Goal: Task Accomplishment & Management: Complete application form

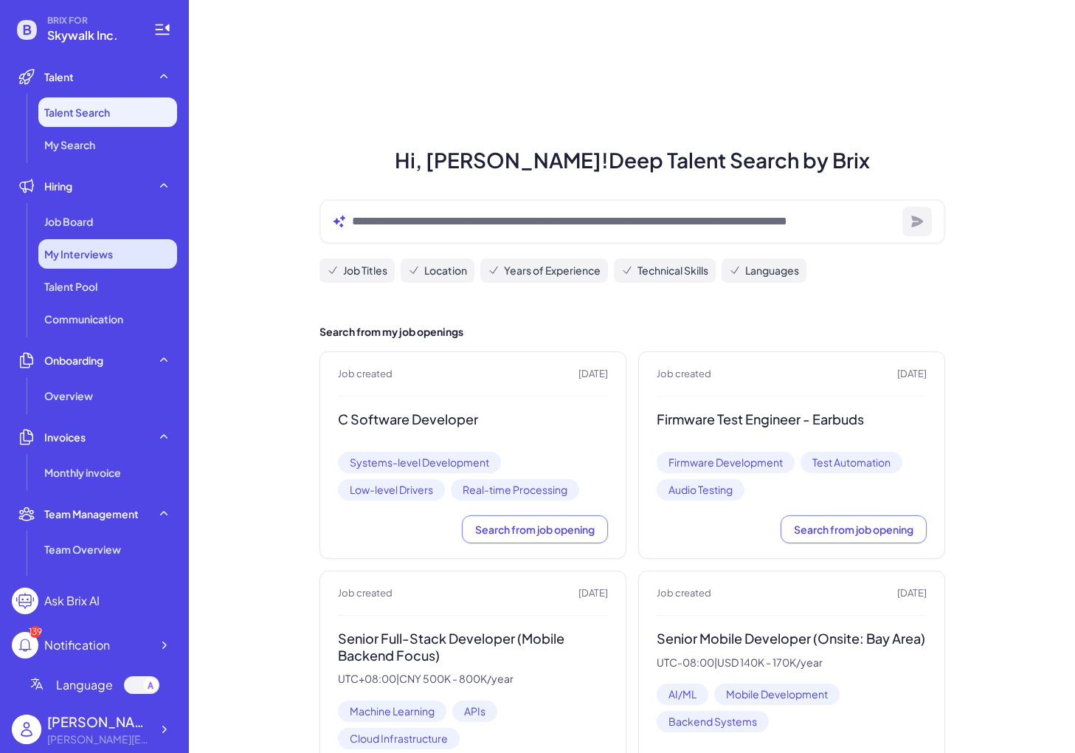
click at [58, 258] on span "My Interviews" at bounding box center [78, 253] width 69 height 15
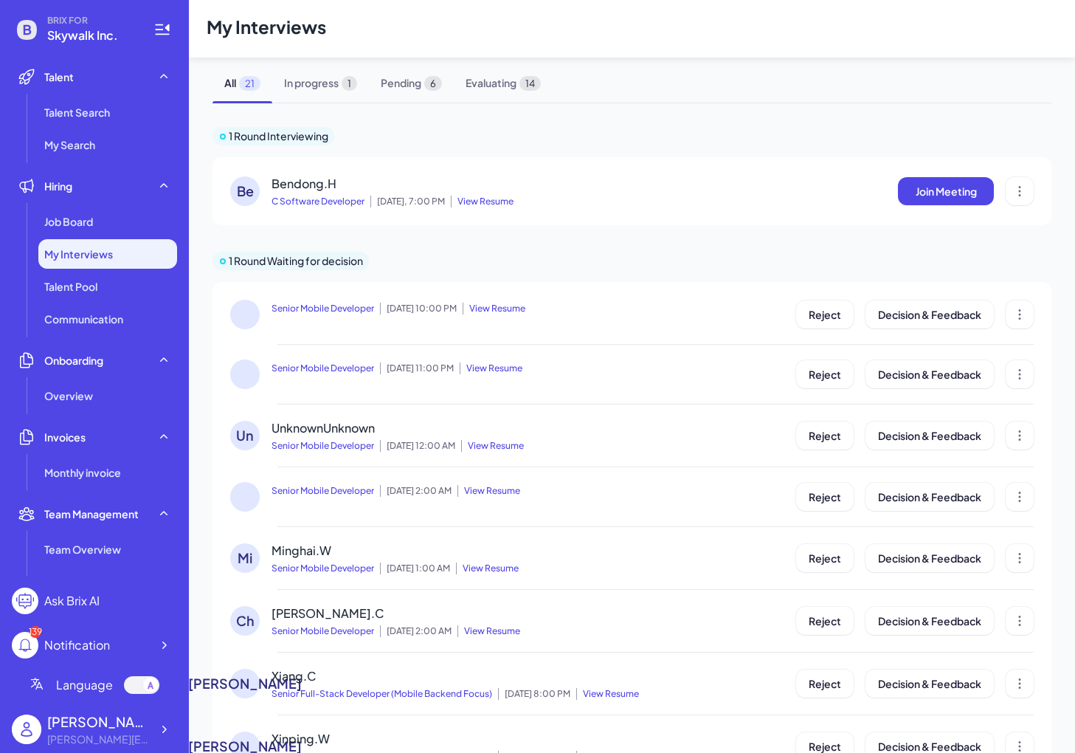
click at [630, 175] on div "Be Bendong.H C Software Developer [DATE], 7:00 PM View Resume Join Meeting" at bounding box center [632, 191] width 804 height 32
click at [630, 187] on span "Join Meeting" at bounding box center [946, 190] width 61 height 13
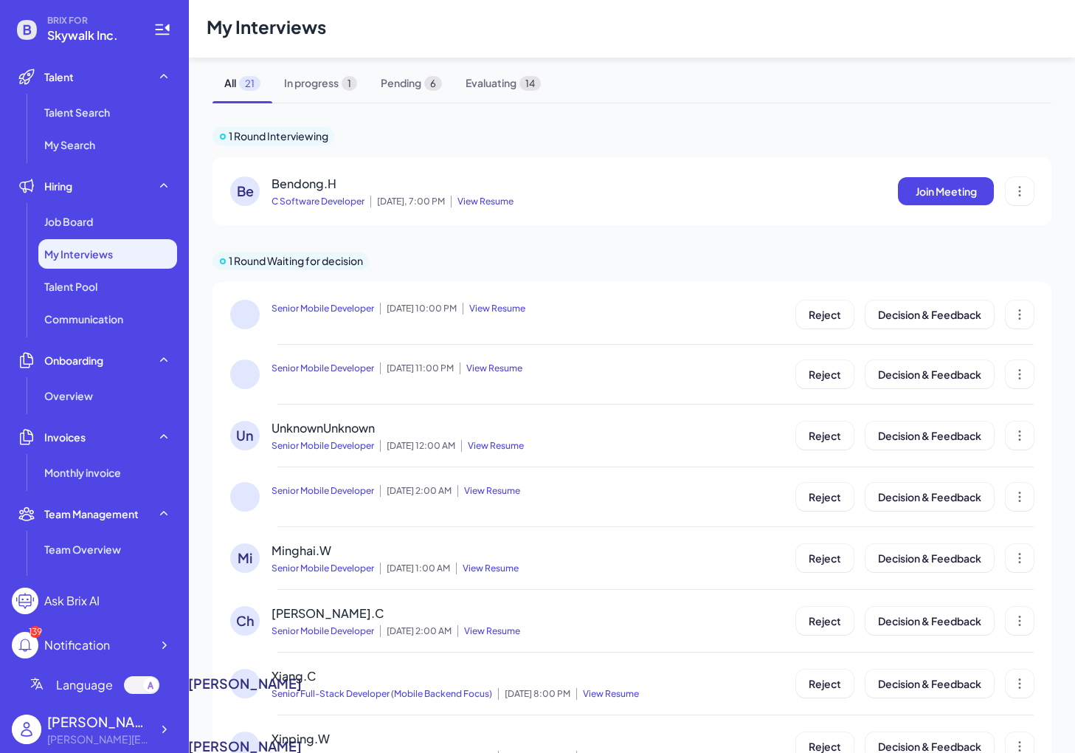
click at [492, 199] on span "View Resume" at bounding box center [482, 202] width 63 height 12
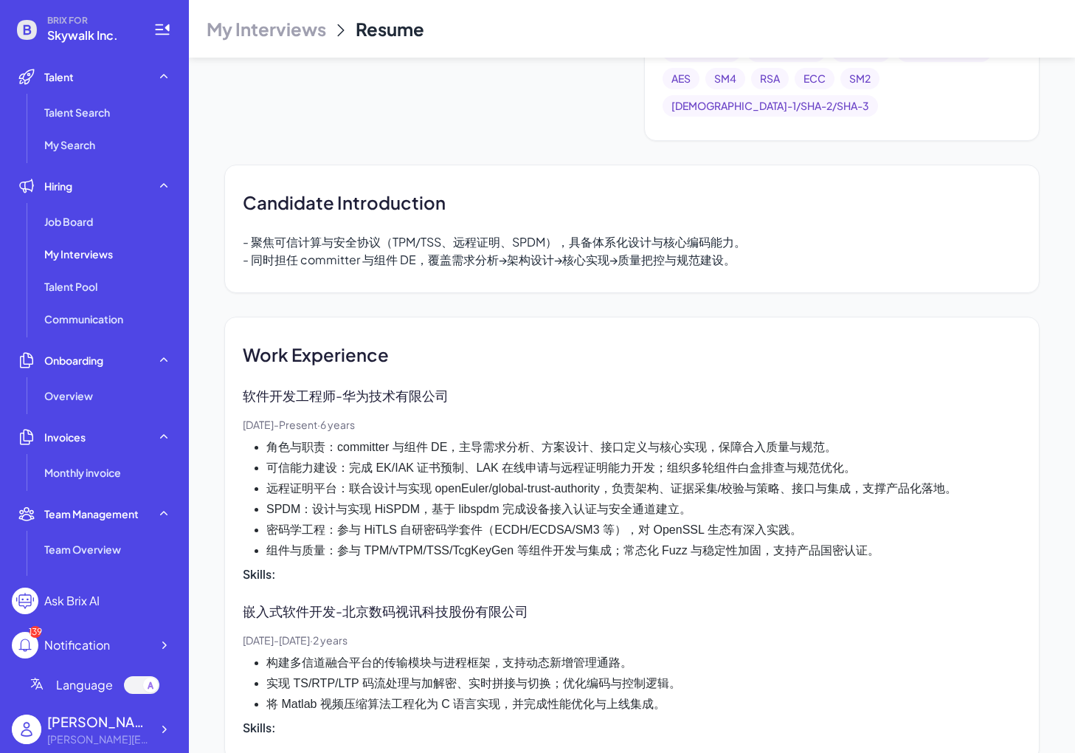
scroll to position [568, 0]
drag, startPoint x: 447, startPoint y: 527, endPoint x: 466, endPoint y: 526, distance: 19.2
click at [466, 542] on li "组件与质量：参与 TPM/vTPM/TSS/TcgKeyGen 等组件开发与集成；常态化 Fuzz 与稳定性加固，支持产品国密认证。" at bounding box center [643, 551] width 755 height 18
copy li "Tcg"
click at [506, 480] on li "远程证明平台：联合设计与实现 openEuler/global-trust-authority，负责架构、证据采集/校验与策略、接口与集成，支撑产品化落地。" at bounding box center [643, 489] width 755 height 18
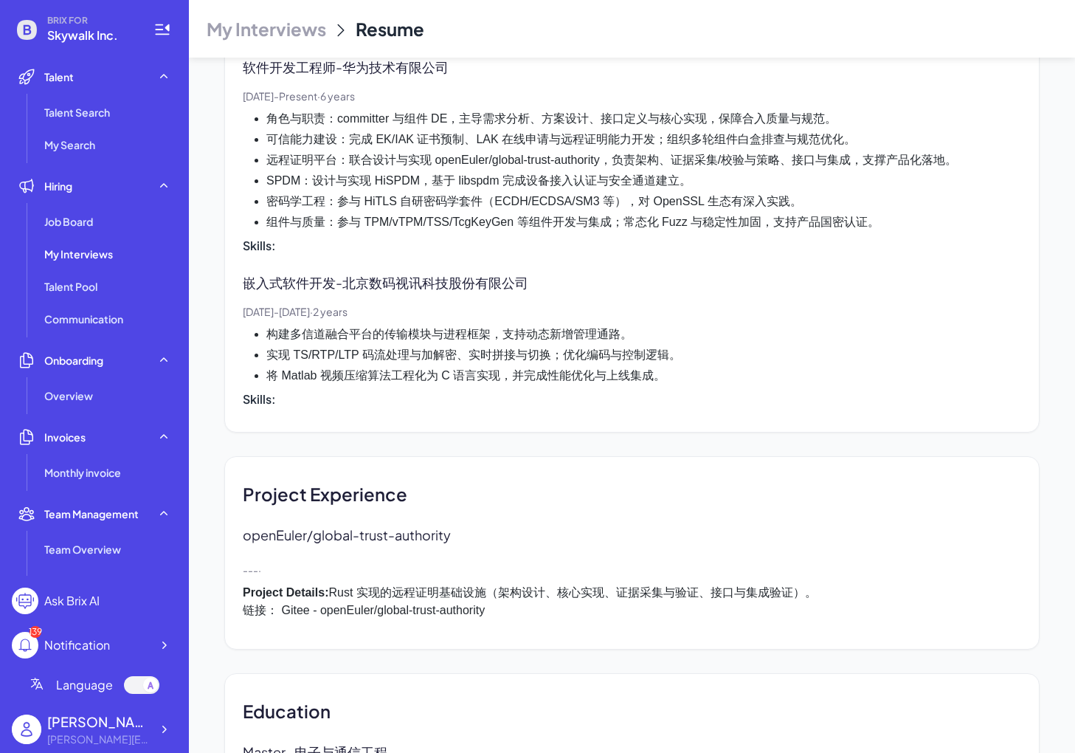
scroll to position [950, 0]
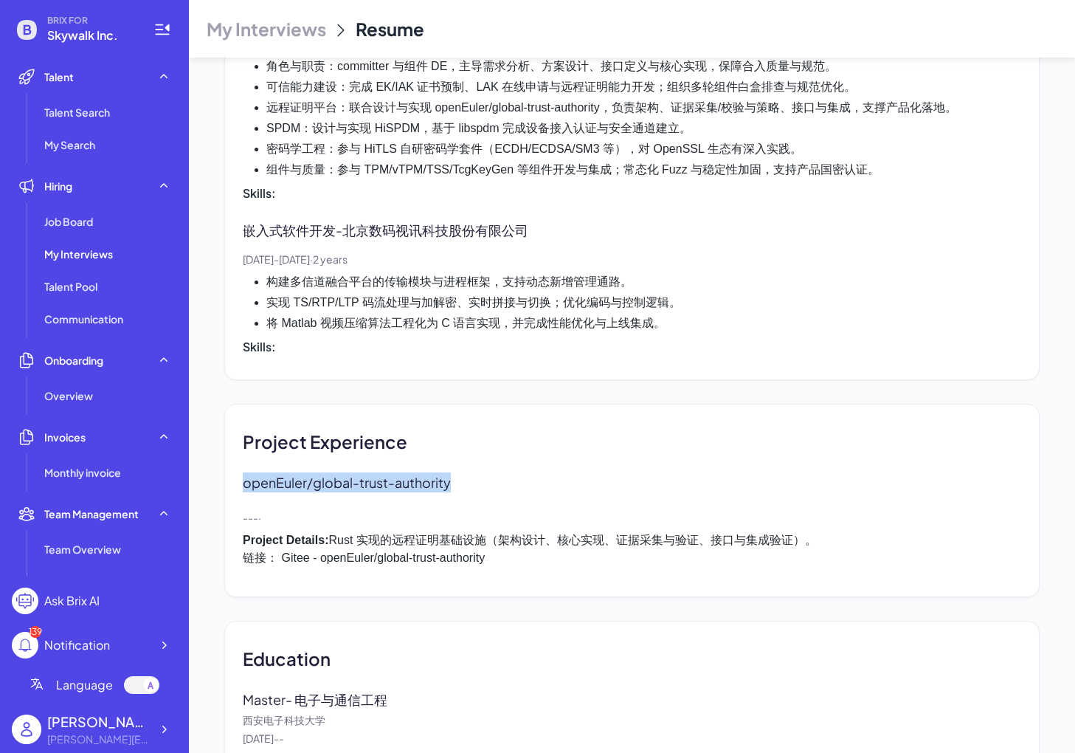
drag, startPoint x: 459, startPoint y: 457, endPoint x: 230, endPoint y: 458, distance: 229.5
click at [230, 458] on div "Project Experience openEuler/global-trust-authority - - - · Project Details: Ru…" at bounding box center [631, 500] width 815 height 193
copy p "openEuler/global-trust-authority"
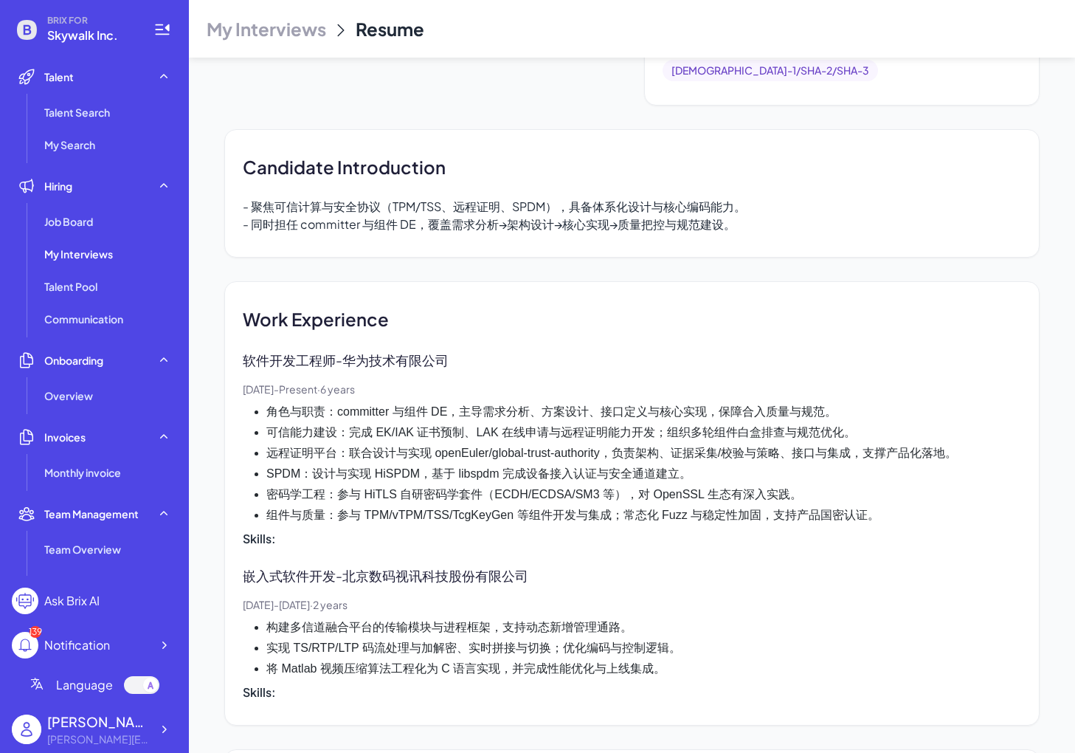
scroll to position [599, 0]
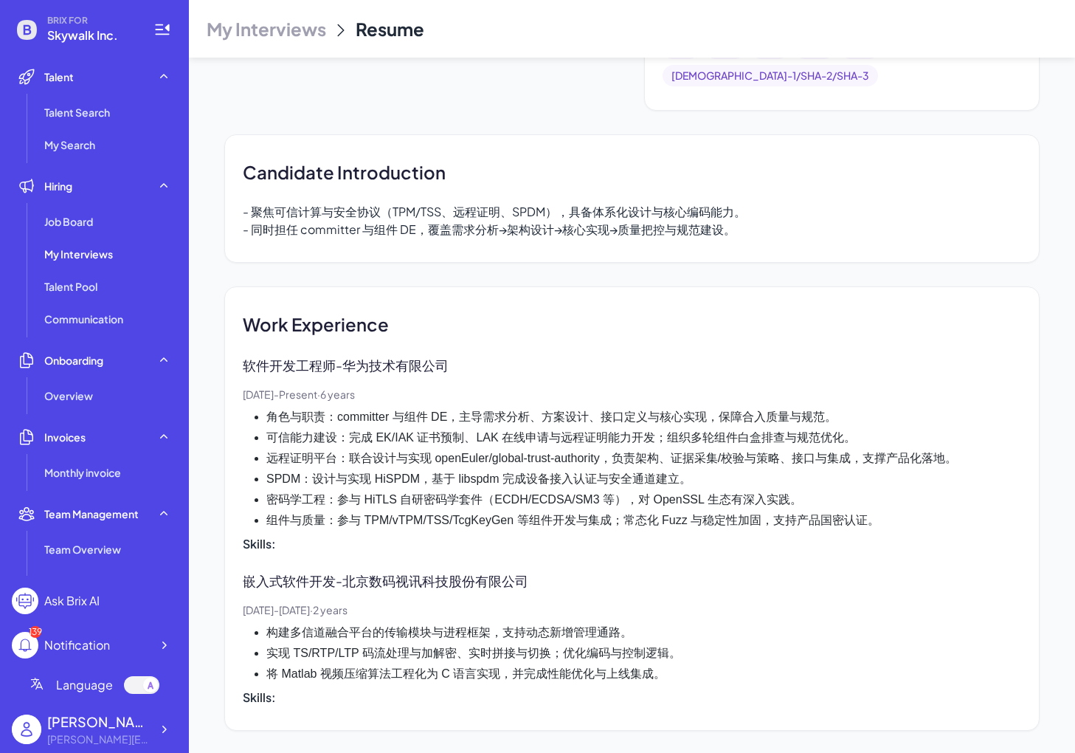
click at [522, 182] on div "Candidate Introduction - 聚焦可信计算与安全协议（TPM/TSS、远程证明、SPDM），具备体系化设计与核心编码能力。 - 同时担任 …" at bounding box center [631, 198] width 815 height 128
copy div "SPDM"
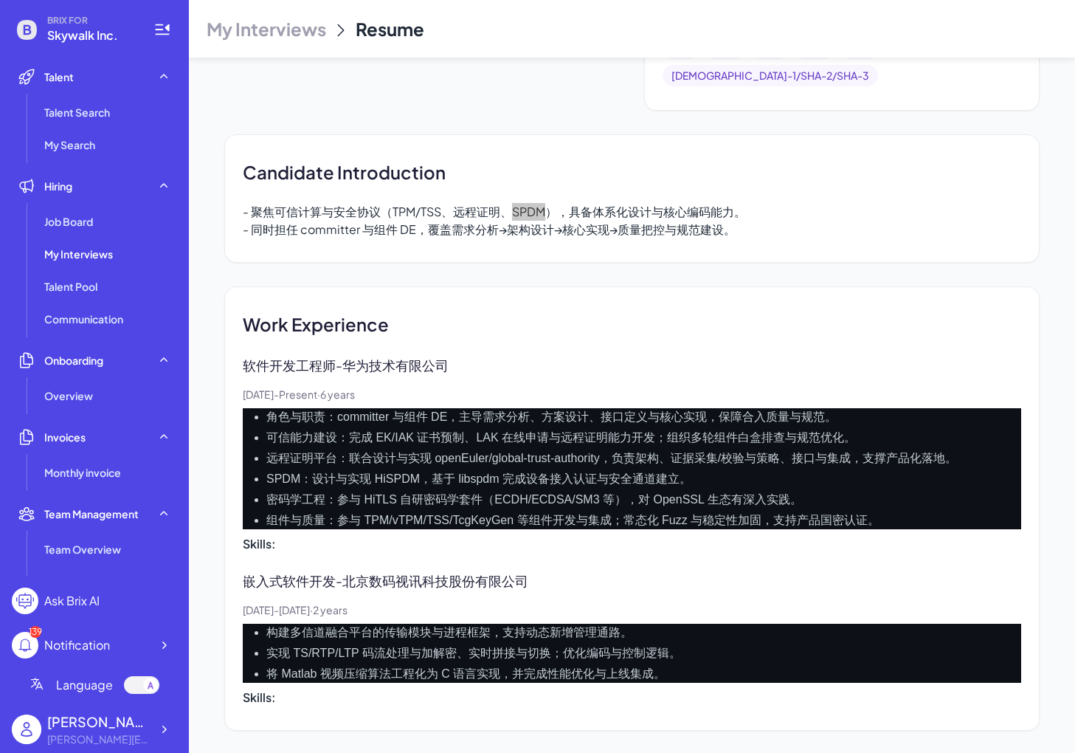
scroll to position [1044, 0]
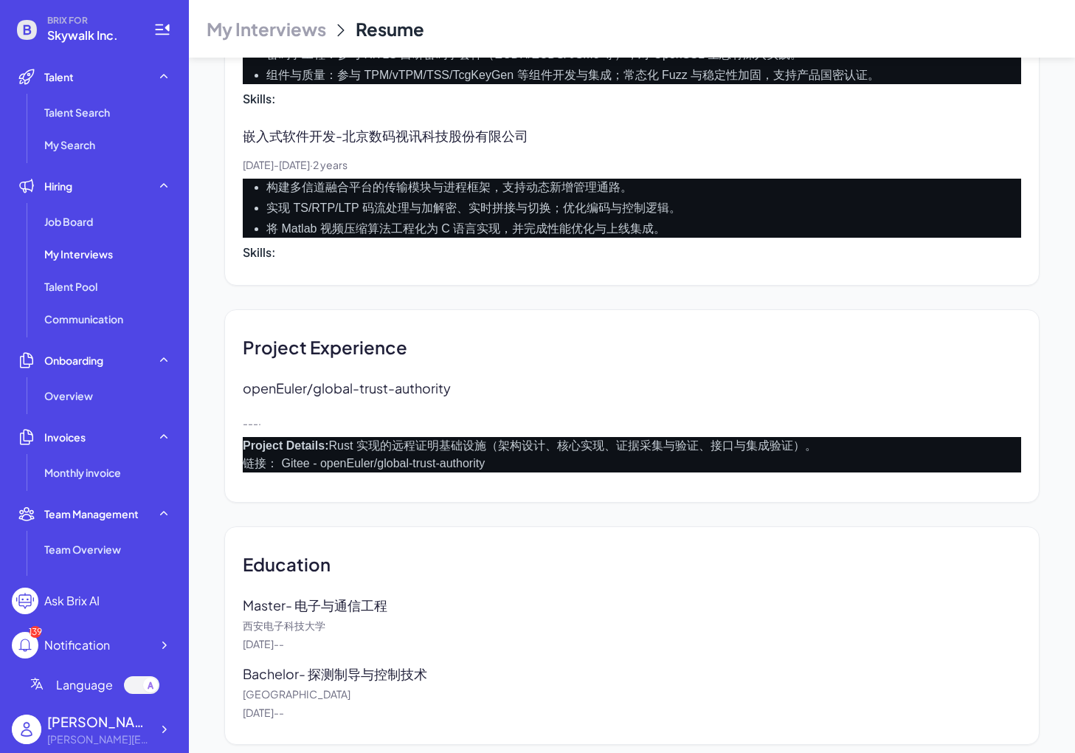
click at [248, 378] on p "openEuler/global-trust-authority" at bounding box center [358, 388] width 230 height 20
drag, startPoint x: 241, startPoint y: 361, endPoint x: 476, endPoint y: 355, distance: 234.8
click at [477, 356] on div "Project Experience openEuler/global-trust-authority - - - · Project Details: Ru…" at bounding box center [631, 405] width 815 height 193
copy p "openEuler/global-trust-authority"
click at [294, 12] on header "My Interviews Resume" at bounding box center [632, 29] width 886 height 58
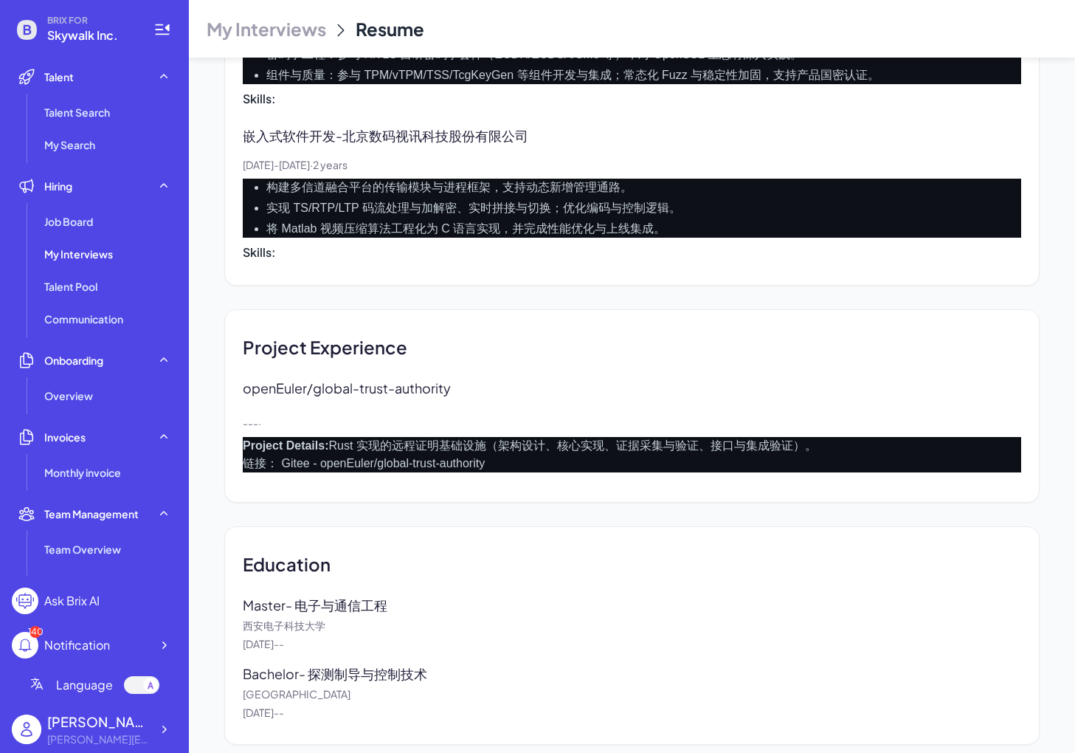
click at [294, 30] on span "My Interviews" at bounding box center [267, 29] width 120 height 24
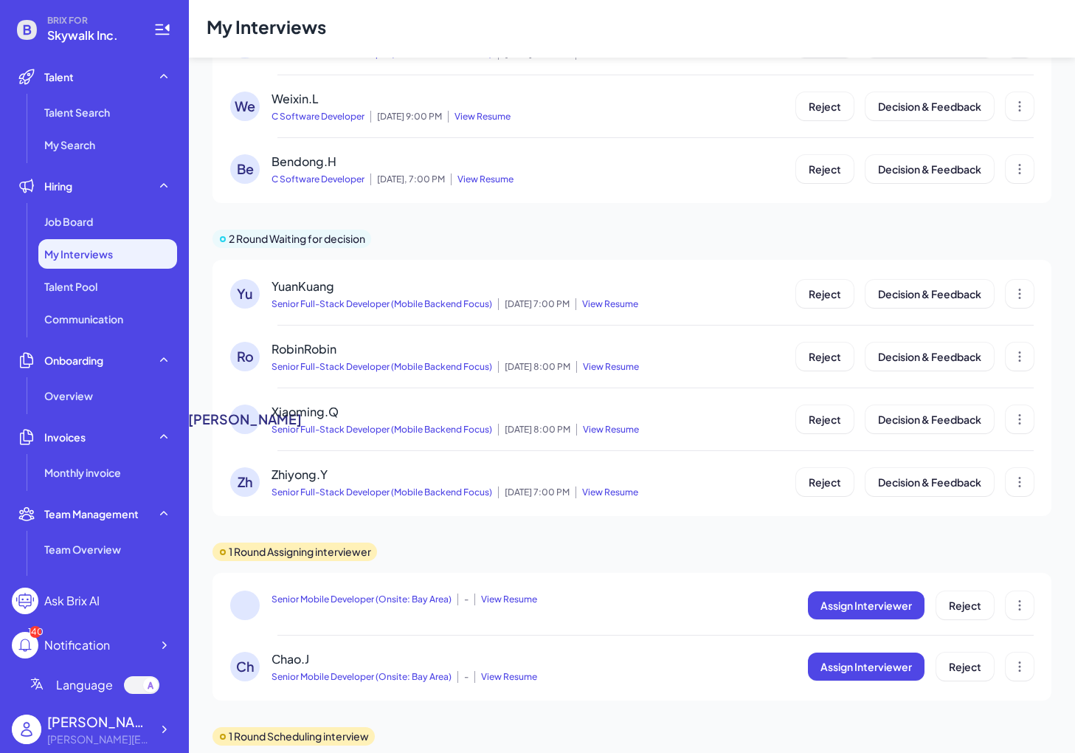
scroll to position [1010, 0]
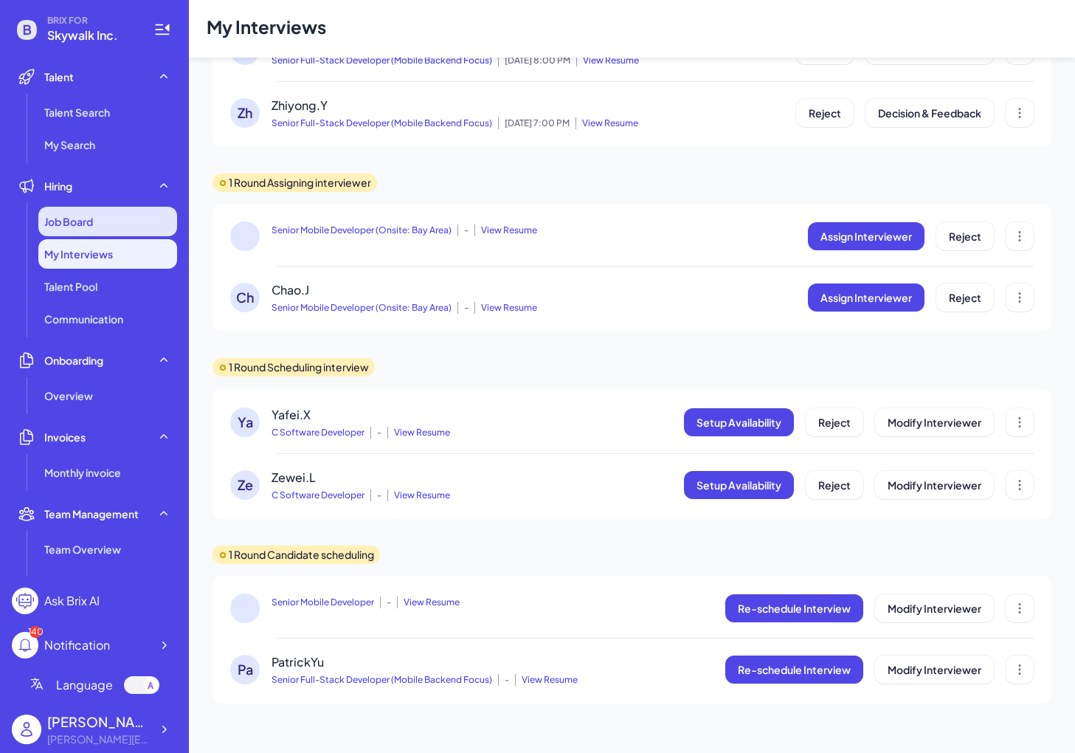
click at [83, 233] on div "Job Board" at bounding box center [107, 222] width 139 height 30
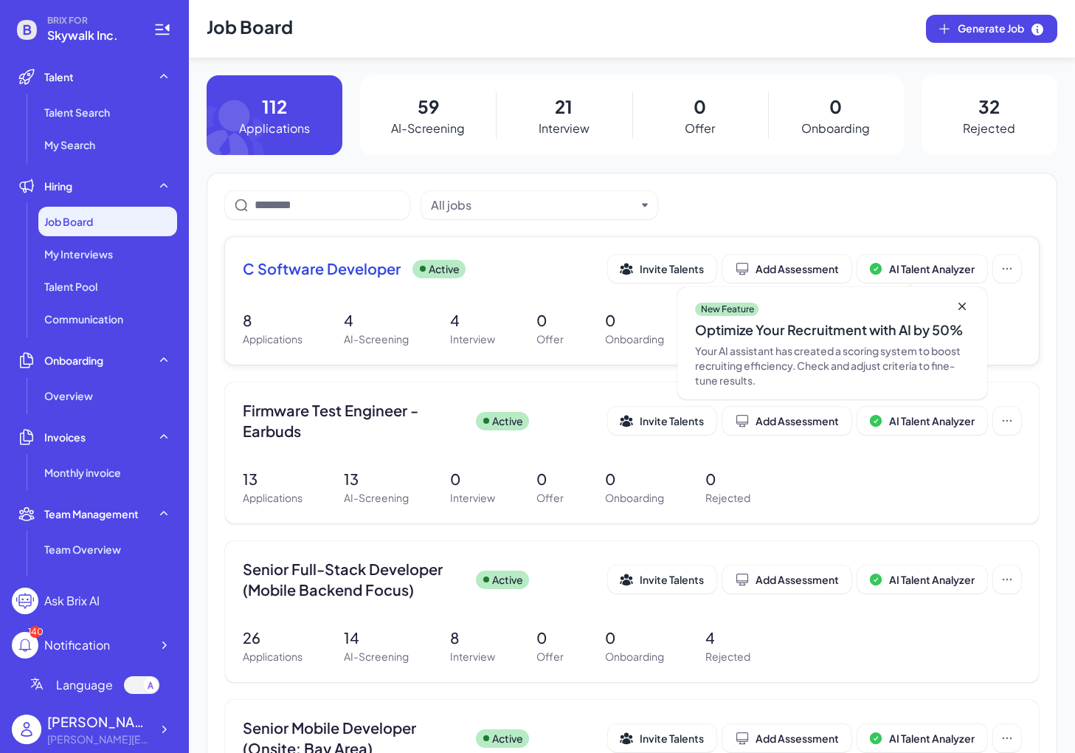
click at [314, 272] on span "C Software Developer" at bounding box center [322, 268] width 158 height 21
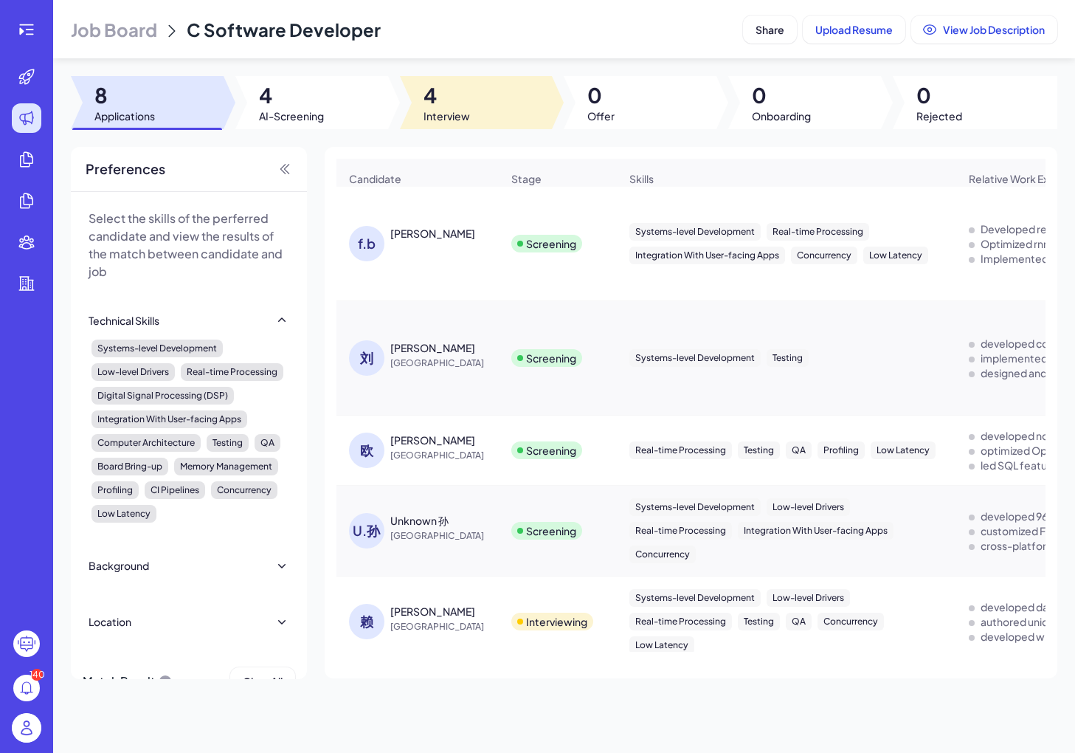
click at [494, 108] on div at bounding box center [476, 102] width 153 height 53
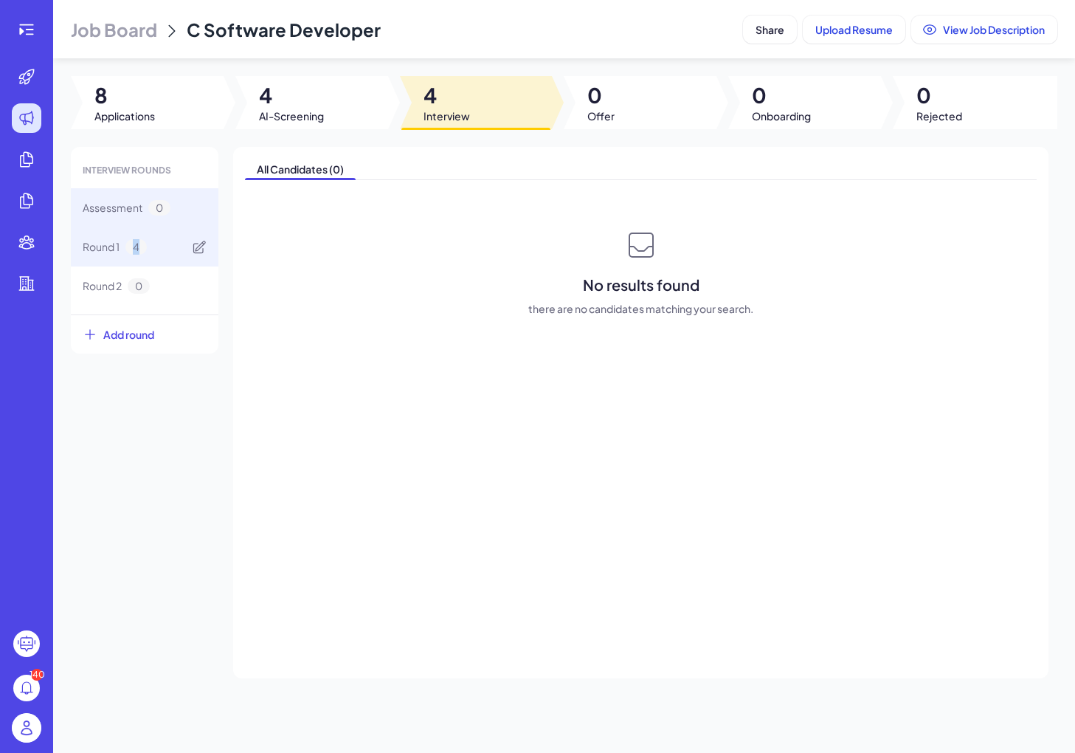
click at [168, 239] on div "Round 1 4" at bounding box center [145, 246] width 148 height 39
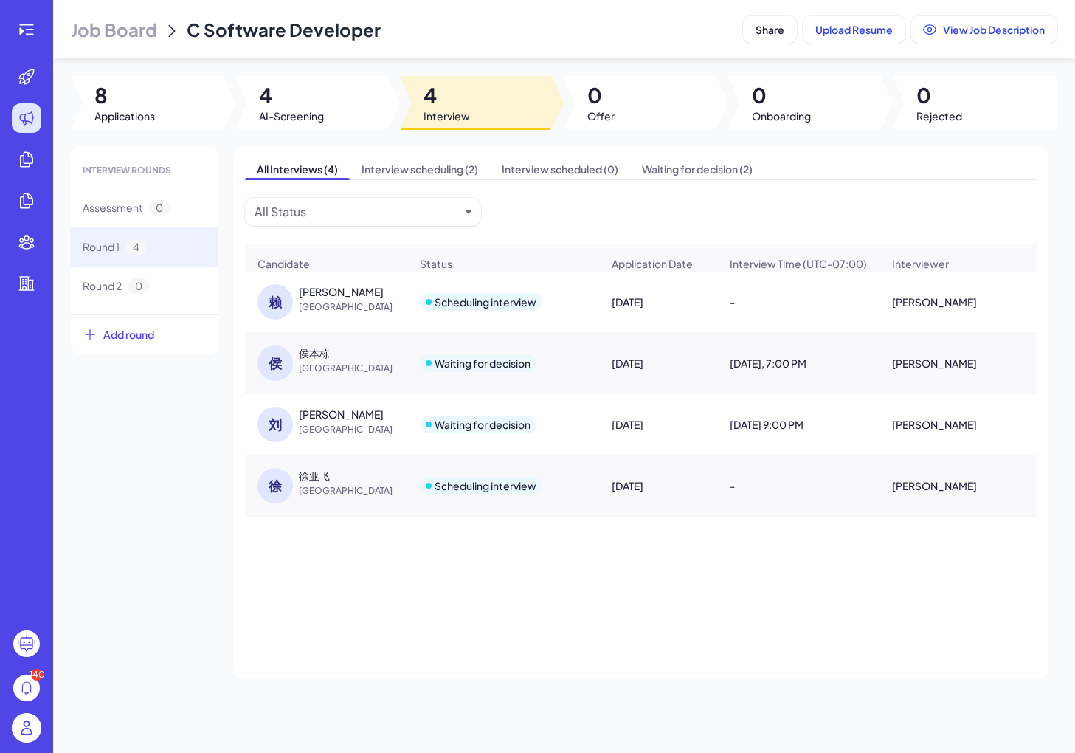
click at [278, 365] on div "侯" at bounding box center [275, 362] width 35 height 35
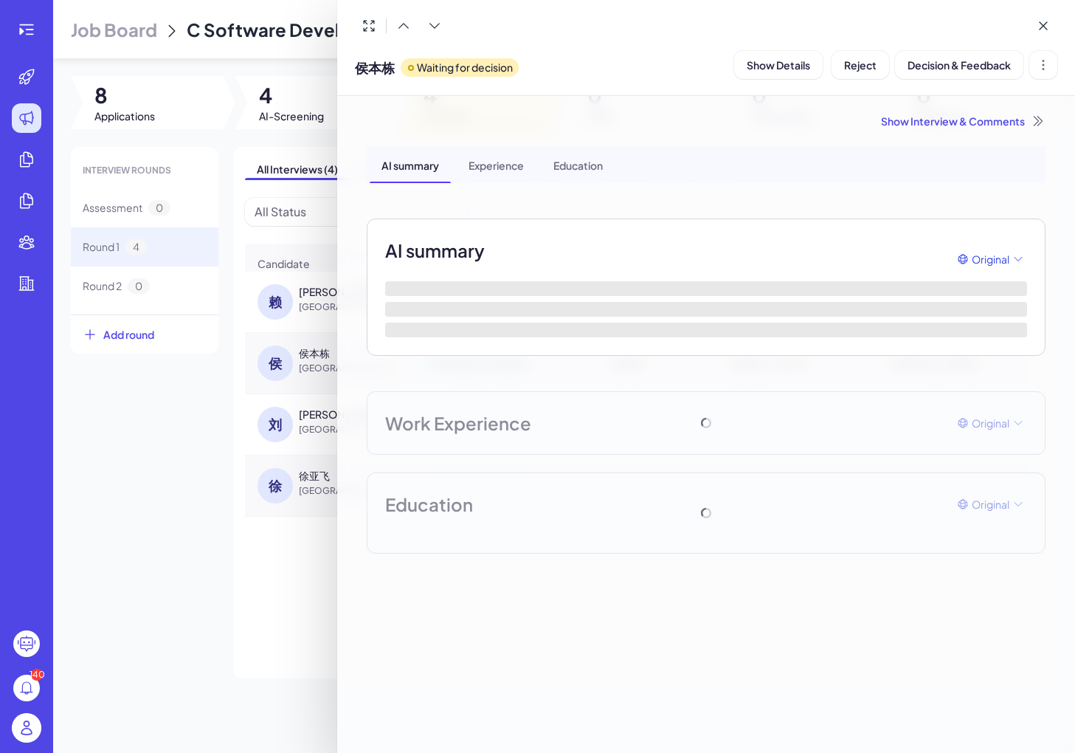
click at [236, 412] on div at bounding box center [537, 376] width 1075 height 753
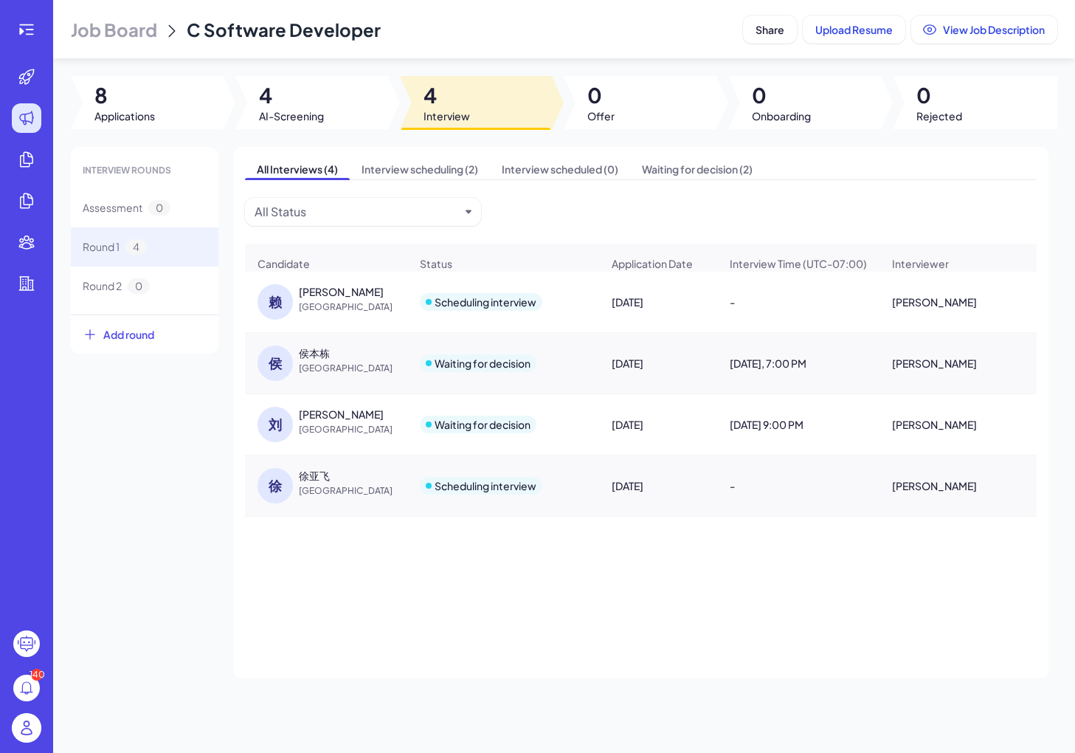
click at [314, 302] on span "[GEOGRAPHIC_DATA]" at bounding box center [354, 307] width 111 height 15
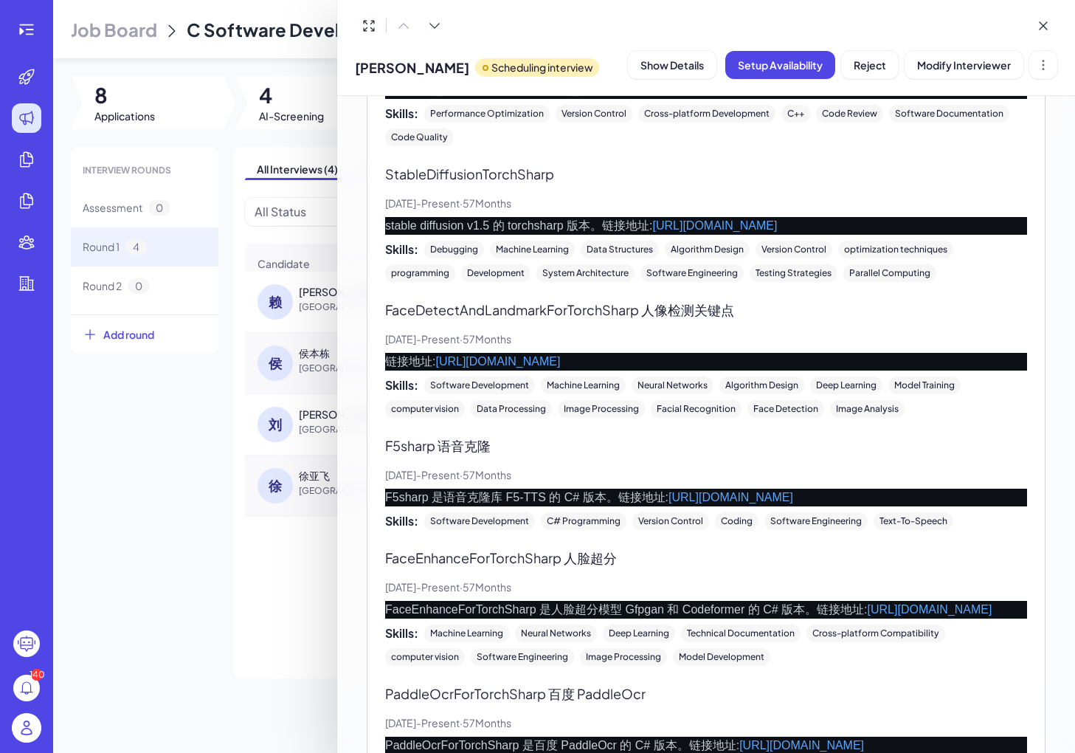
scroll to position [2481, 0]
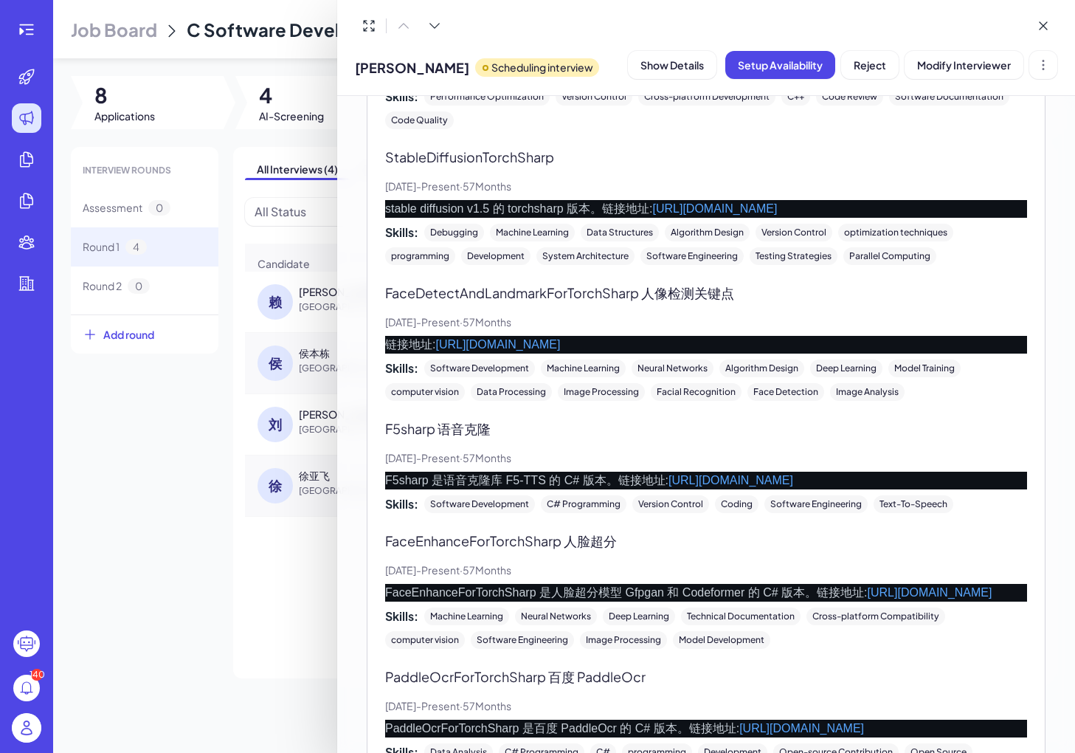
click at [193, 555] on div at bounding box center [537, 376] width 1075 height 753
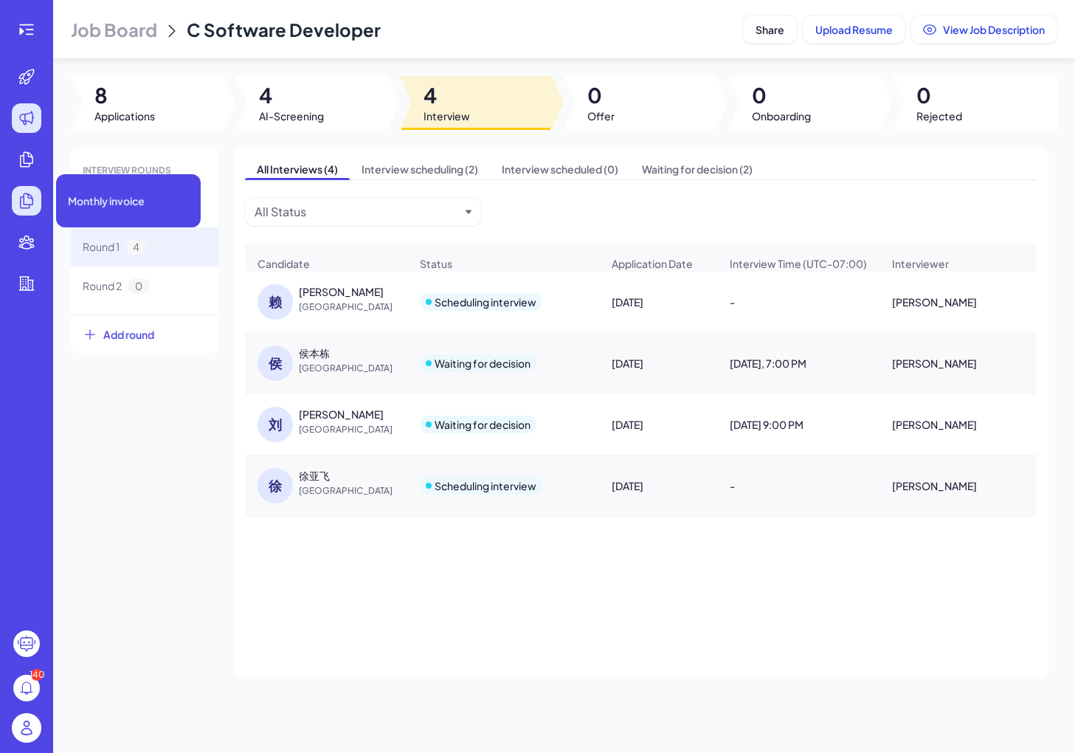
click at [33, 194] on icon at bounding box center [27, 201] width 18 height 18
click at [23, 168] on icon at bounding box center [27, 160] width 18 height 18
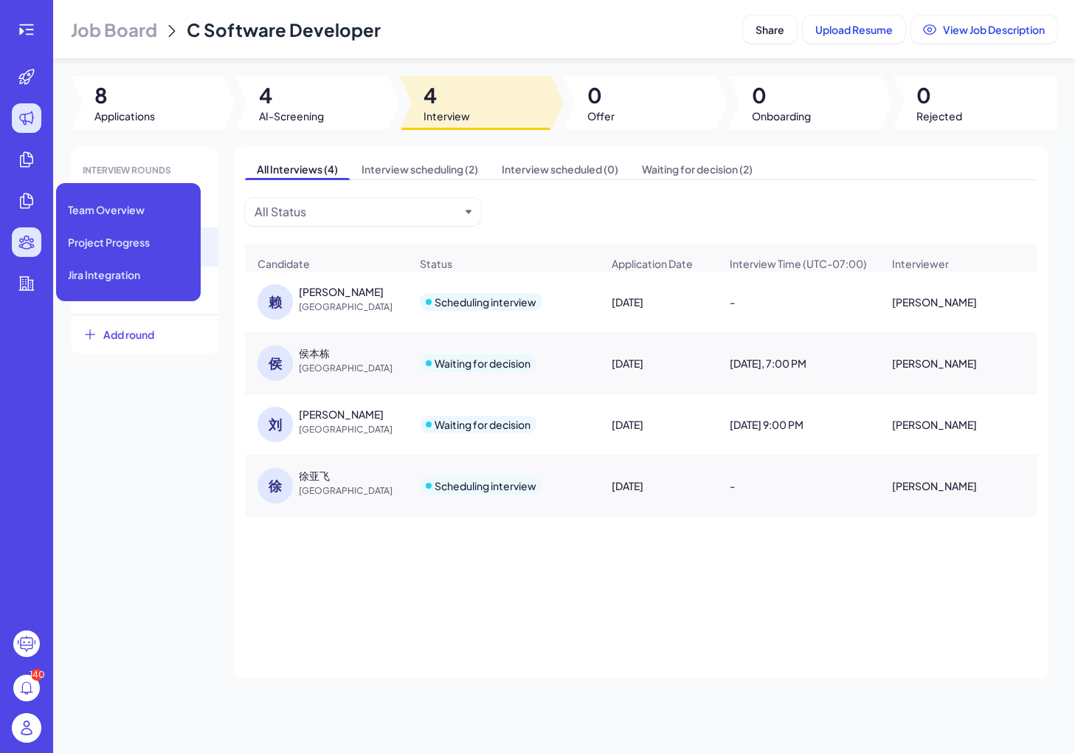
click at [22, 238] on icon at bounding box center [27, 242] width 18 height 18
click at [101, 230] on li "Project Progress" at bounding box center [128, 242] width 133 height 30
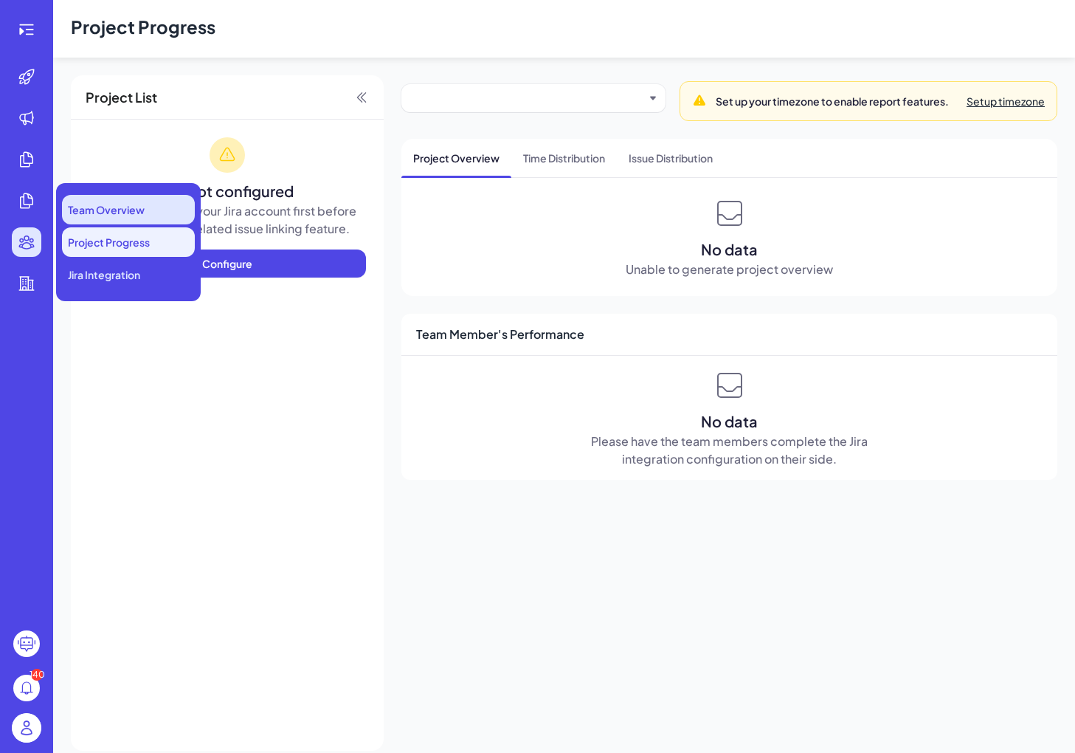
click at [92, 214] on span "Team Overview" at bounding box center [106, 209] width 77 height 15
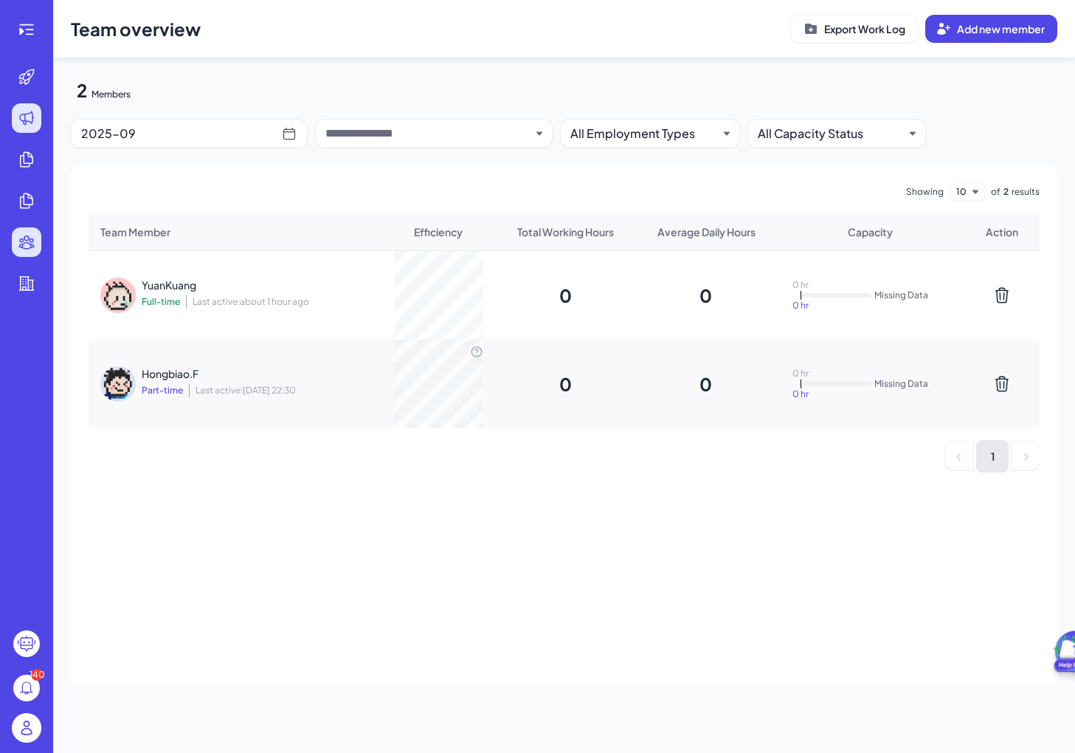
click at [25, 124] on icon at bounding box center [26, 117] width 13 height 13
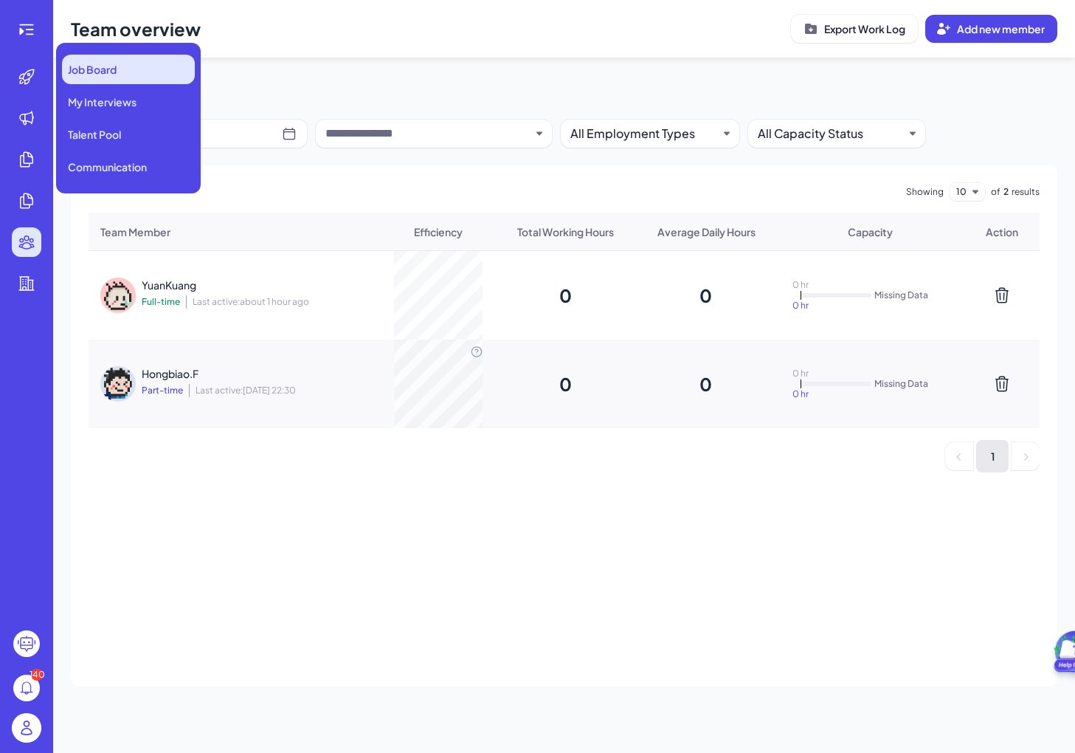
click at [72, 66] on span "Job Board" at bounding box center [92, 69] width 49 height 15
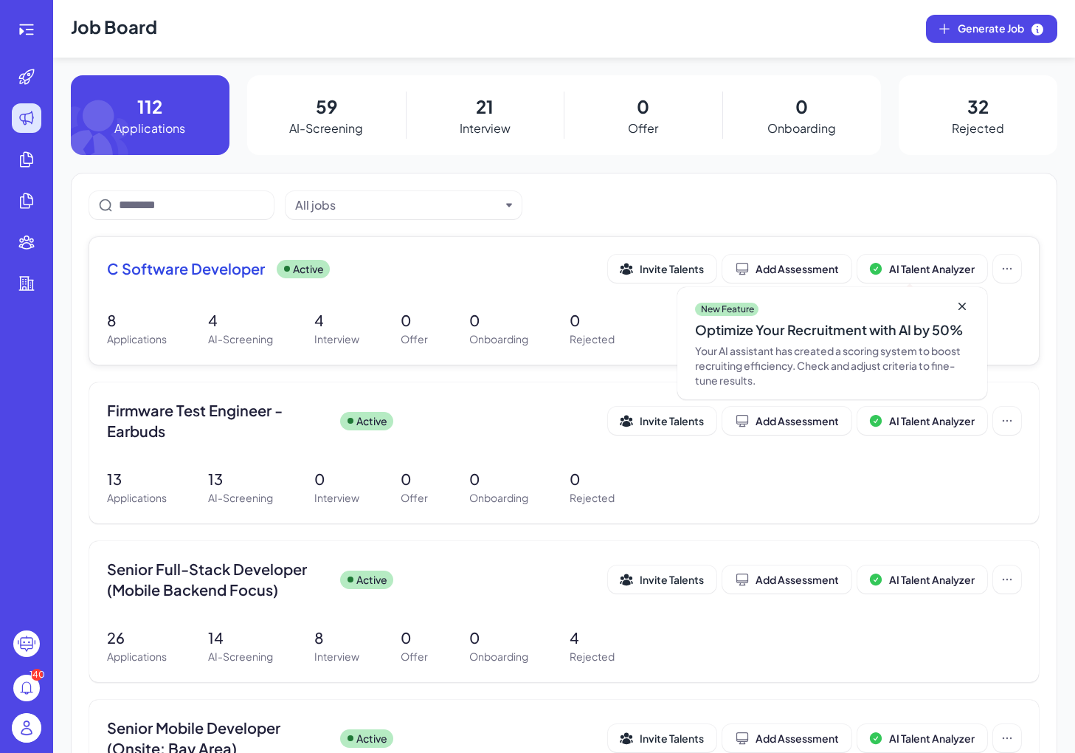
click at [210, 274] on span "C Software Developer" at bounding box center [186, 268] width 158 height 21
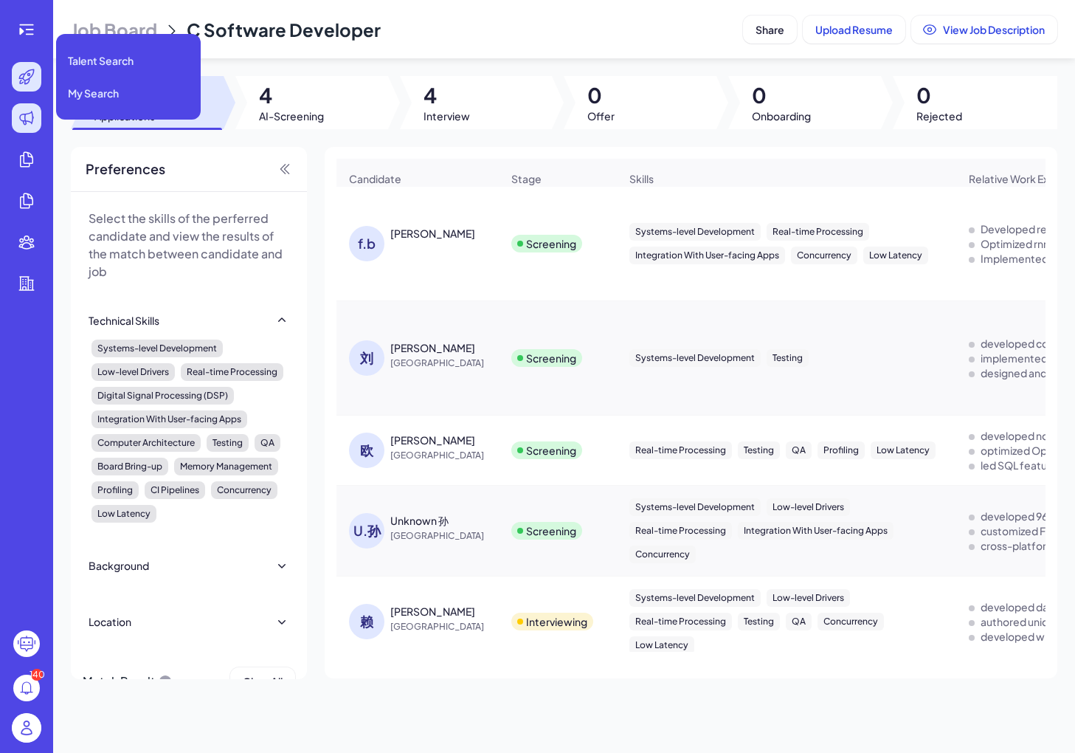
click at [30, 80] on icon at bounding box center [27, 77] width 18 height 18
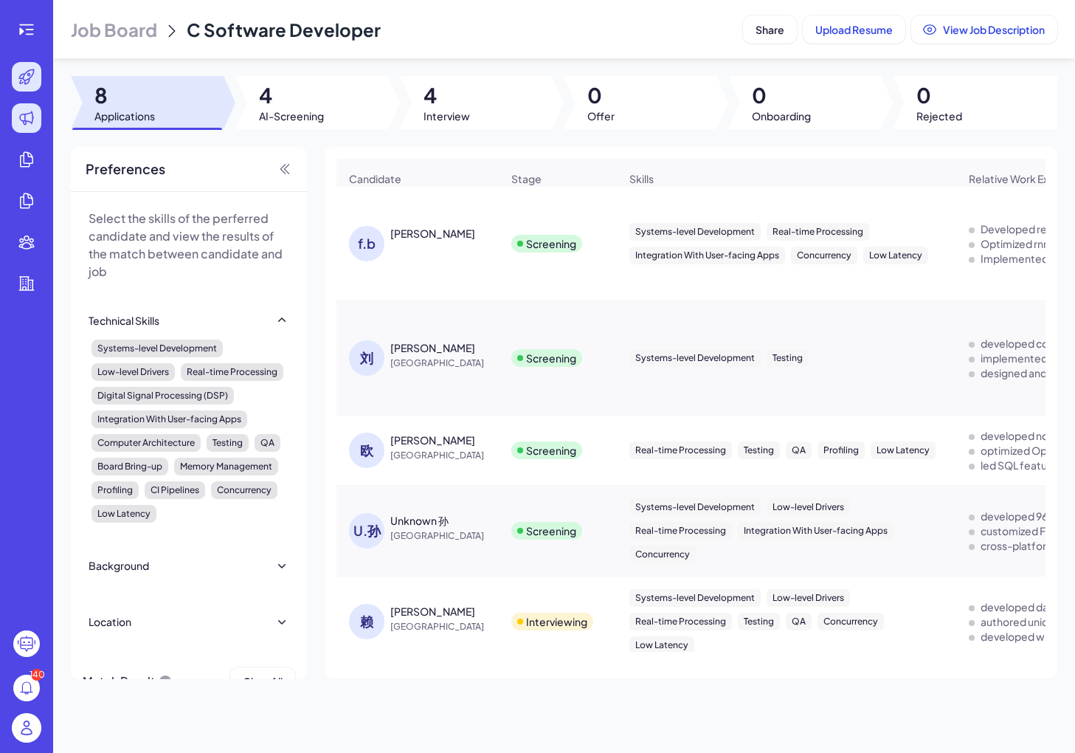
click at [32, 70] on icon at bounding box center [27, 77] width 18 height 18
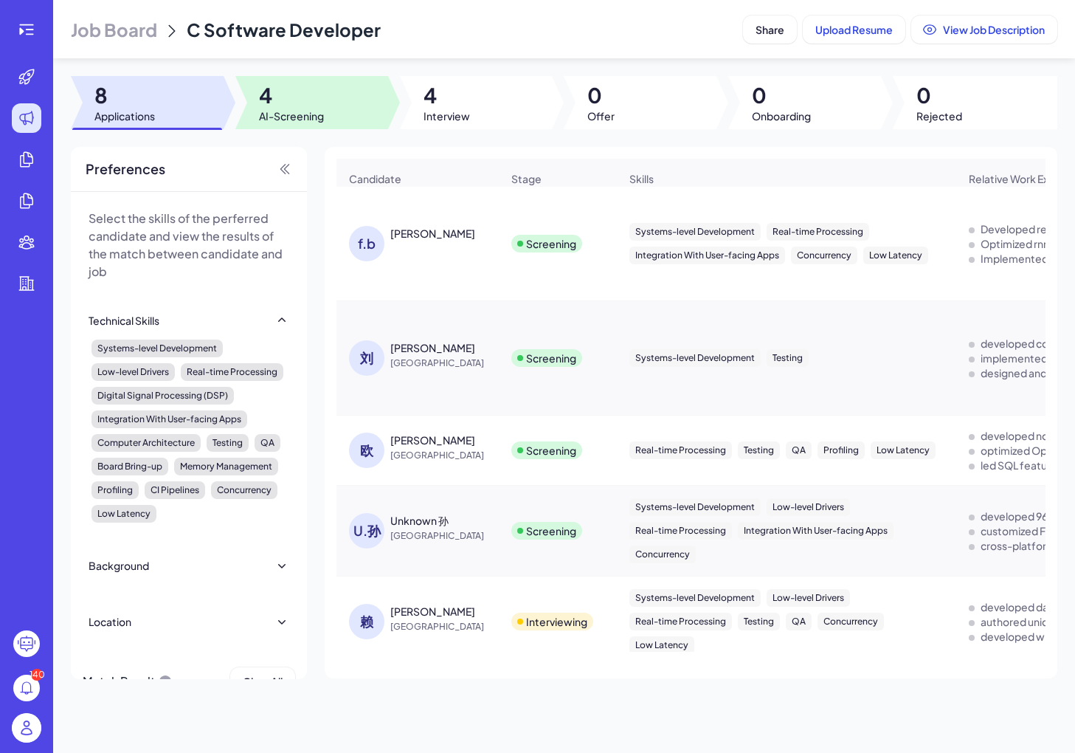
click at [333, 106] on div at bounding box center [311, 102] width 153 height 53
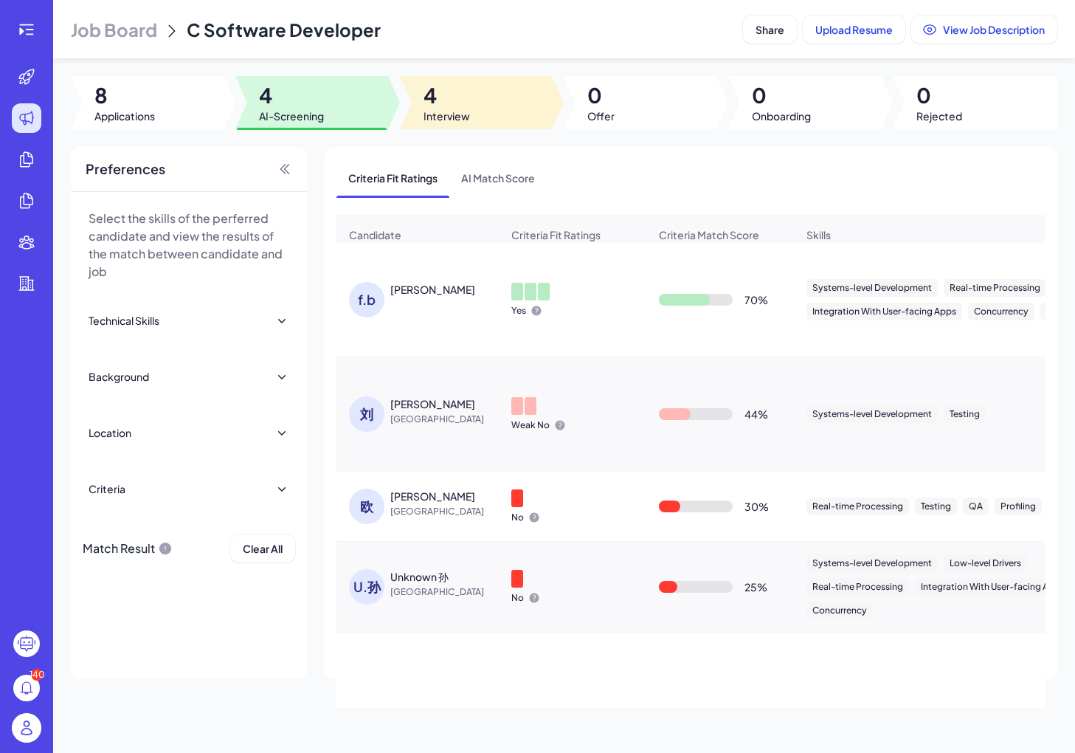
click at [437, 109] on span "Interview" at bounding box center [447, 115] width 46 height 15
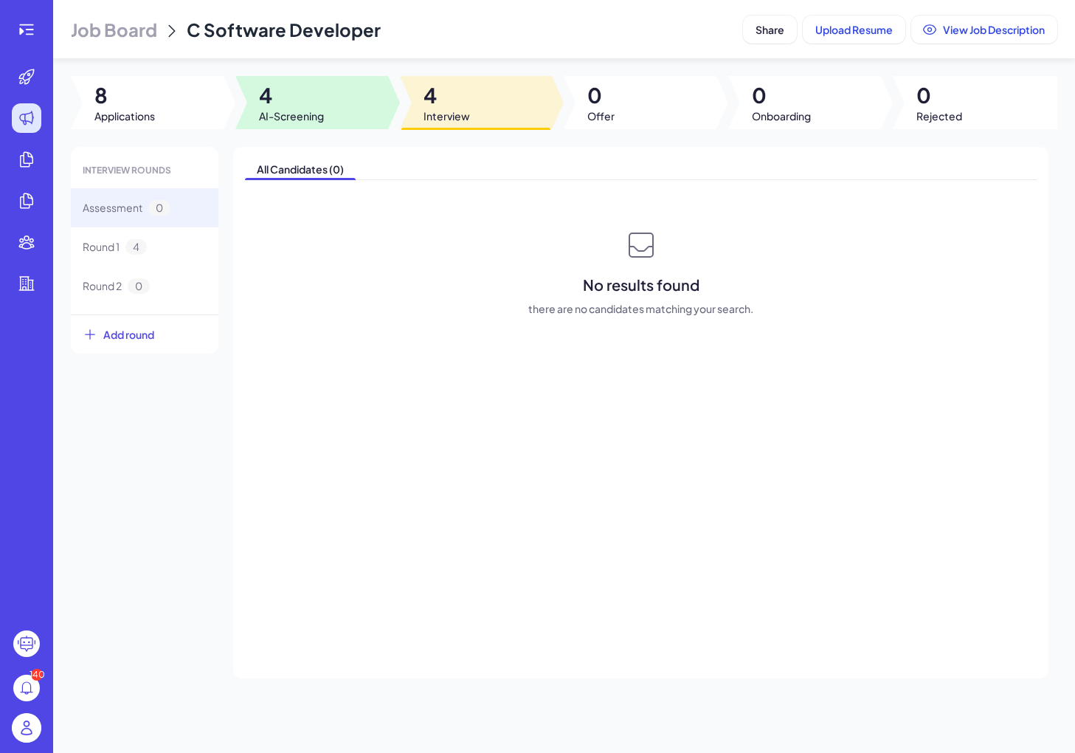
click at [356, 106] on div at bounding box center [311, 102] width 153 height 53
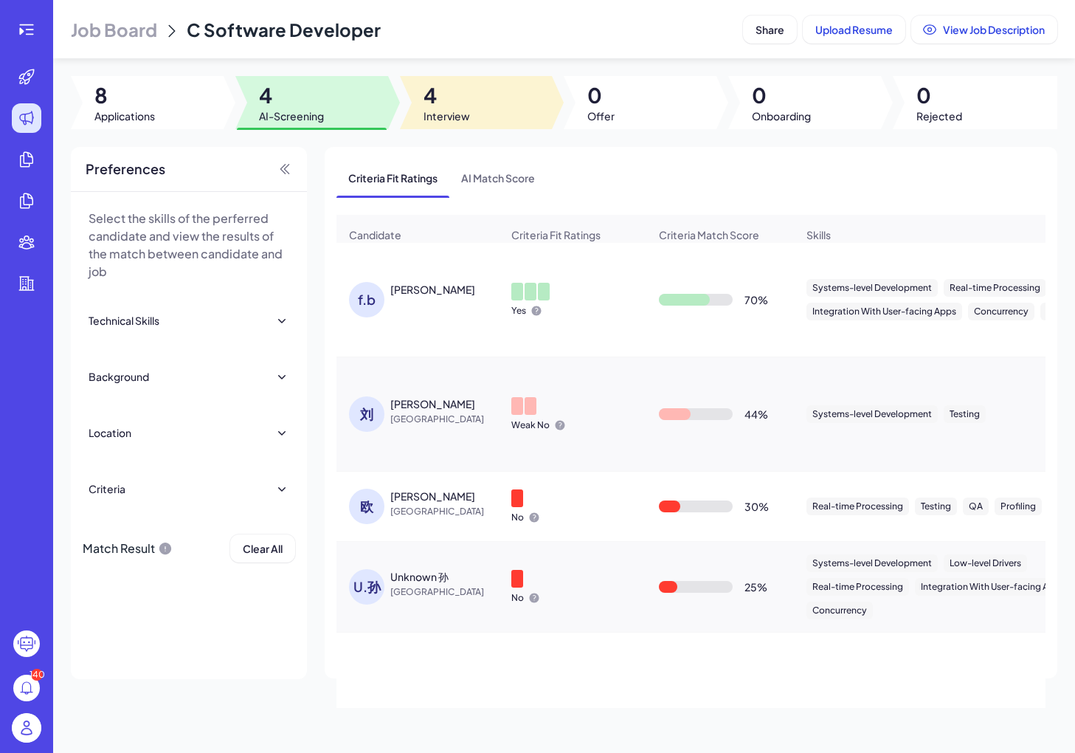
click at [440, 102] on span "4" at bounding box center [447, 95] width 46 height 27
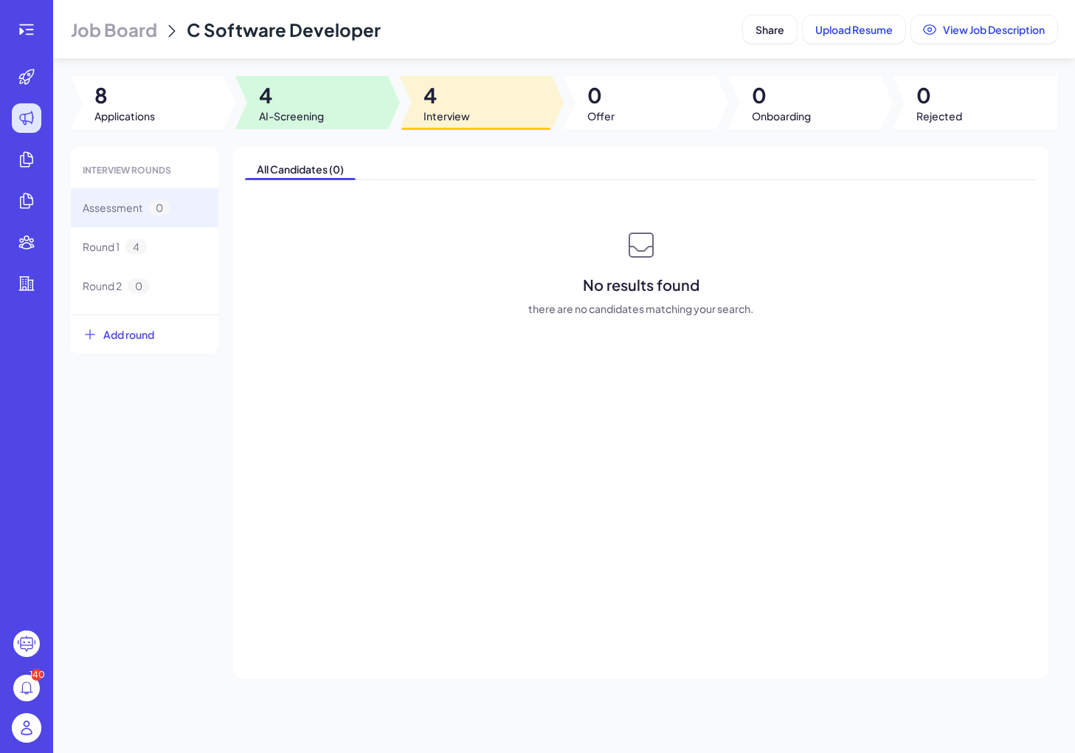
click at [339, 102] on div at bounding box center [311, 102] width 153 height 53
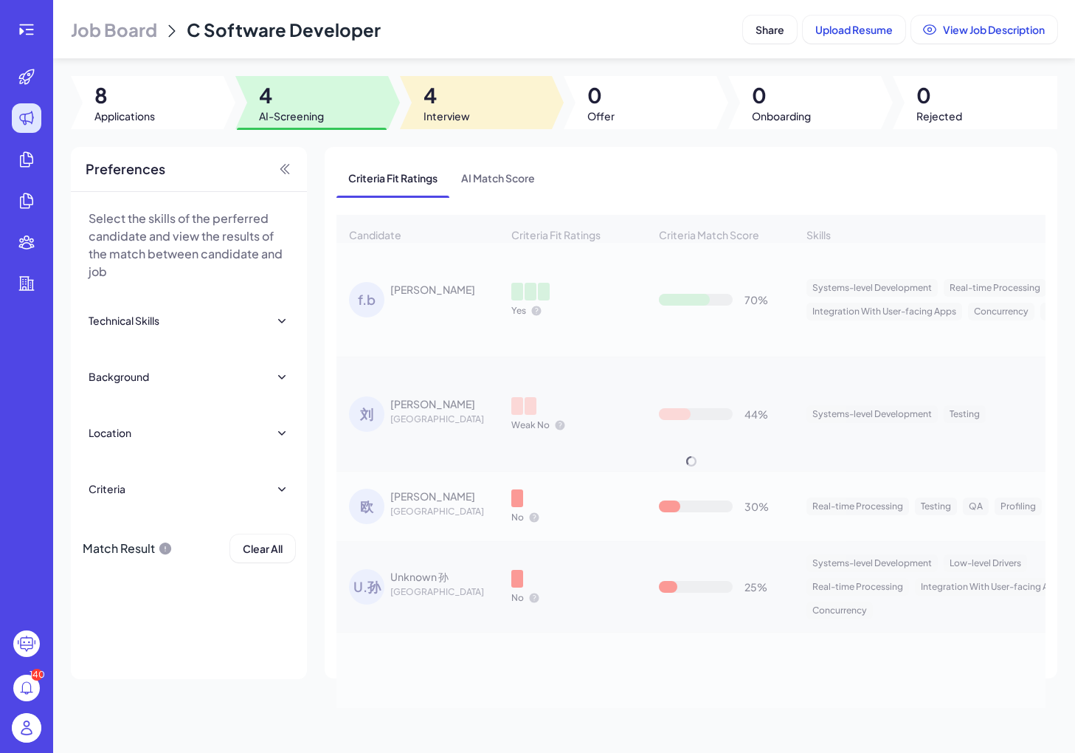
click at [466, 102] on span "4" at bounding box center [447, 95] width 46 height 27
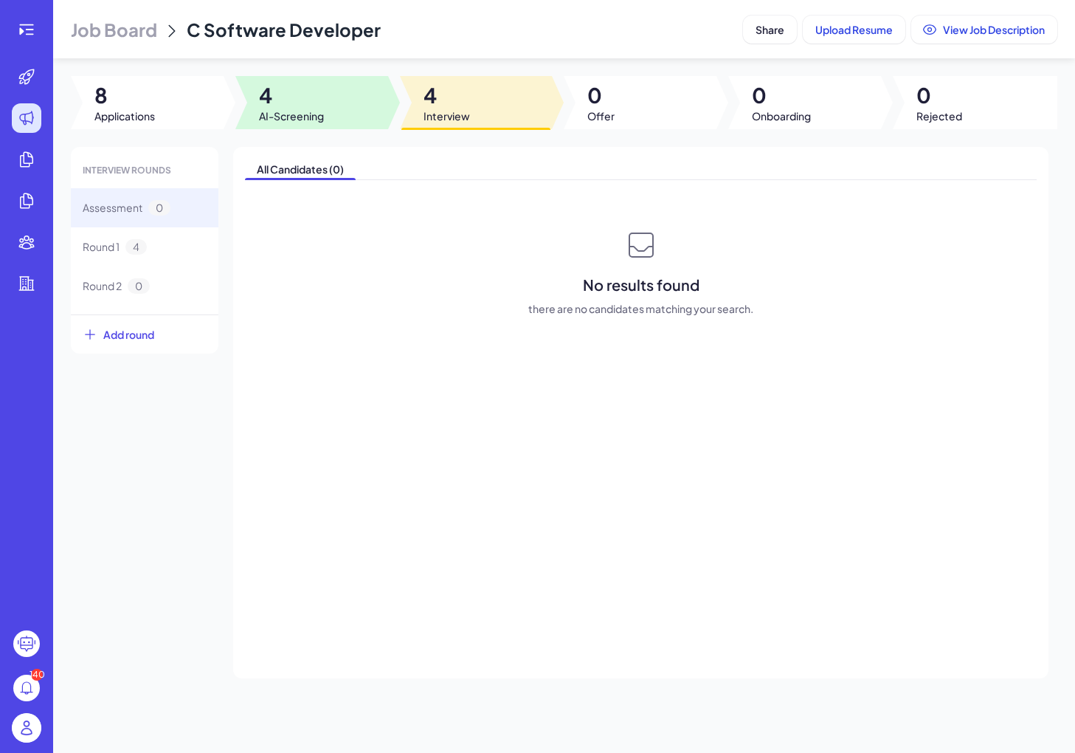
click at [330, 101] on div at bounding box center [311, 102] width 153 height 53
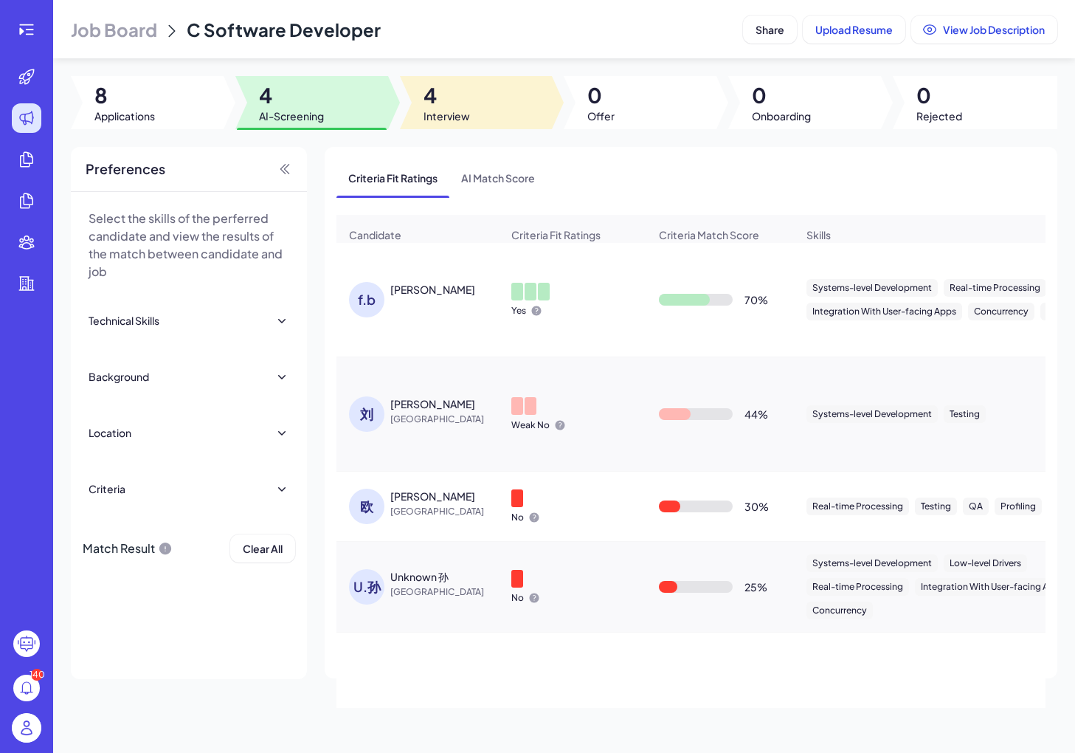
click at [479, 111] on div at bounding box center [476, 102] width 153 height 53
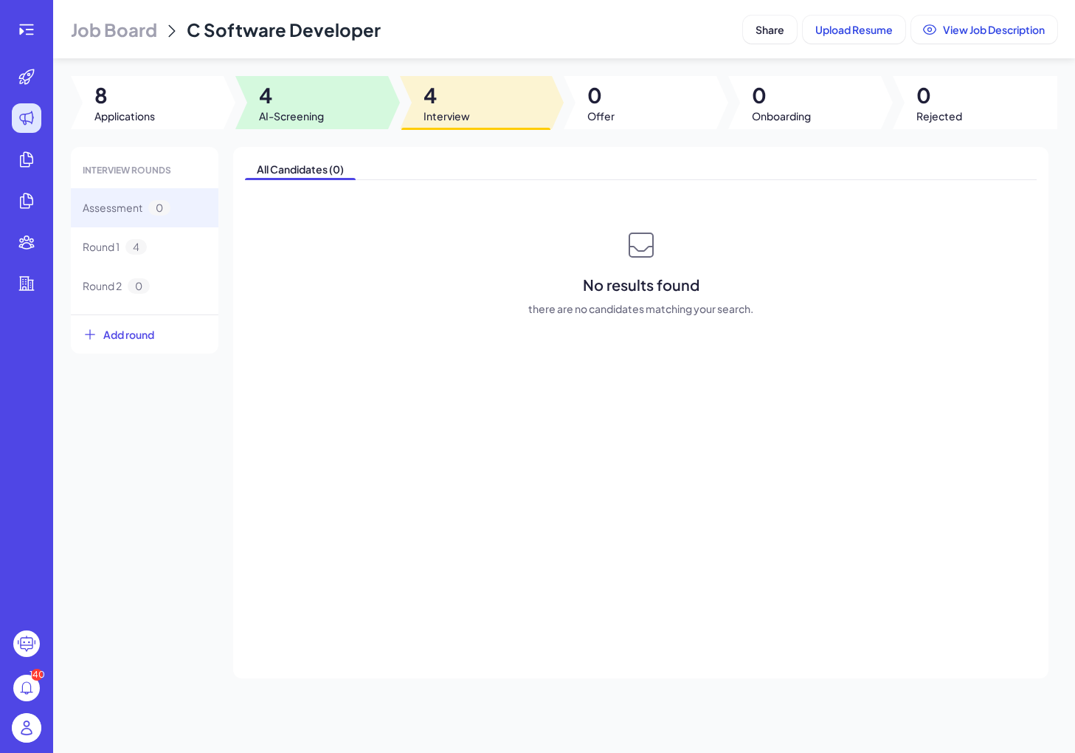
click at [365, 104] on div at bounding box center [311, 102] width 153 height 53
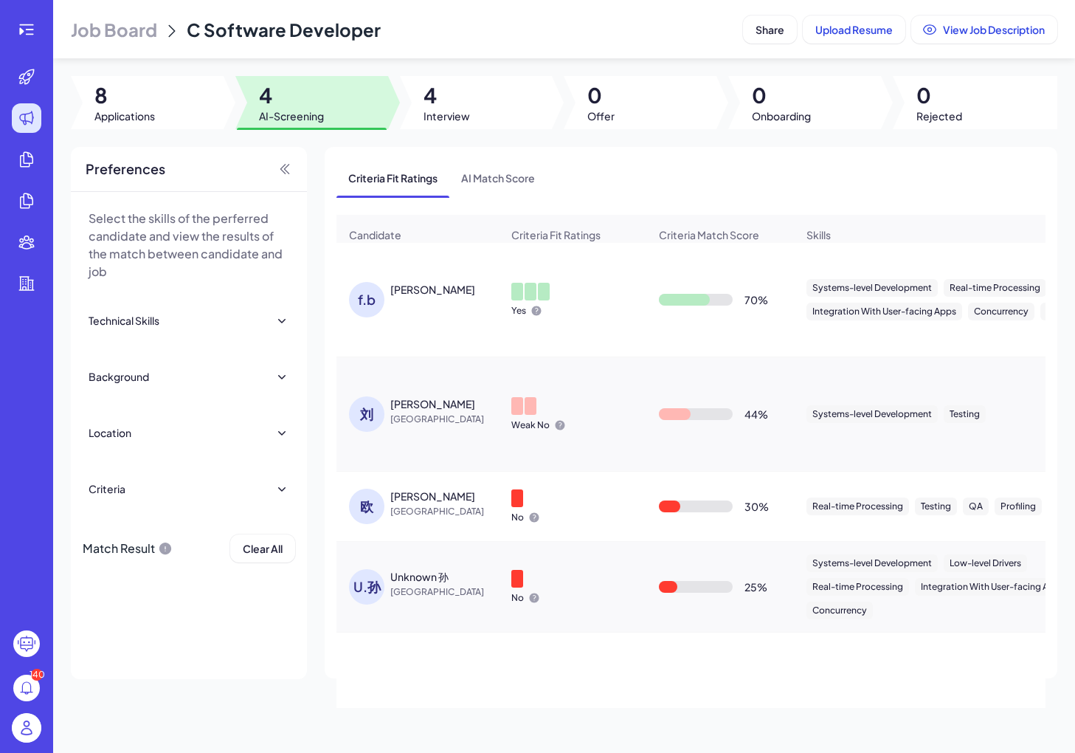
click at [376, 288] on div "f.b" at bounding box center [366, 299] width 35 height 35
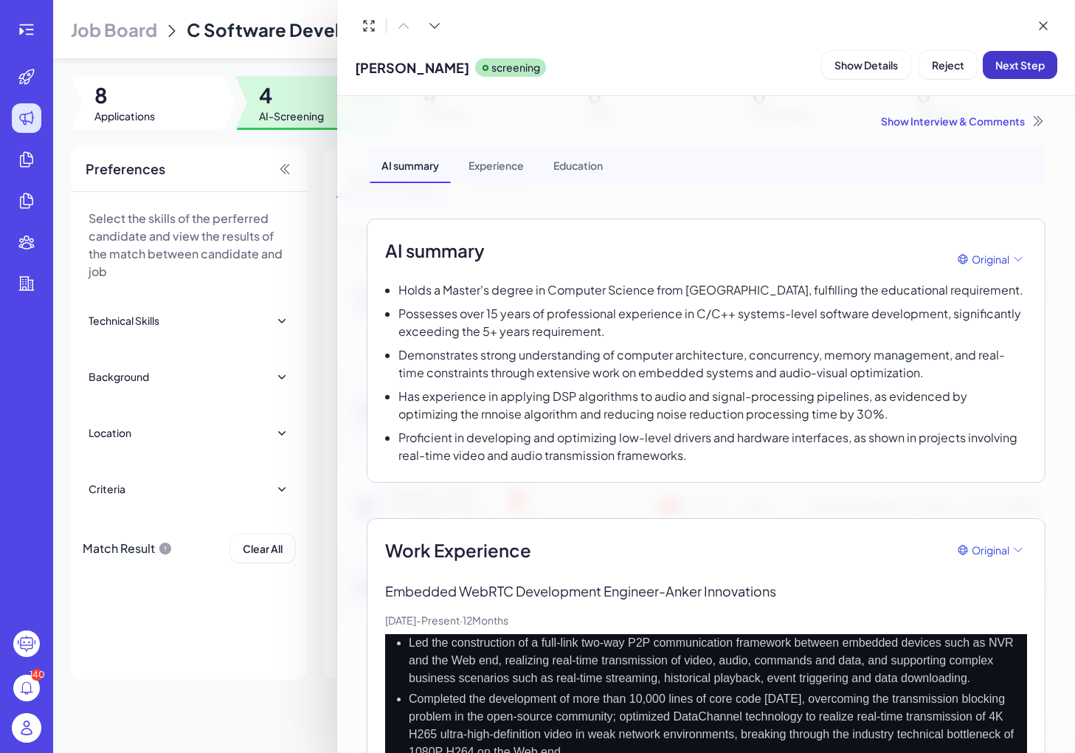
click at [630, 75] on button "Next Step" at bounding box center [1020, 65] width 75 height 28
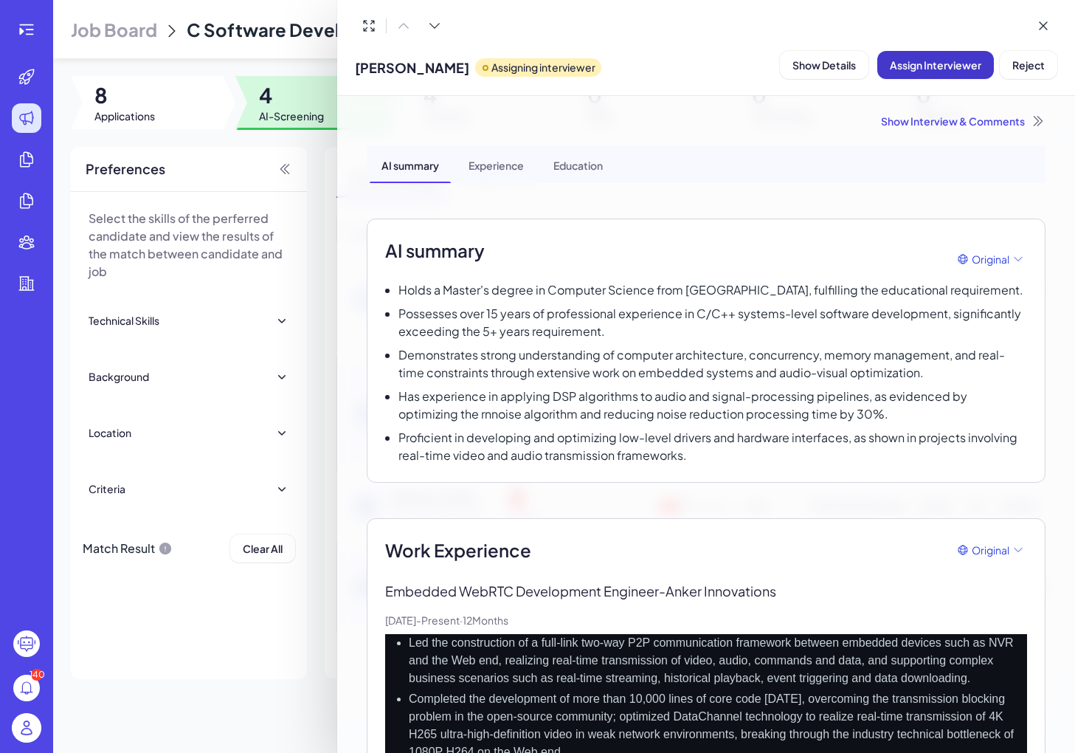
click at [630, 77] on button "Assign Interviewer" at bounding box center [935, 65] width 117 height 28
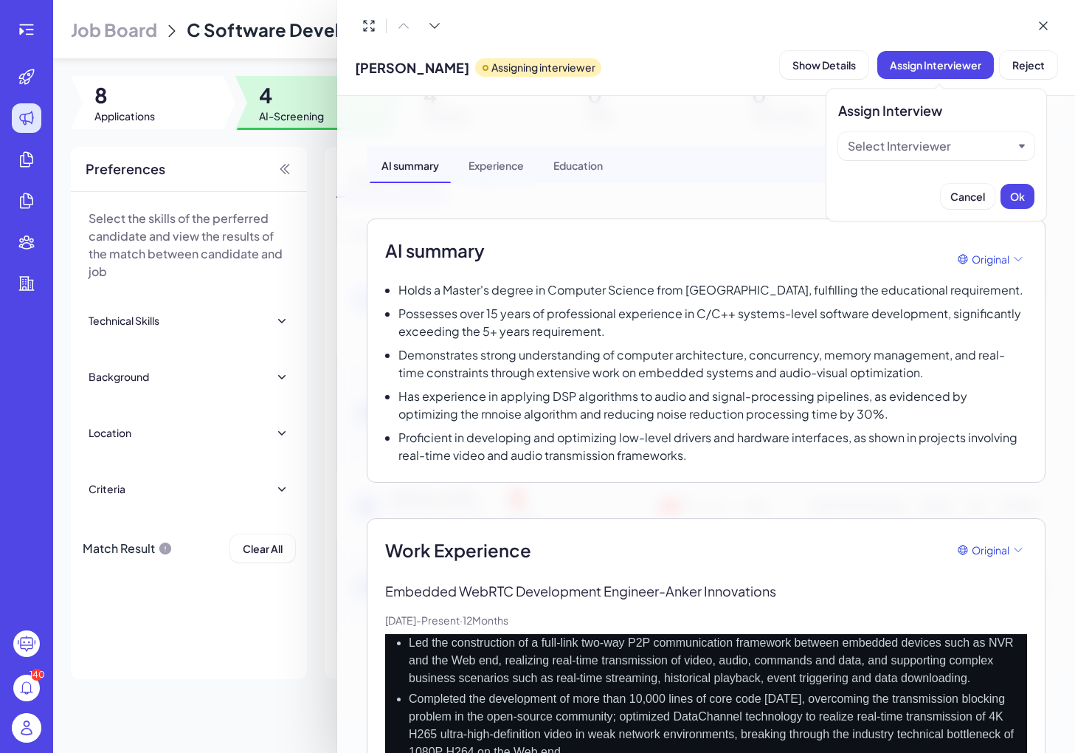
click at [630, 146] on div "Select Interviewer" at bounding box center [930, 146] width 165 height 18
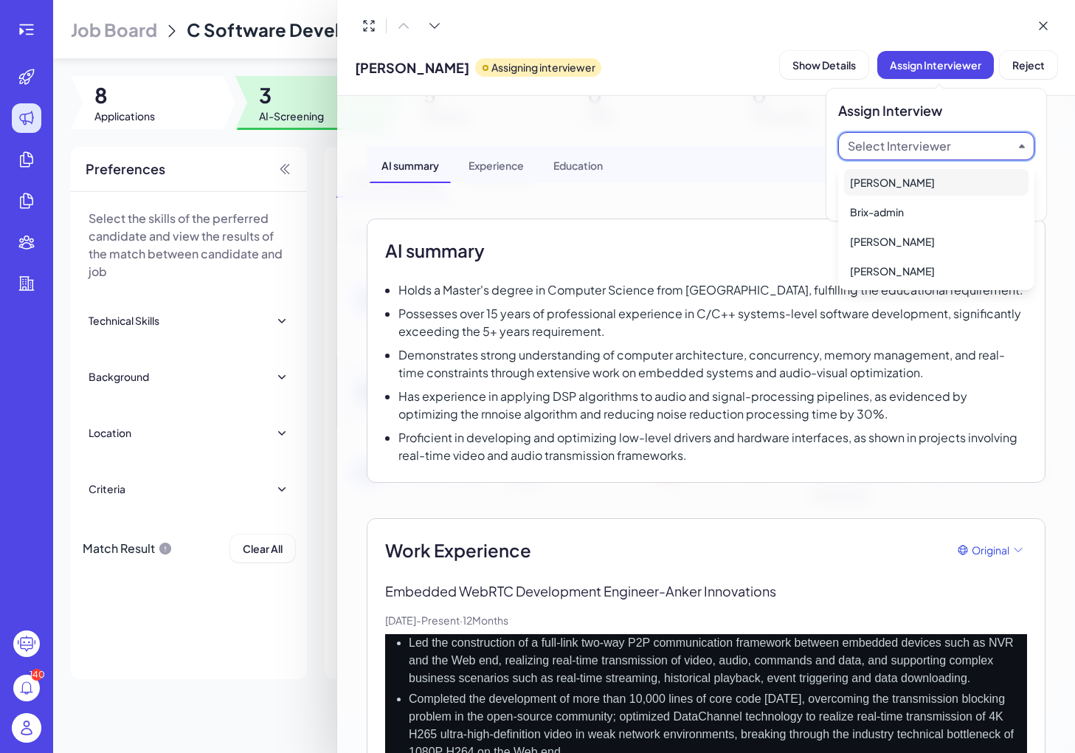
click at [630, 186] on div "[PERSON_NAME]" at bounding box center [936, 182] width 184 height 27
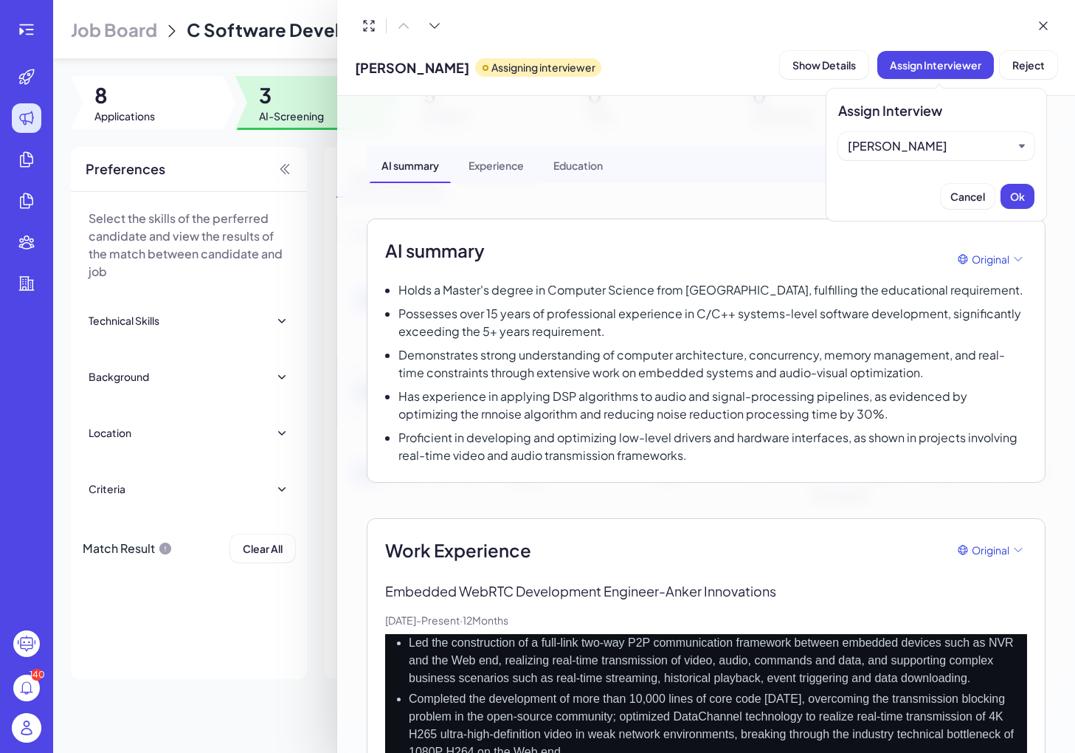
click at [630, 185] on div "Assign Interview [PERSON_NAME]" at bounding box center [936, 155] width 221 height 134
click at [630, 193] on button "Ok" at bounding box center [1018, 196] width 34 height 25
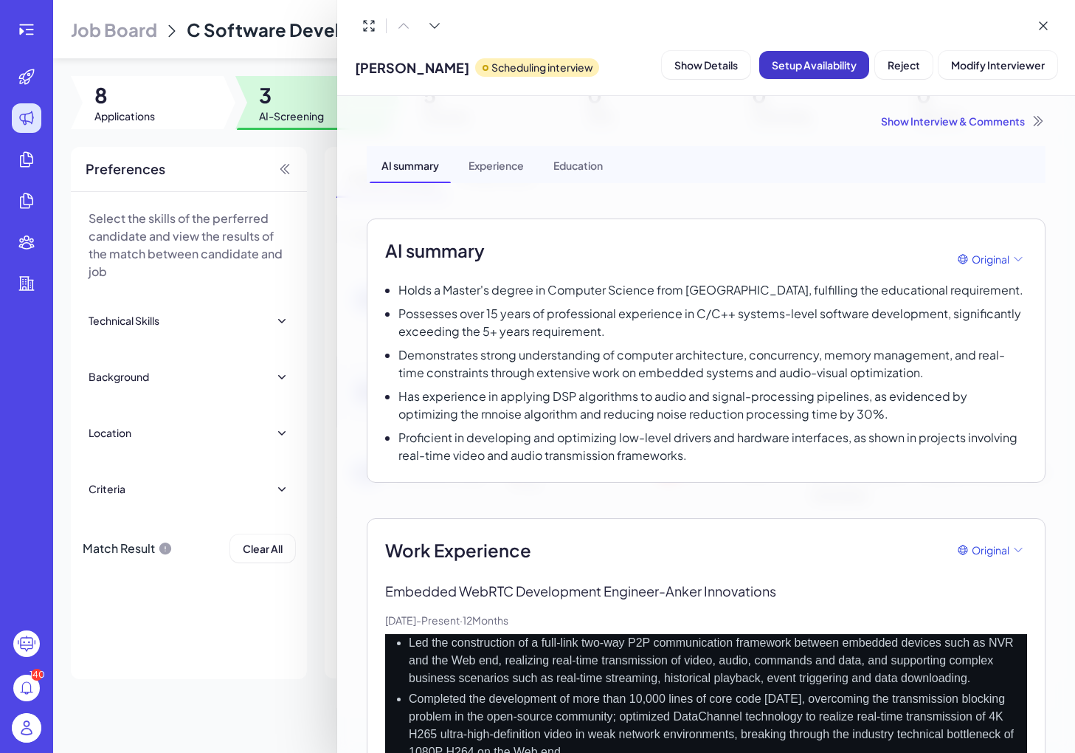
click at [630, 74] on button "Setup Availability" at bounding box center [814, 65] width 110 height 28
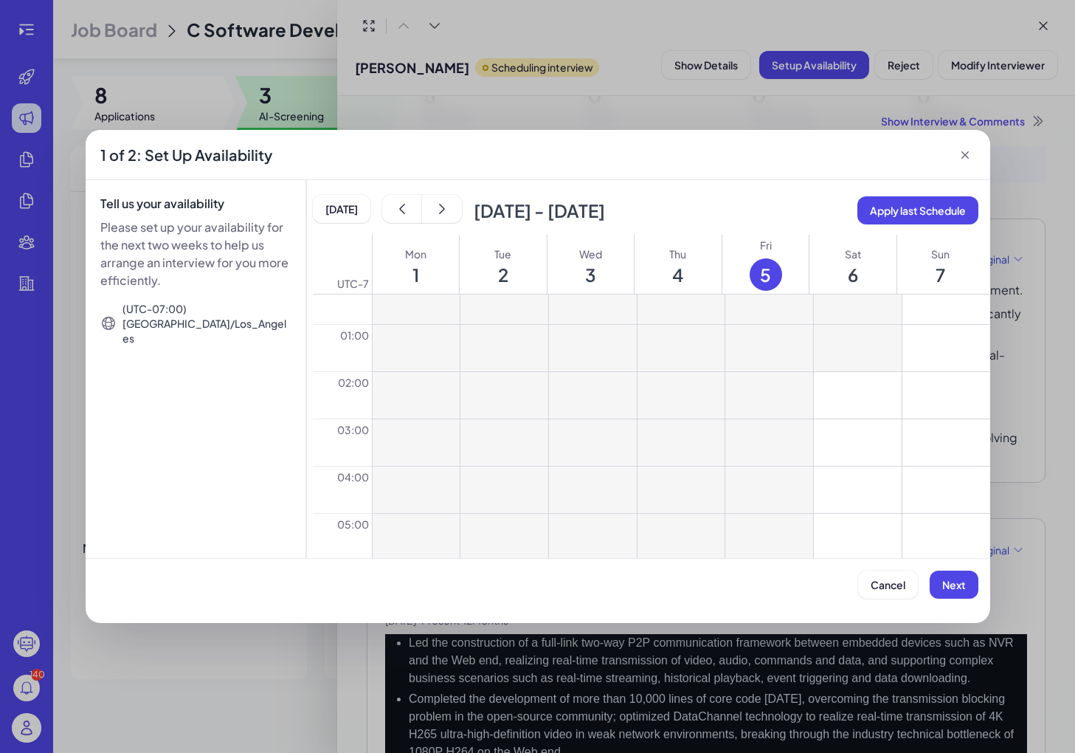
scroll to position [23, 0]
click at [435, 197] on button "show next" at bounding box center [442, 209] width 40 height 28
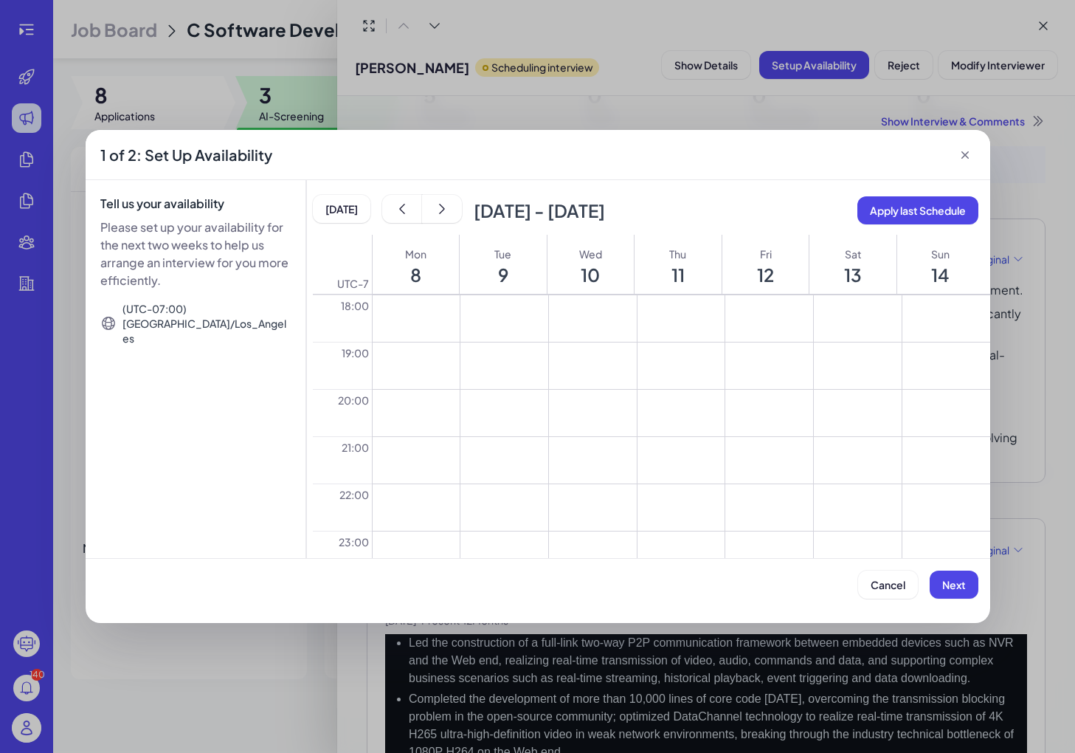
scroll to position [843, 0]
click at [416, 381] on button at bounding box center [417, 373] width 88 height 46
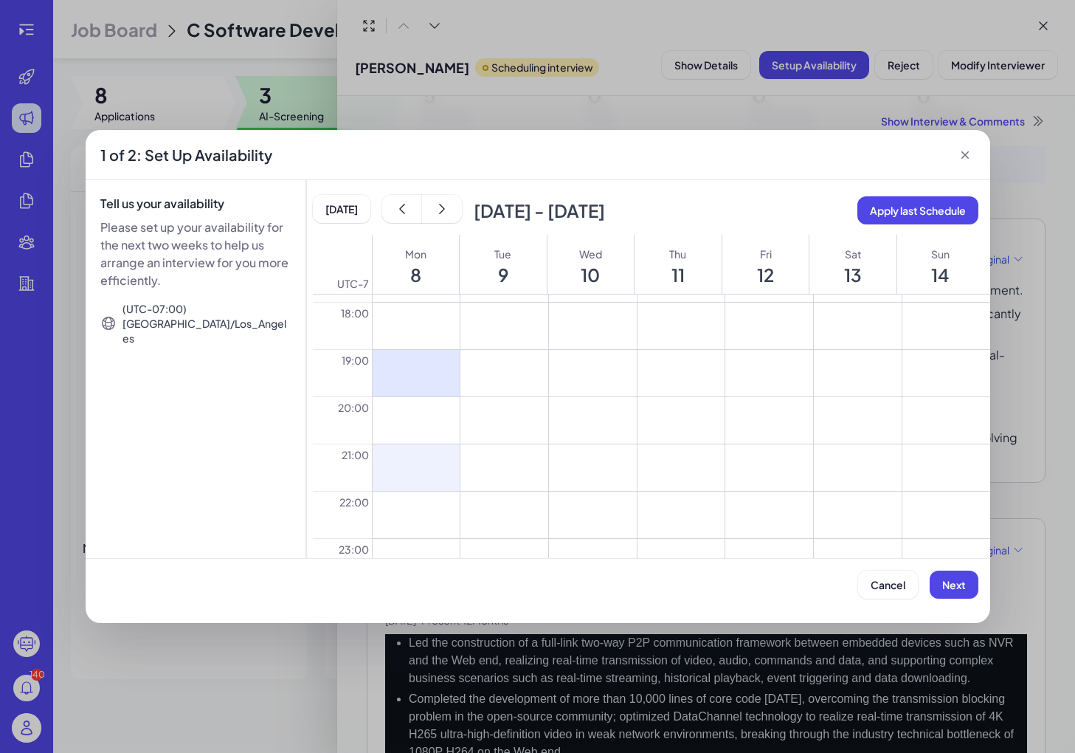
click at [416, 450] on button at bounding box center [417, 467] width 88 height 46
click at [415, 431] on button at bounding box center [417, 420] width 88 height 46
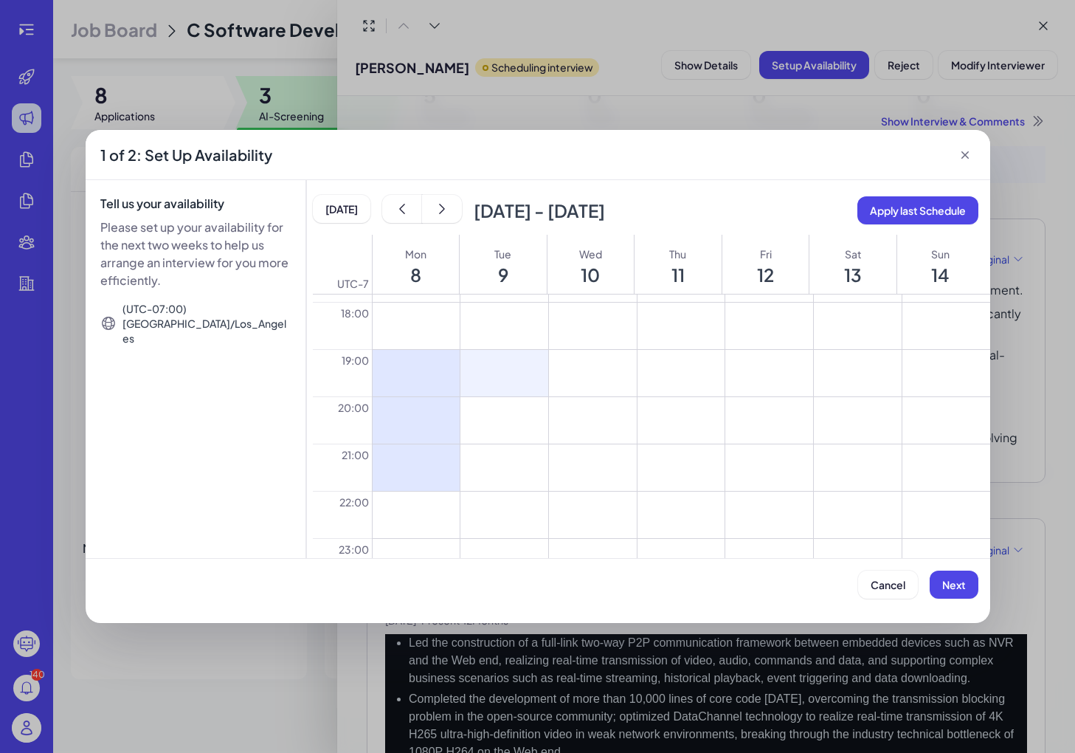
click at [494, 379] on button at bounding box center [505, 373] width 88 height 46
click at [494, 428] on button at bounding box center [505, 420] width 88 height 46
click at [494, 473] on button at bounding box center [505, 467] width 88 height 46
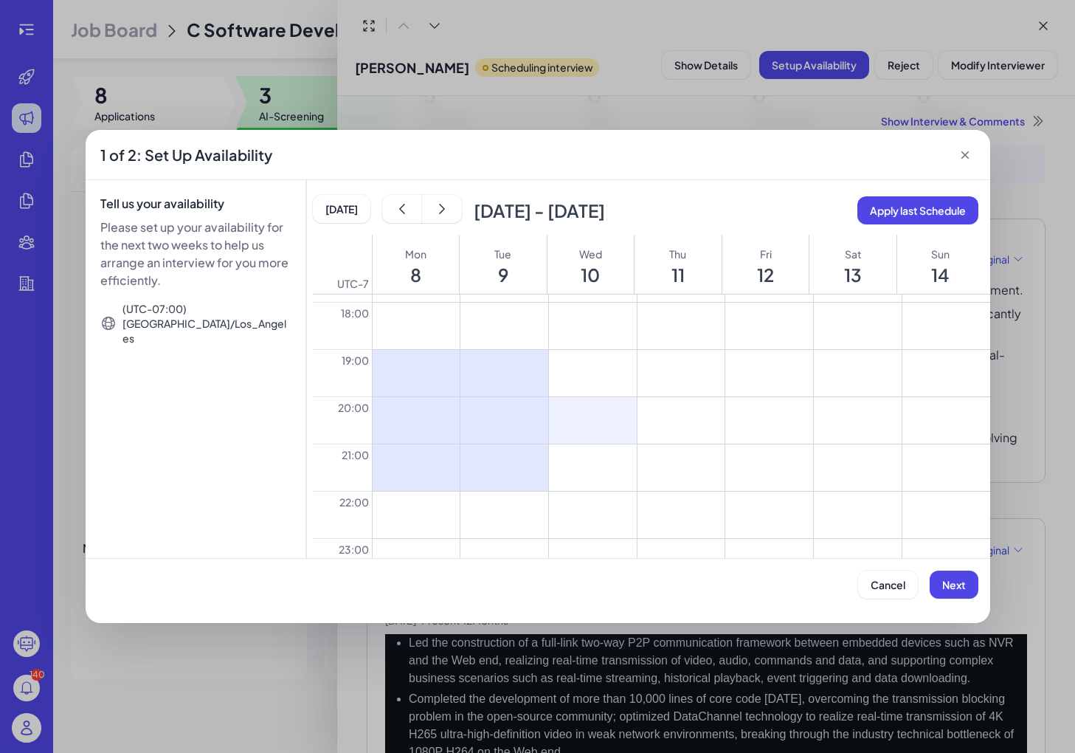
click at [580, 433] on button at bounding box center [593, 420] width 88 height 46
click at [582, 357] on button at bounding box center [593, 373] width 88 height 46
click at [582, 535] on button at bounding box center [593, 515] width 88 height 46
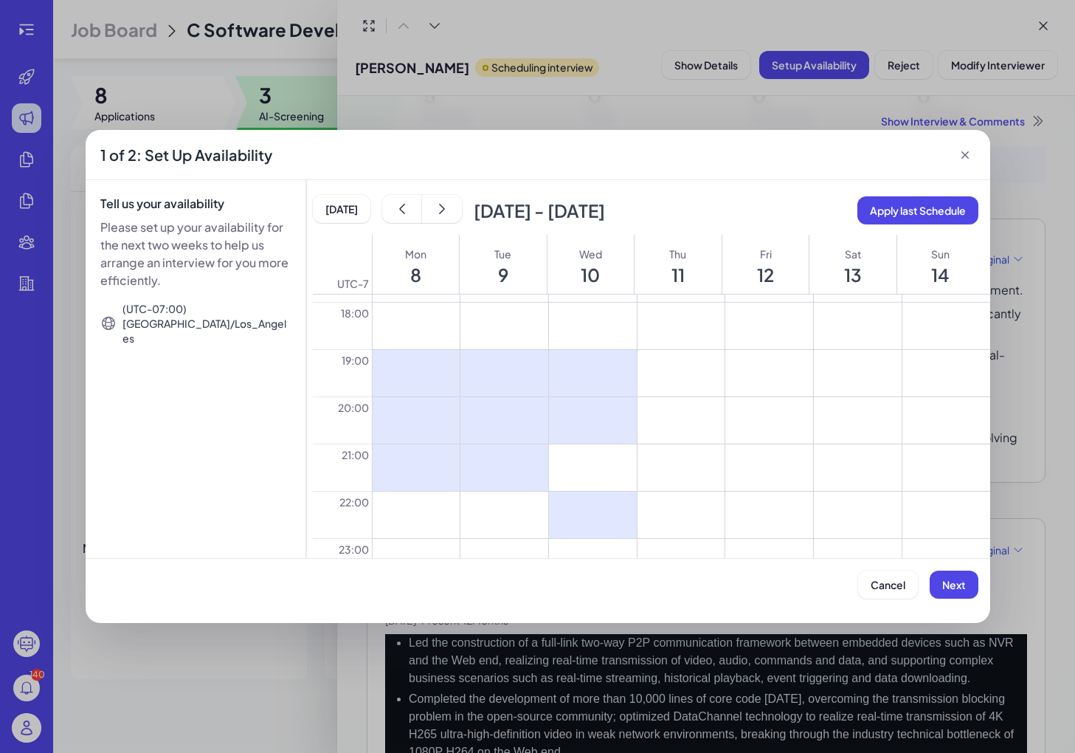
click at [582, 486] on button at bounding box center [593, 467] width 88 height 46
click at [583, 540] on button at bounding box center [593, 562] width 88 height 46
click at [590, 517] on icon at bounding box center [593, 515] width 18 height 20
click at [596, 545] on div at bounding box center [593, 562] width 88 height 46
click at [592, 548] on div at bounding box center [593, 562] width 88 height 46
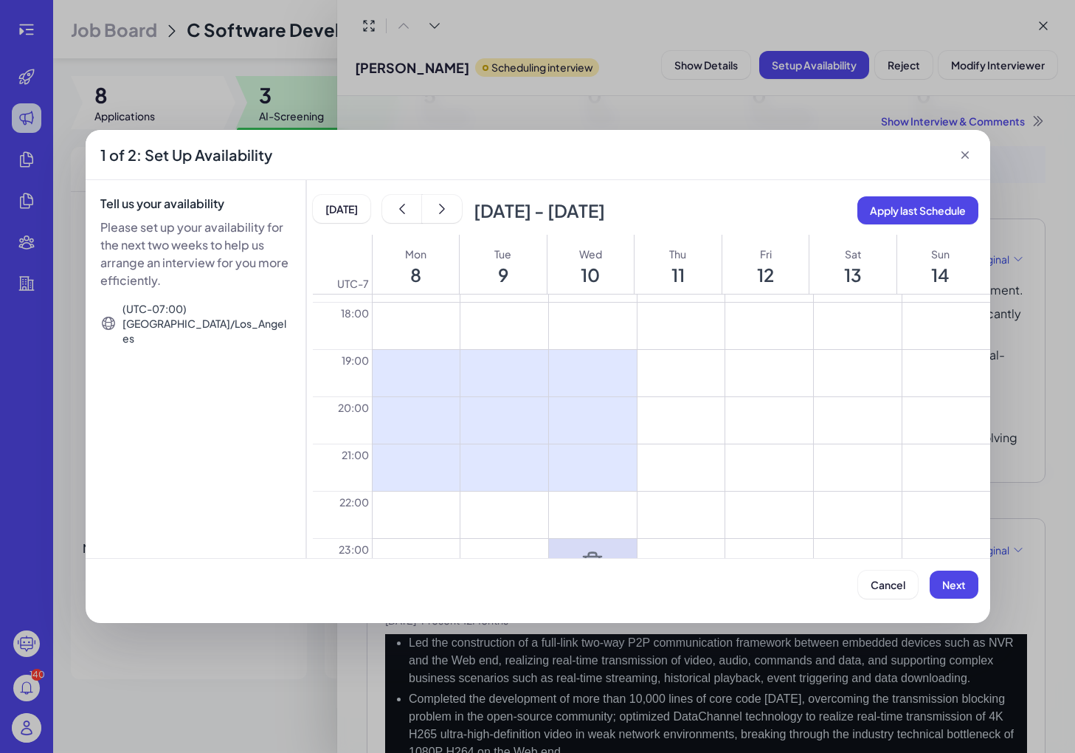
click at [592, 556] on icon at bounding box center [593, 562] width 18 height 20
click at [630, 452] on button at bounding box center [682, 467] width 88 height 46
click at [630, 429] on button at bounding box center [682, 420] width 88 height 46
click at [630, 429] on icon at bounding box center [681, 421] width 24 height 24
click at [630, 390] on button at bounding box center [682, 373] width 88 height 46
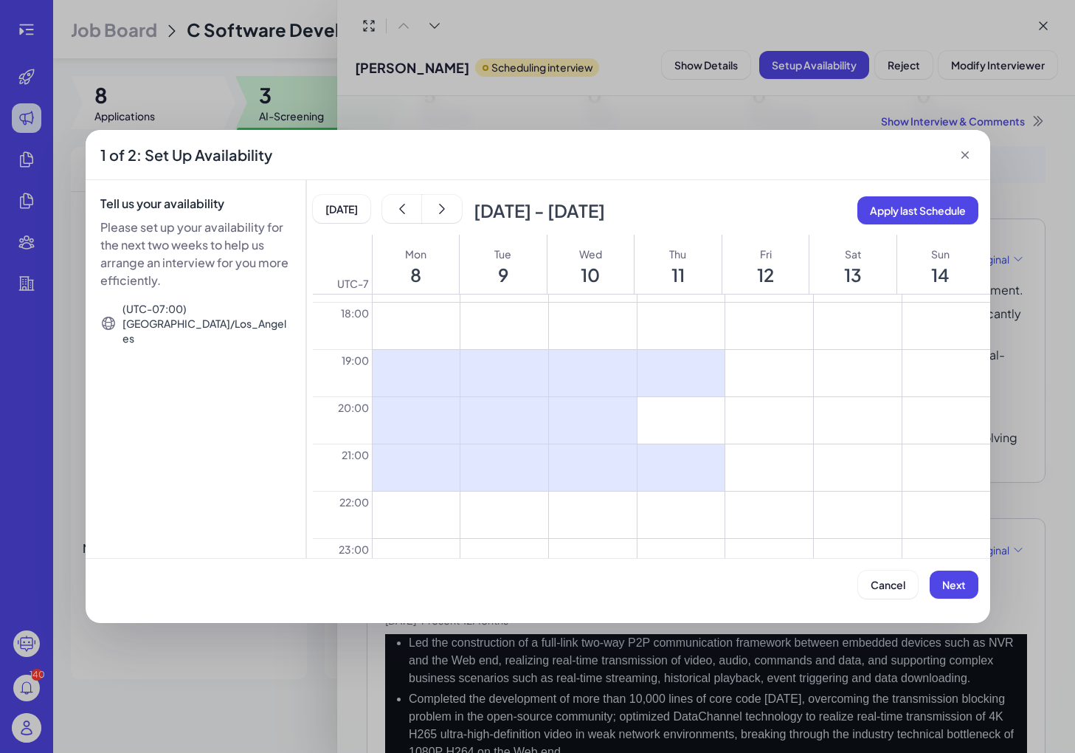
click at [630, 413] on button at bounding box center [682, 420] width 88 height 46
click at [630, 372] on button at bounding box center [769, 373] width 88 height 46
click at [630, 413] on button at bounding box center [769, 420] width 88 height 46
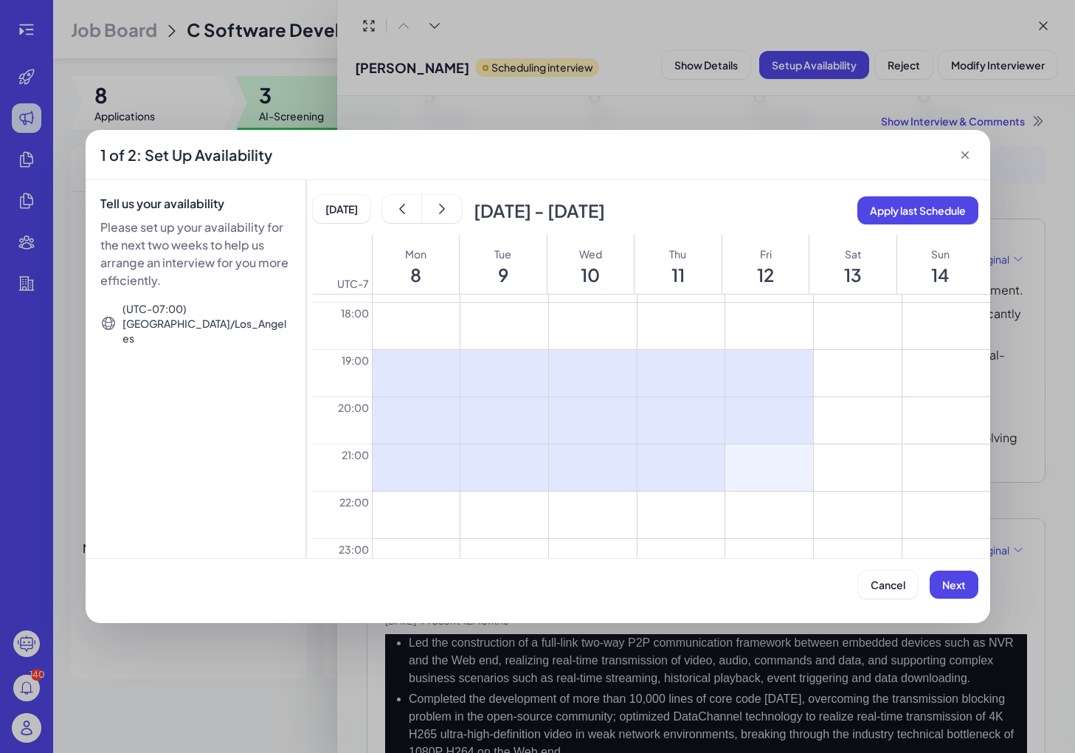
click at [630, 460] on button at bounding box center [769, 467] width 88 height 46
click at [630, 579] on span "Next" at bounding box center [954, 584] width 24 height 13
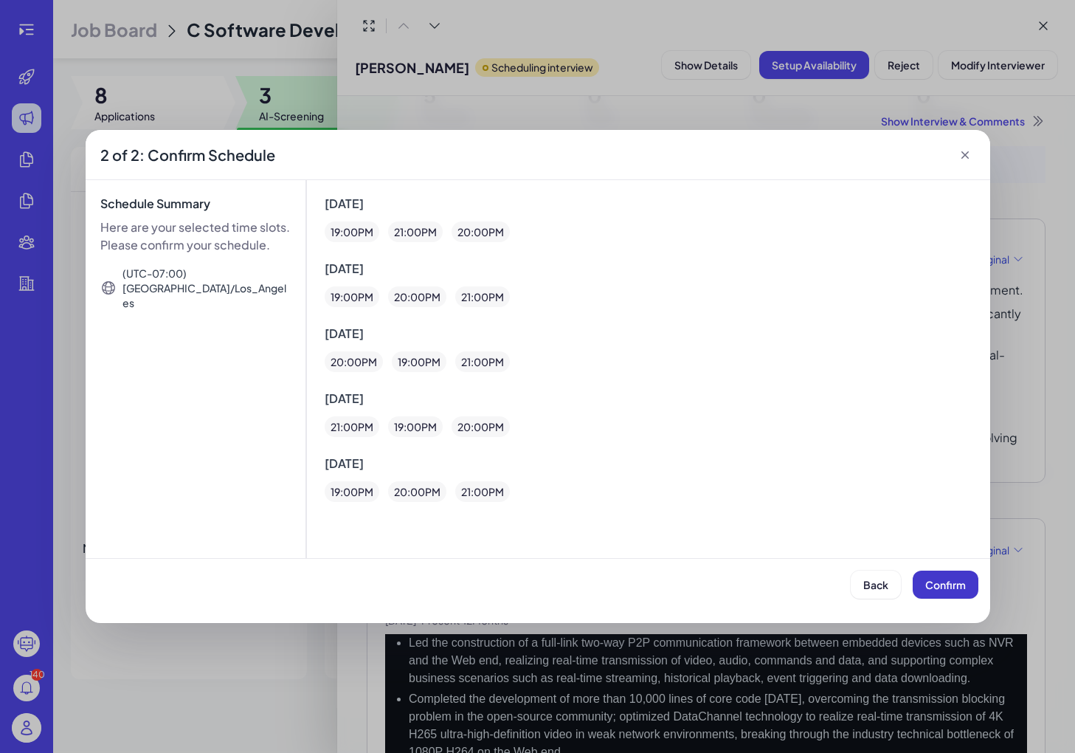
click at [630, 579] on span "Confirm" at bounding box center [945, 584] width 41 height 13
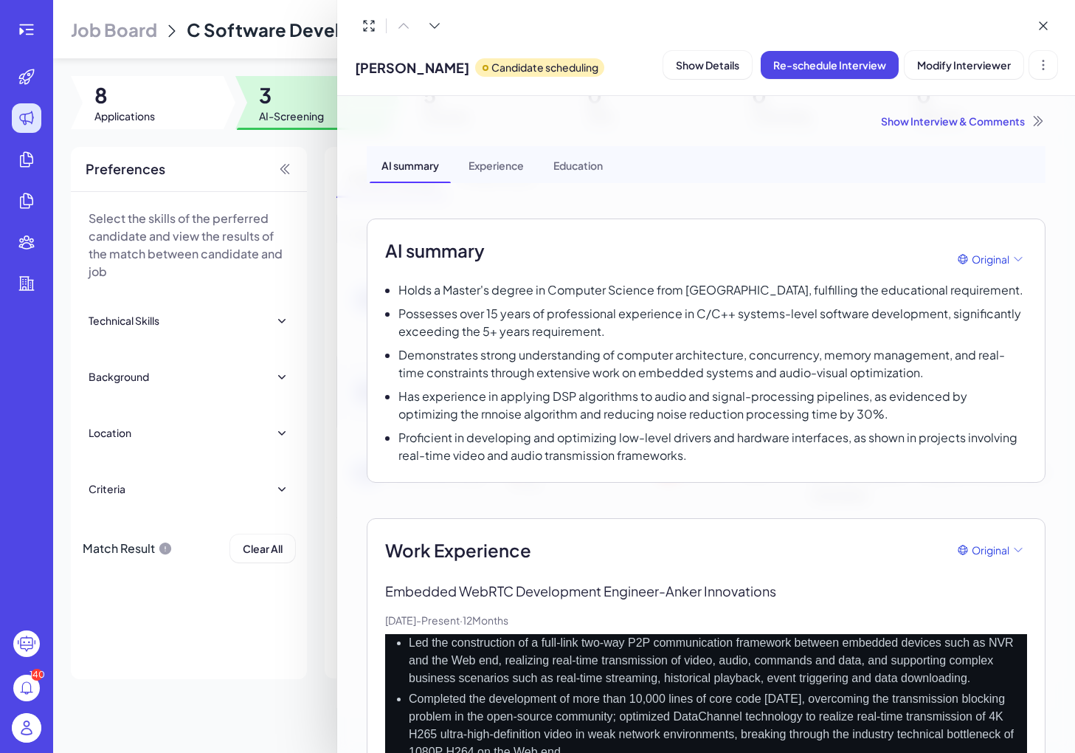
click at [314, 174] on div at bounding box center [537, 376] width 1075 height 753
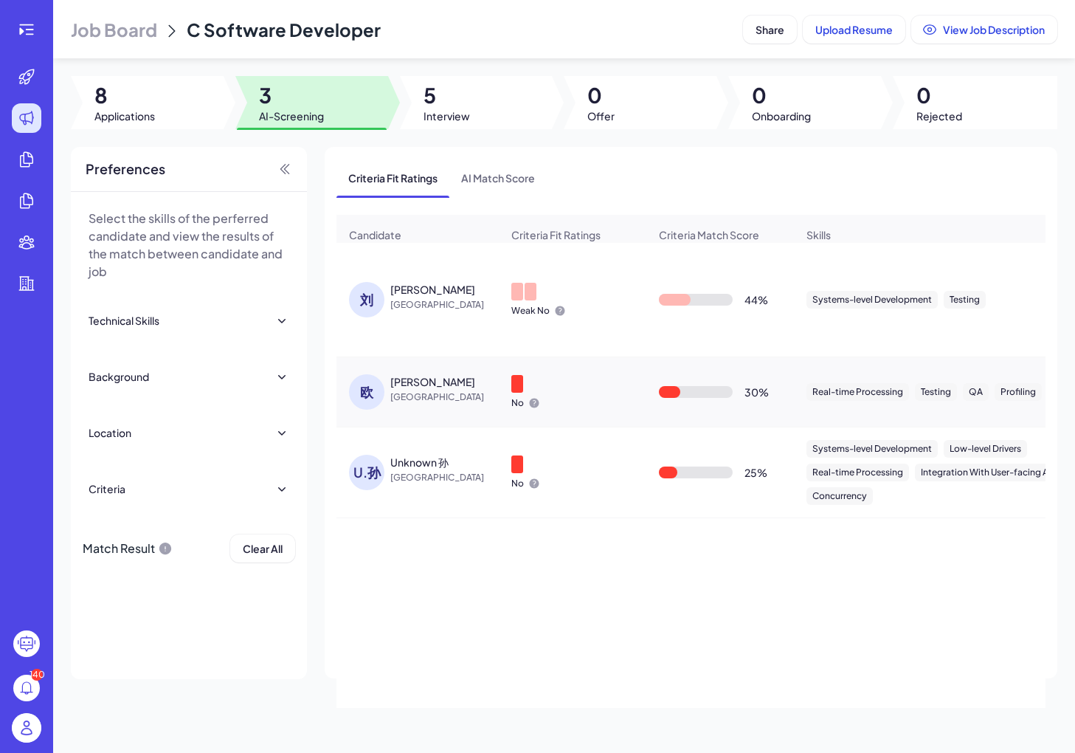
click at [402, 285] on div "[PERSON_NAME]" at bounding box center [432, 289] width 85 height 15
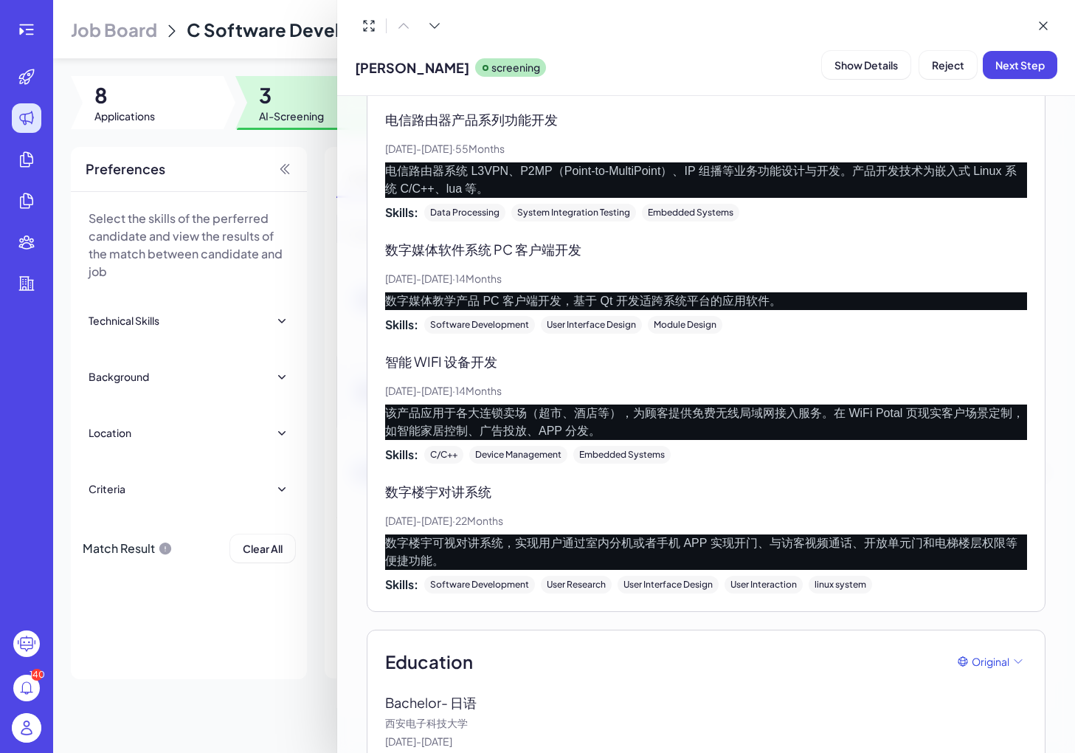
scroll to position [1784, 0]
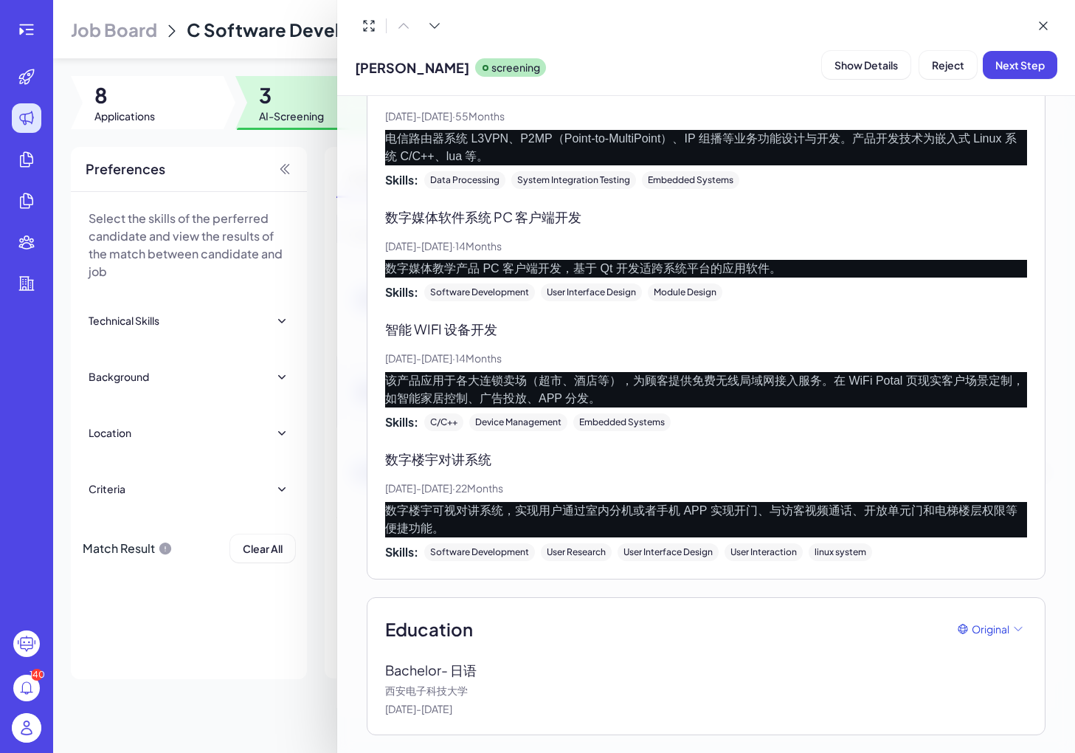
click at [285, 352] on div at bounding box center [537, 376] width 1075 height 753
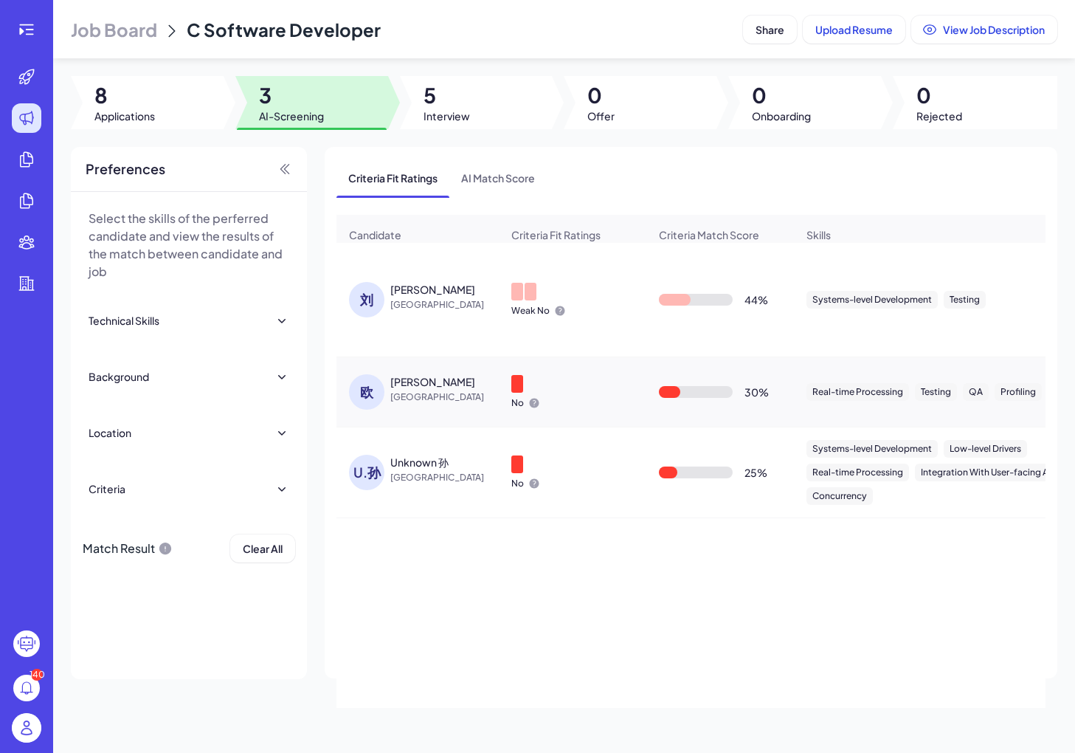
click at [387, 378] on div "欧" at bounding box center [369, 391] width 41 height 35
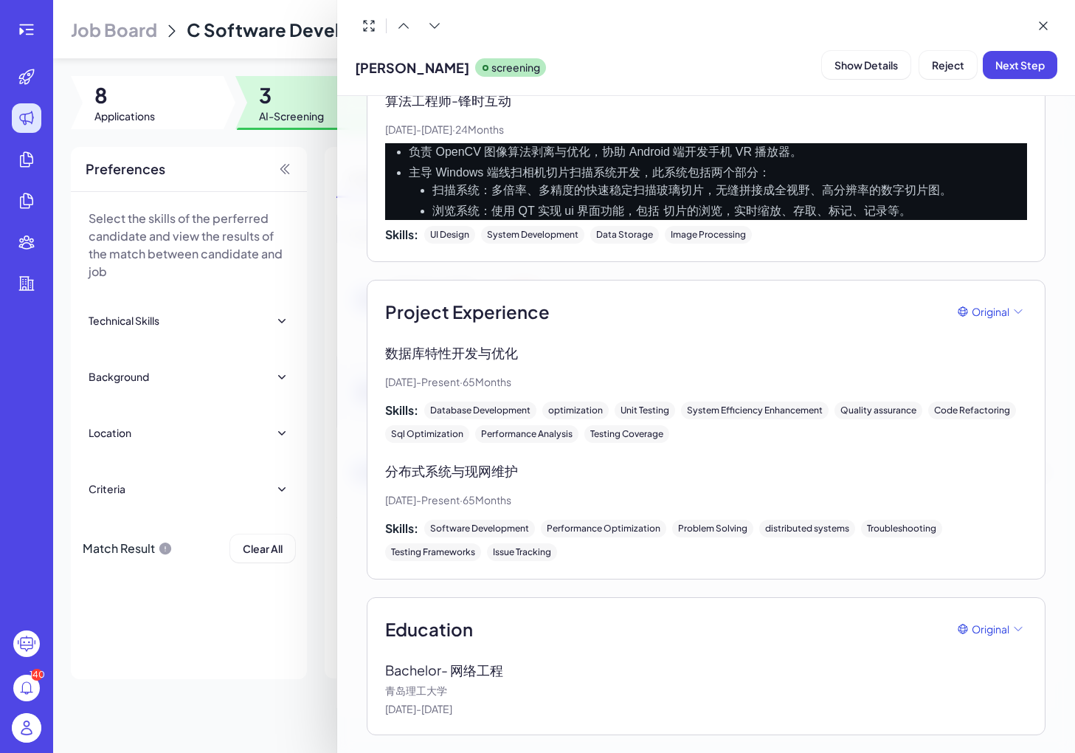
scroll to position [0, 0]
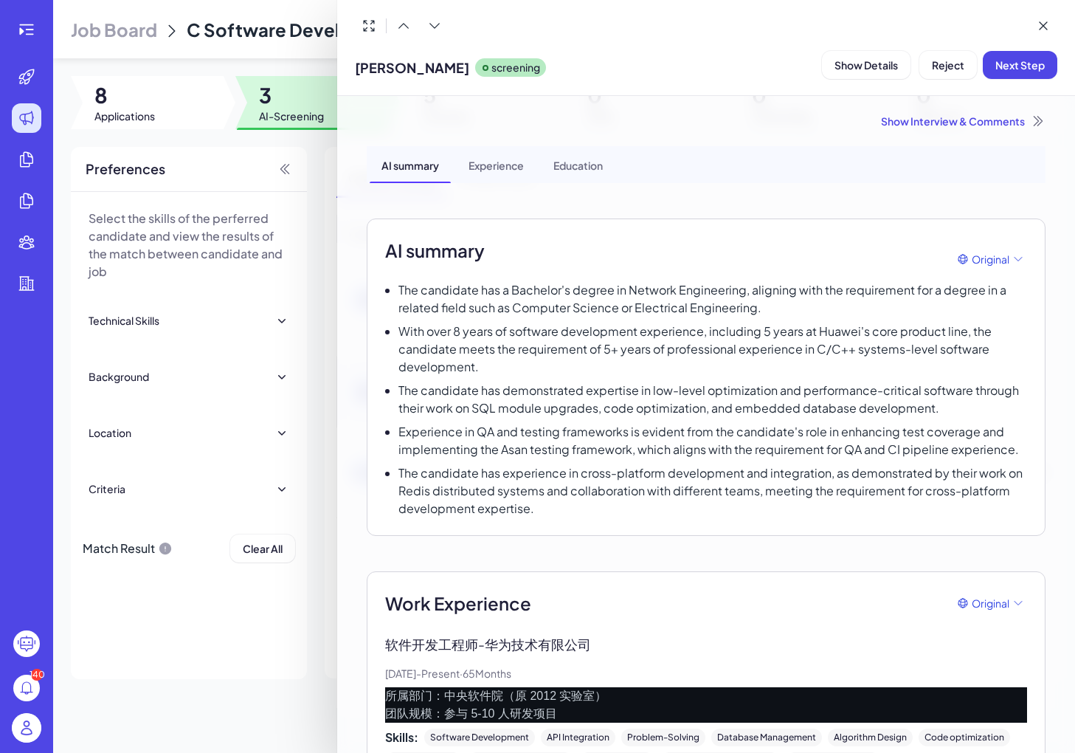
click at [225, 641] on div at bounding box center [537, 376] width 1075 height 753
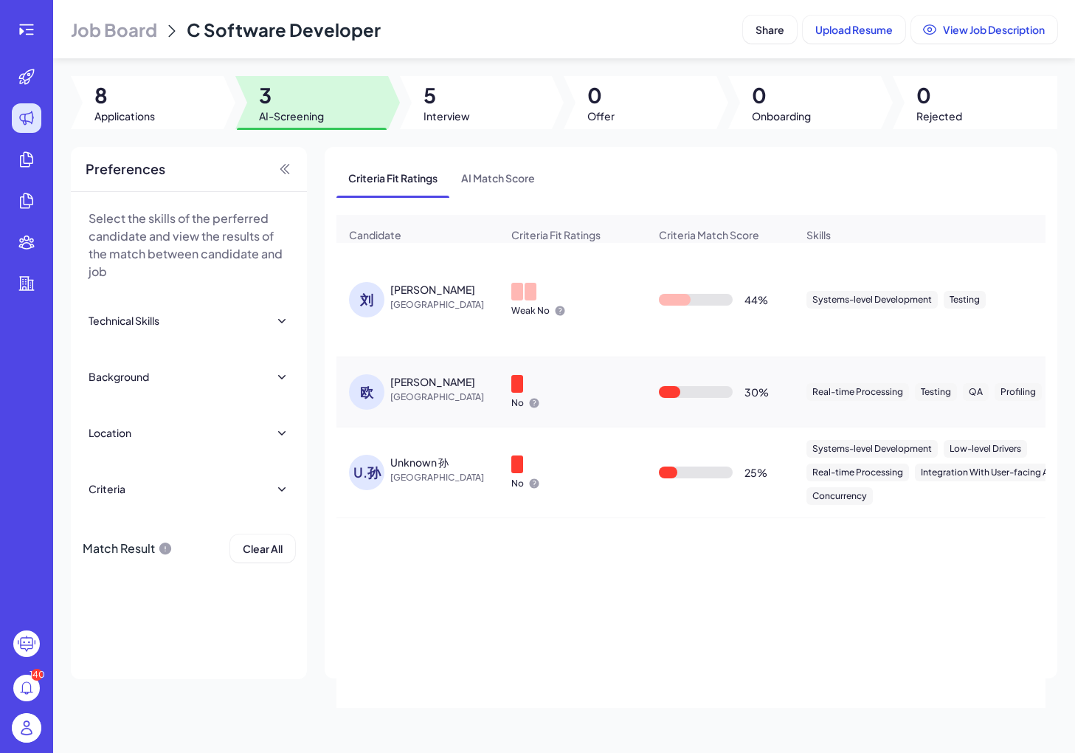
click at [382, 389] on div "欧" at bounding box center [366, 391] width 35 height 35
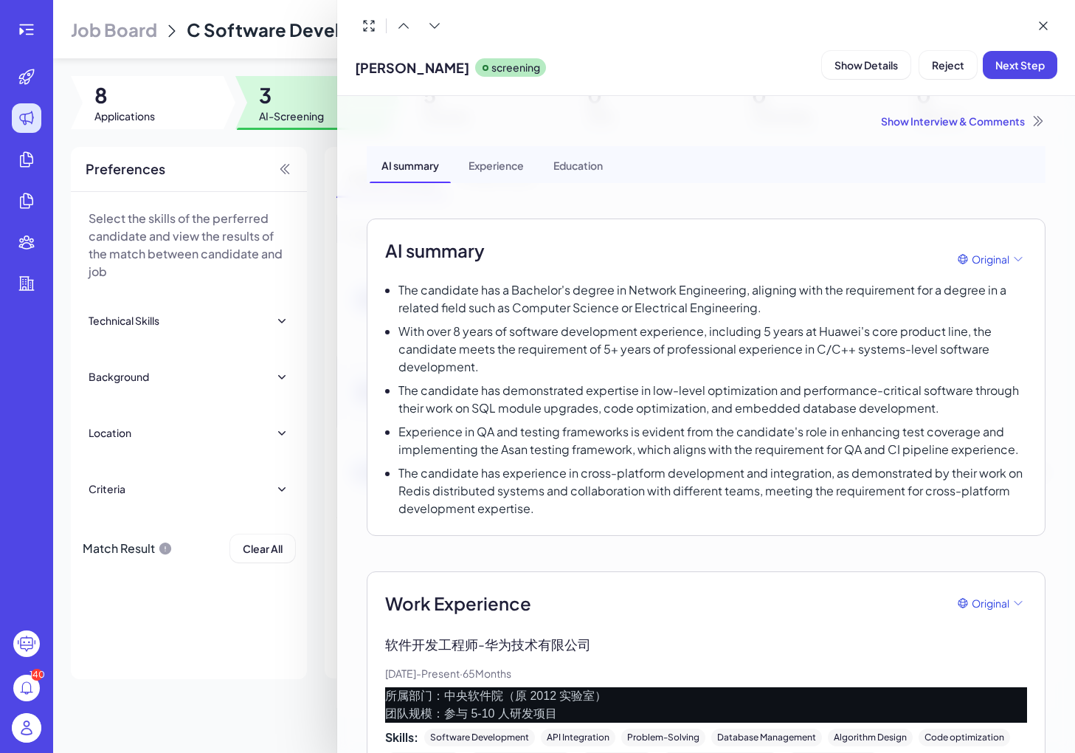
click at [292, 652] on div at bounding box center [537, 376] width 1075 height 753
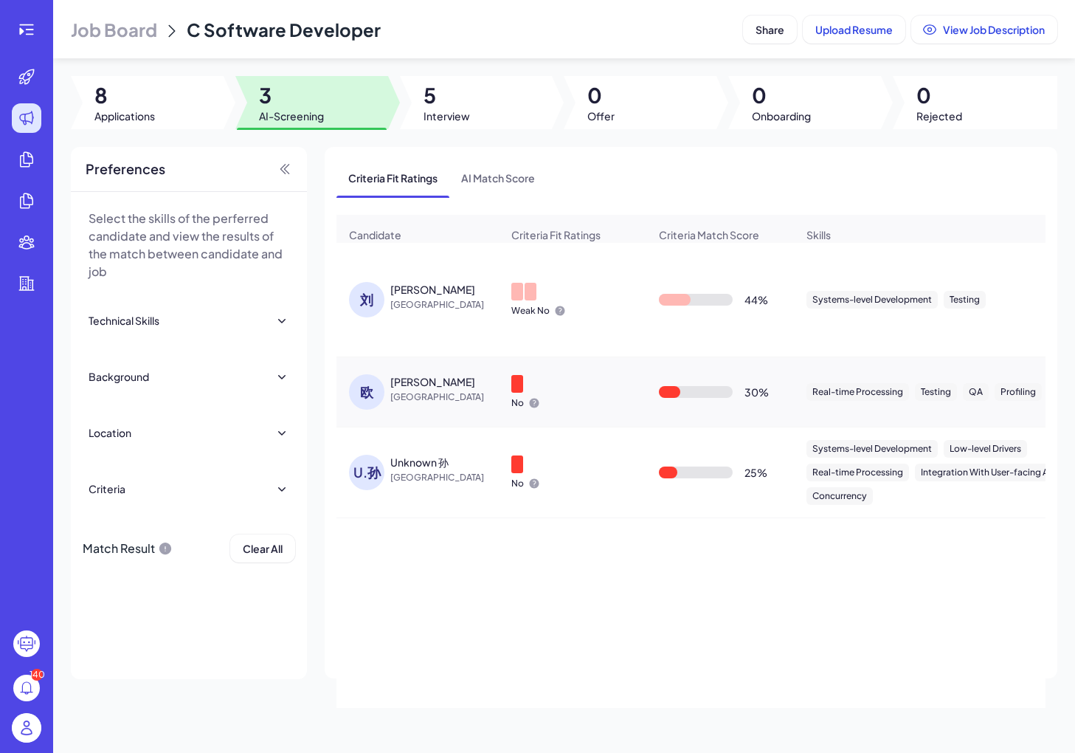
click at [356, 463] on div "U.孙" at bounding box center [366, 472] width 35 height 35
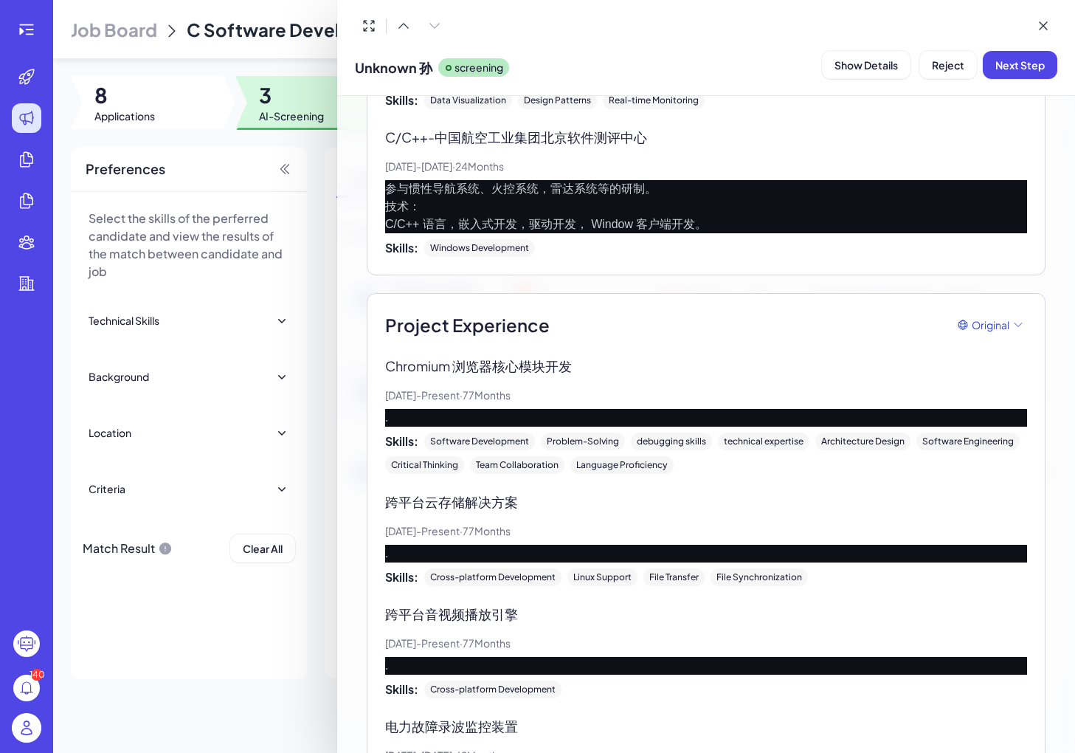
scroll to position [1641, 0]
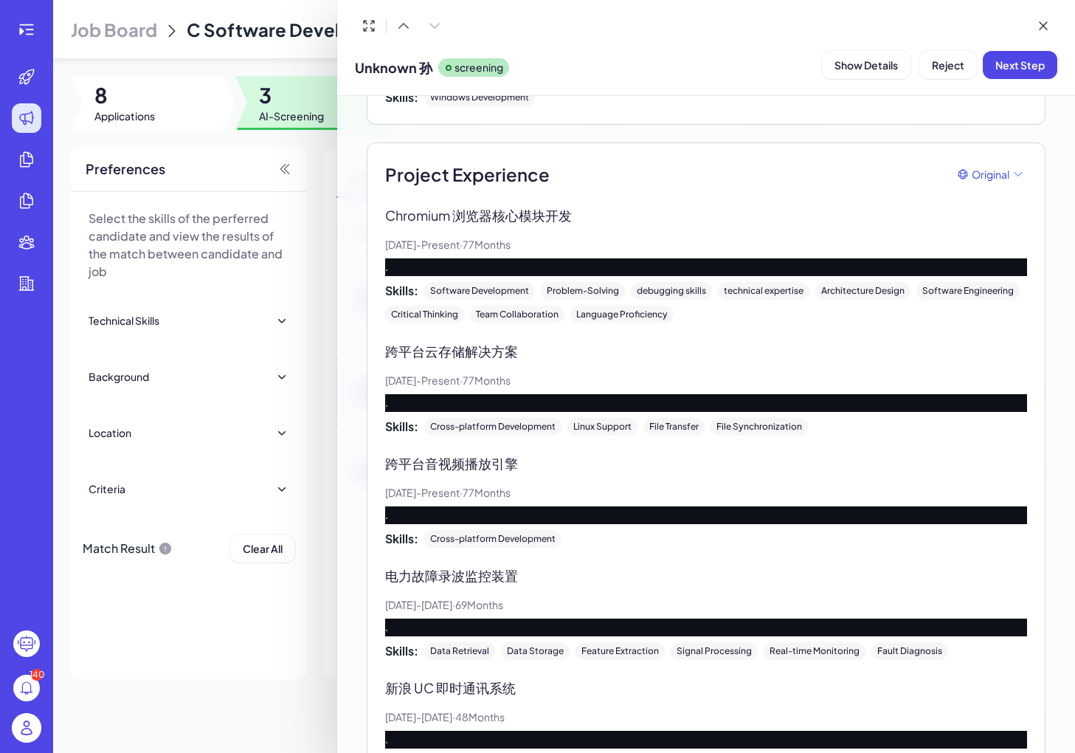
click at [263, 628] on div at bounding box center [537, 376] width 1075 height 753
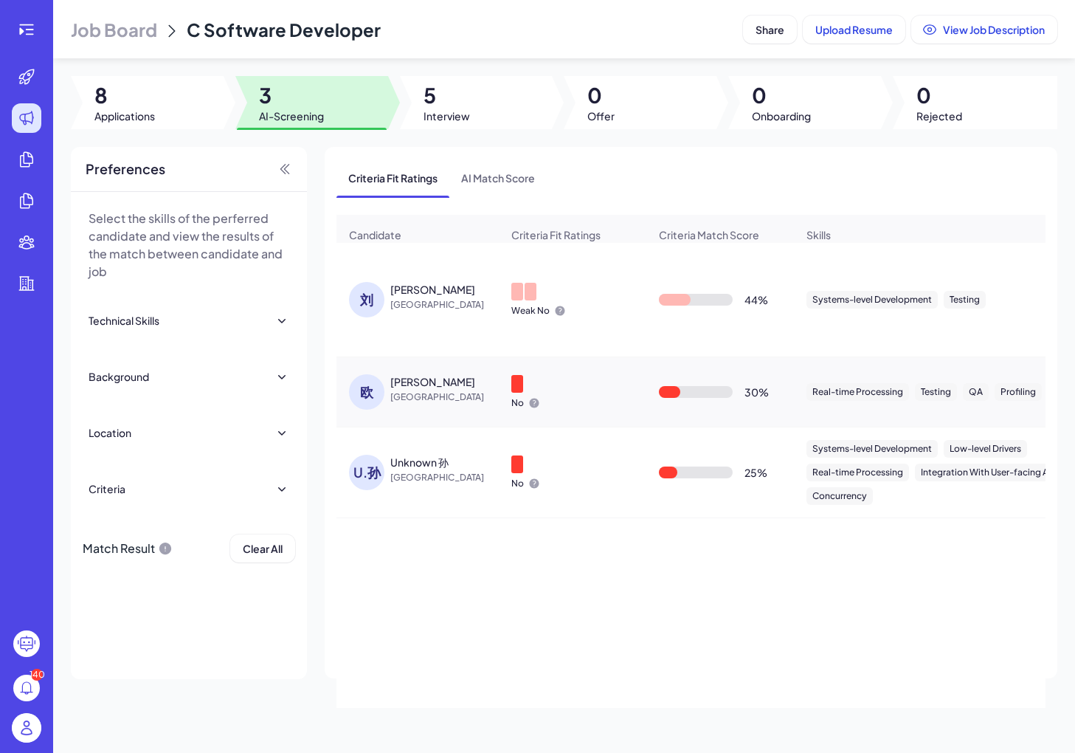
click at [476, 137] on div "Job Board C Software Developer Share Upload Resume View Job Description 8 Appli…" at bounding box center [564, 376] width 1022 height 753
click at [467, 125] on div at bounding box center [476, 102] width 153 height 53
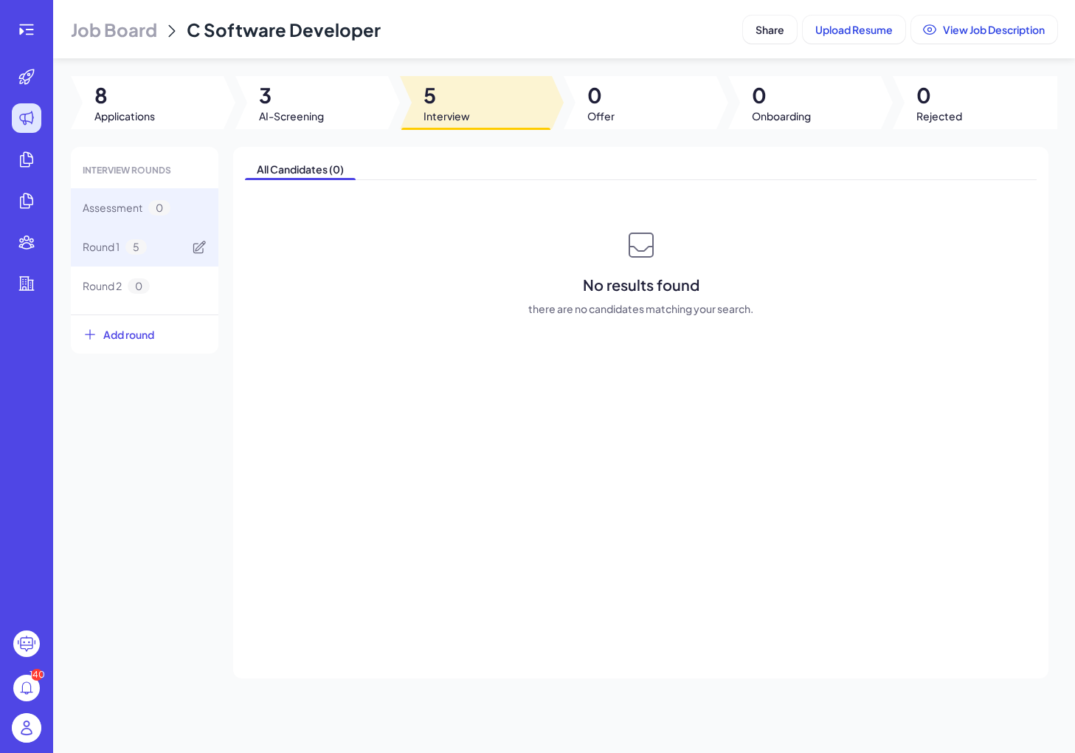
click at [182, 261] on div "Round 1 5" at bounding box center [145, 246] width 148 height 39
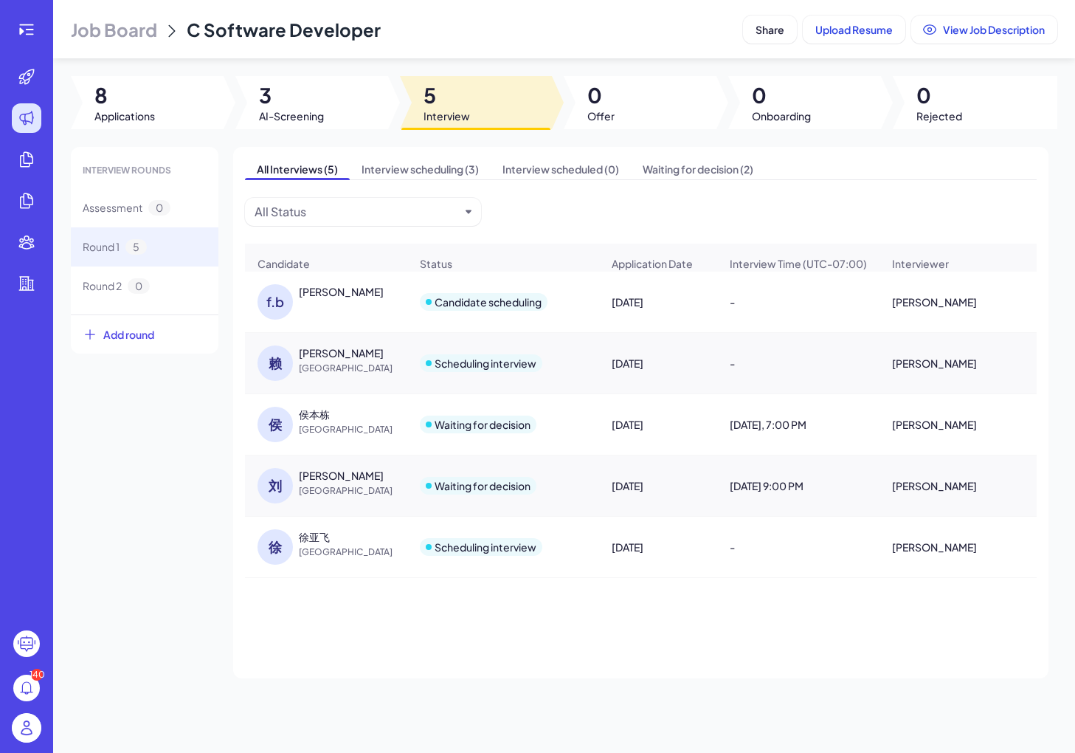
click at [285, 370] on div "赖" at bounding box center [275, 362] width 35 height 35
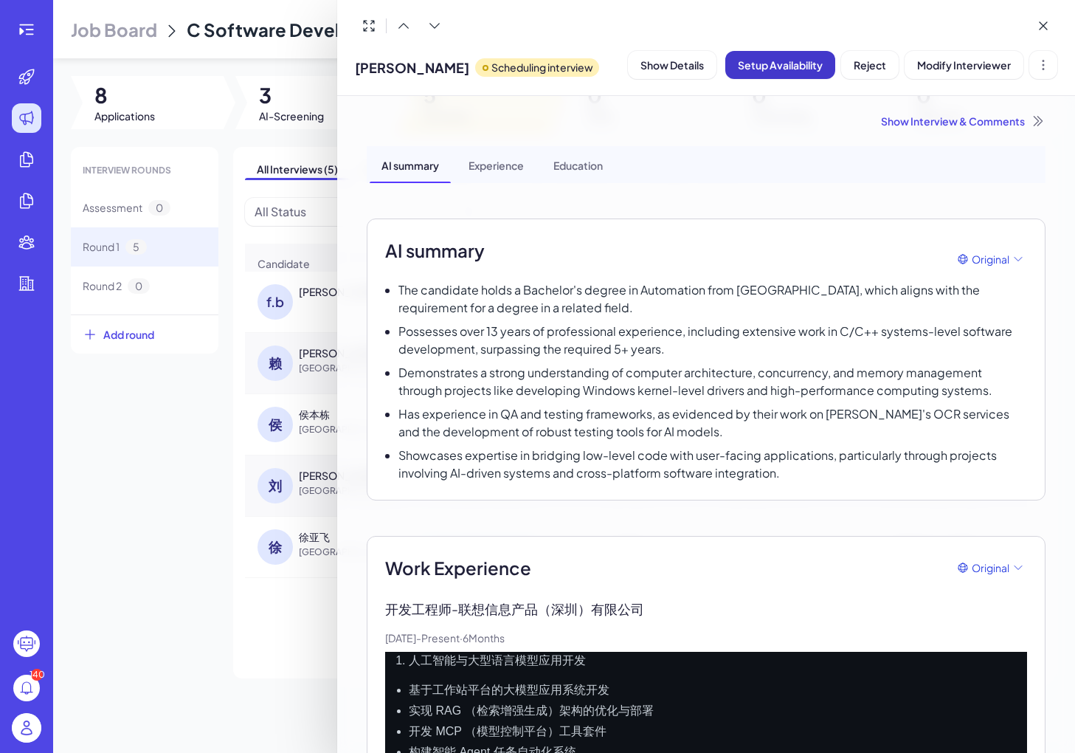
click at [630, 52] on button "Setup Availability" at bounding box center [780, 65] width 110 height 28
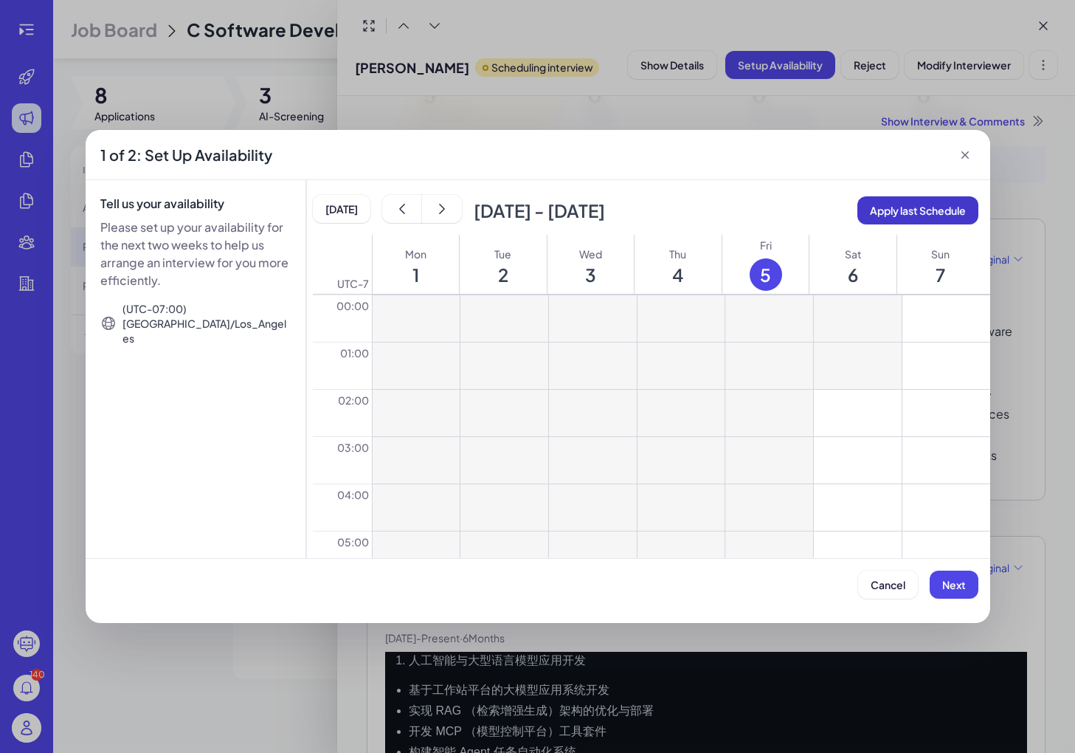
click at [630, 216] on span "Apply last Schedule" at bounding box center [918, 210] width 96 height 13
click at [630, 577] on button "Next" at bounding box center [954, 584] width 49 height 28
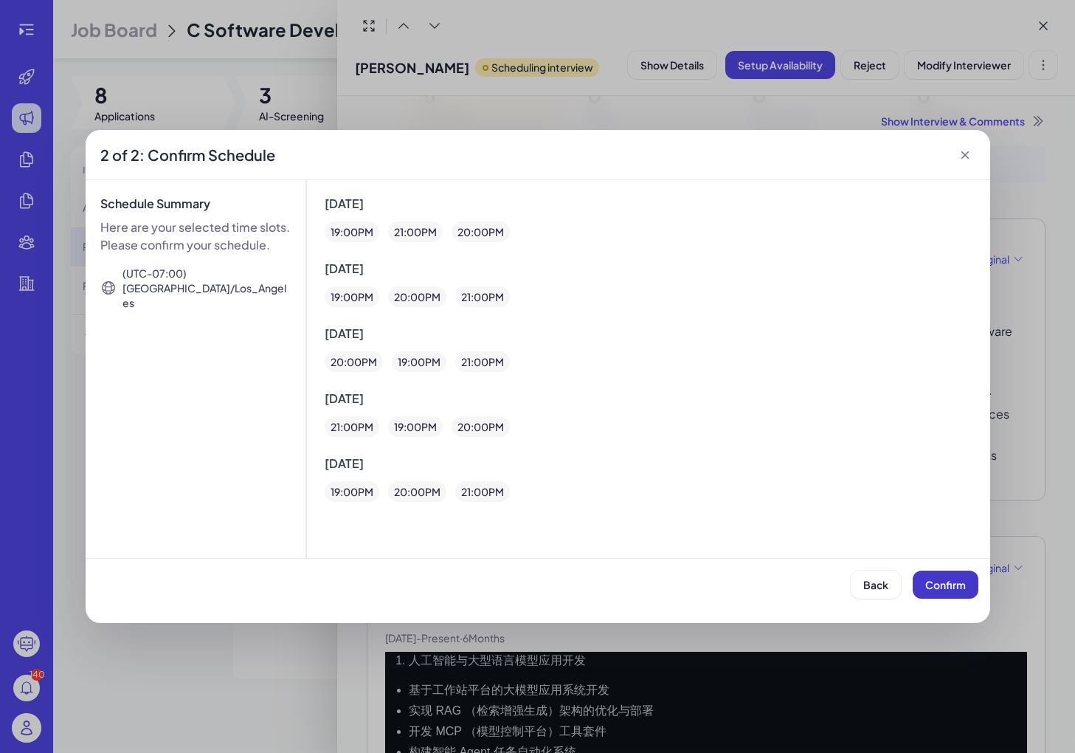
click at [630, 584] on span "Confirm" at bounding box center [945, 584] width 41 height 13
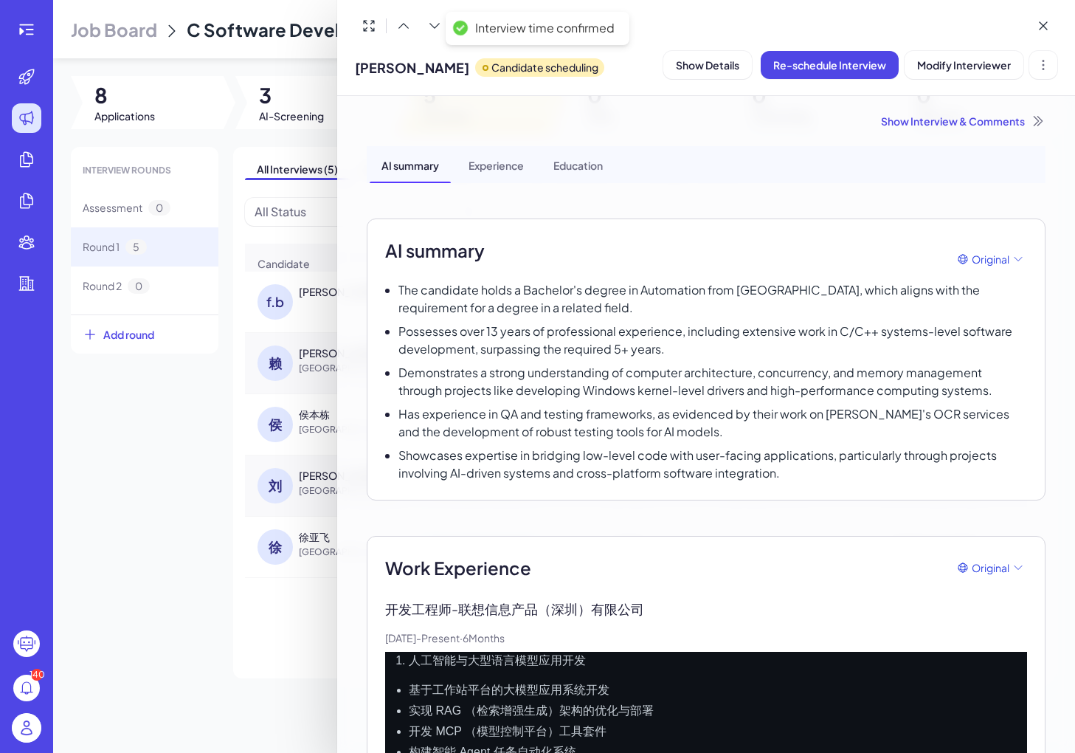
click at [293, 557] on div at bounding box center [537, 376] width 1075 height 753
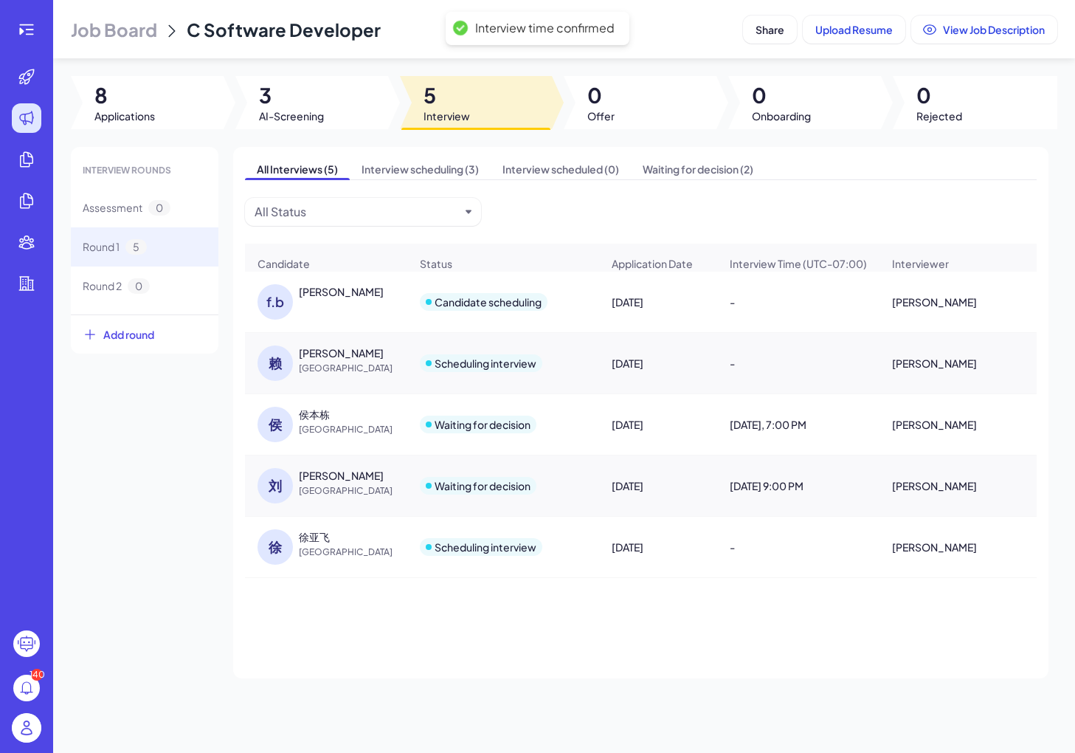
click at [290, 554] on div "徐" at bounding box center [275, 546] width 35 height 35
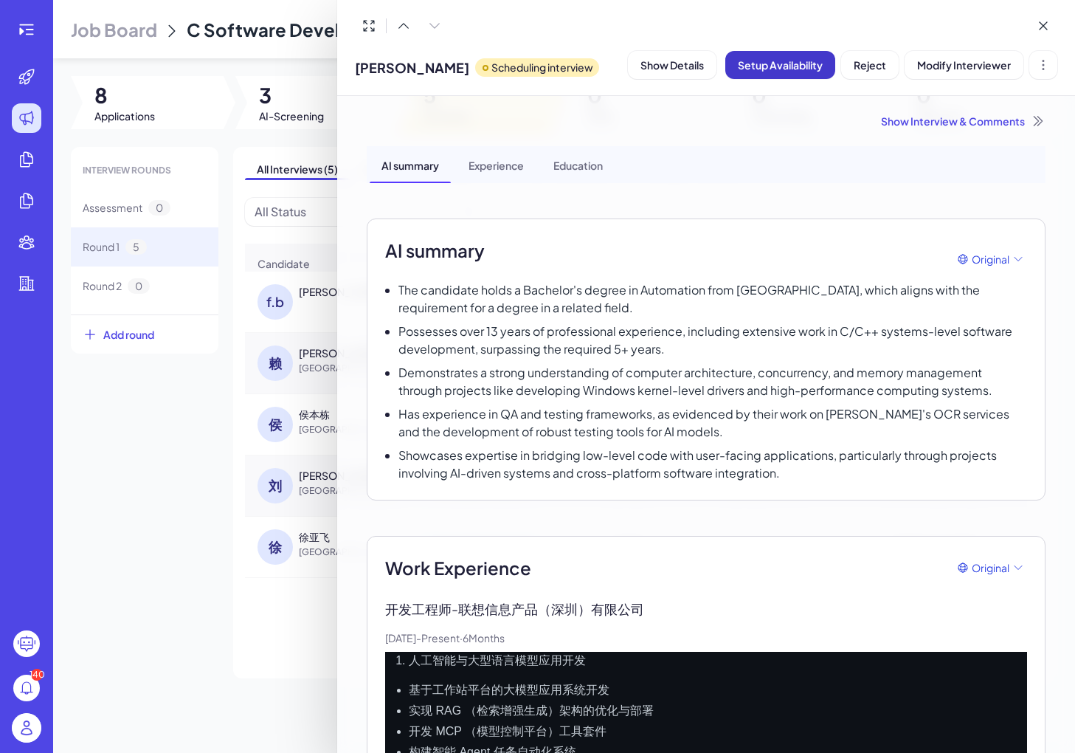
click at [630, 72] on button "Setup Availability" at bounding box center [780, 65] width 110 height 28
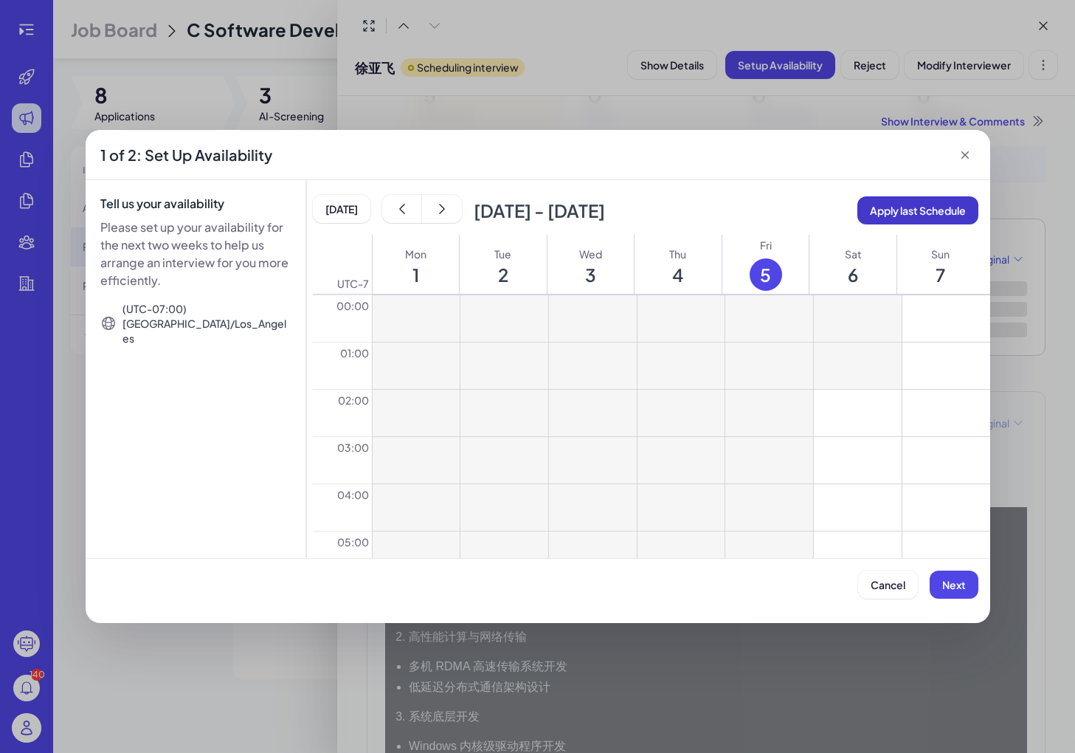
click at [630, 218] on button "Apply last Schedule" at bounding box center [918, 210] width 121 height 28
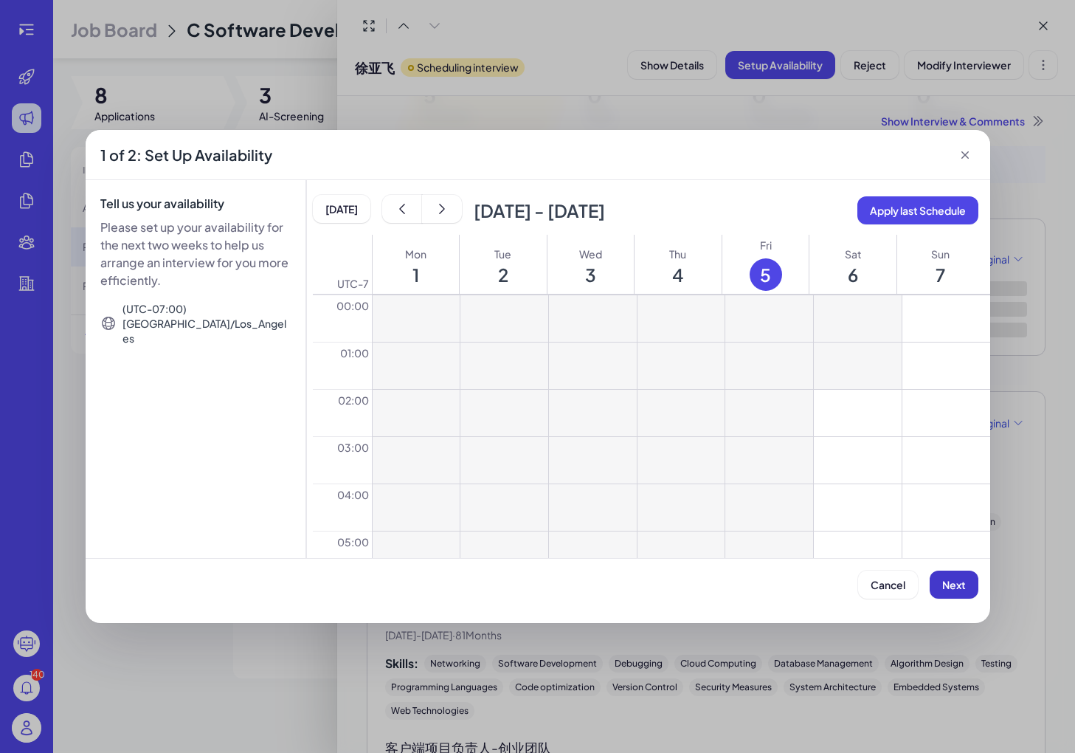
click at [630, 595] on button "Next" at bounding box center [954, 584] width 49 height 28
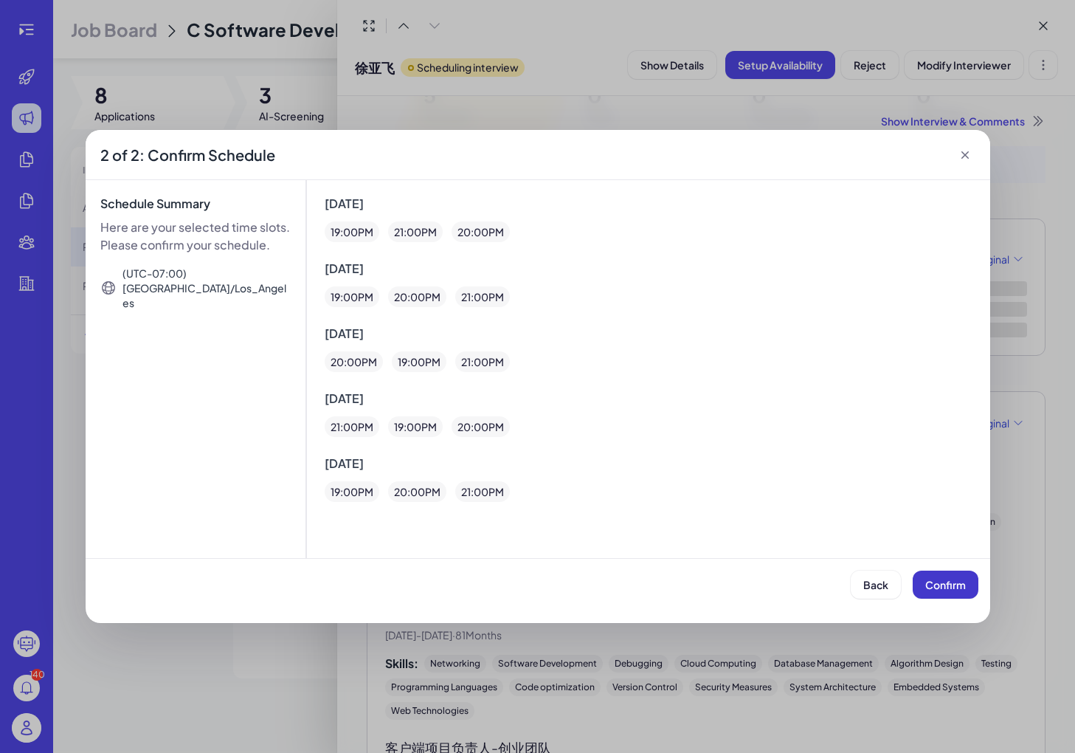
click at [630, 585] on span "Confirm" at bounding box center [945, 584] width 41 height 13
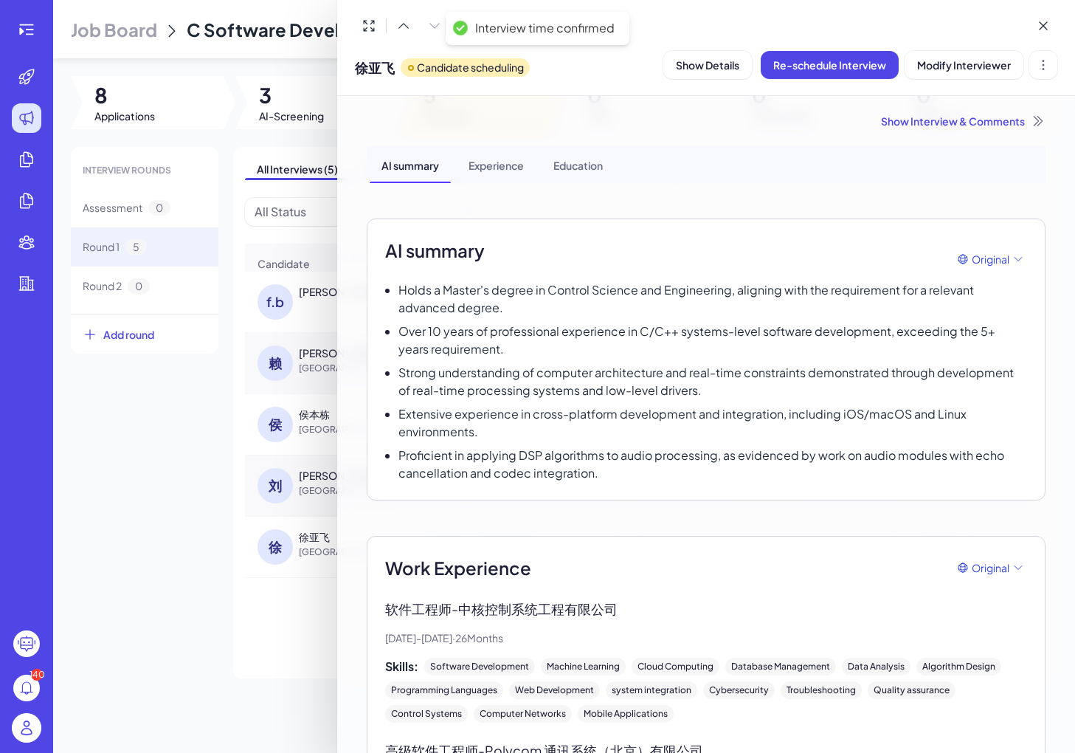
click at [218, 630] on div at bounding box center [537, 376] width 1075 height 753
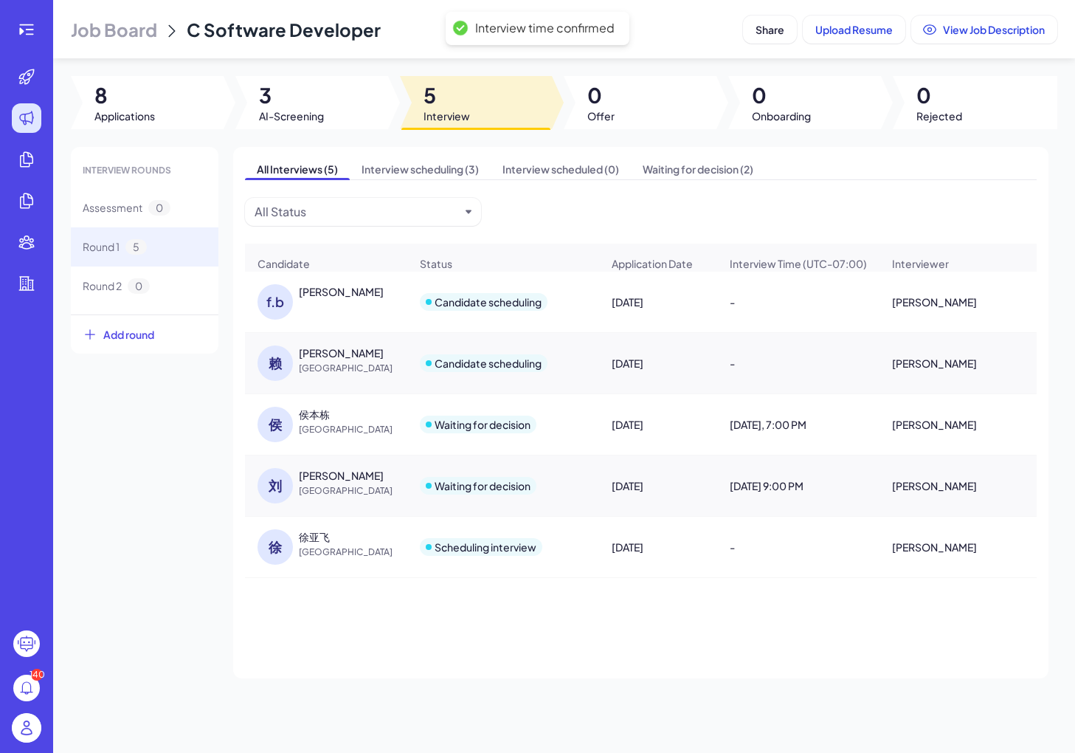
click at [244, 618] on div "All Interviews (5) Interview scheduling (3) Interview scheduled (0) Waiting for…" at bounding box center [640, 412] width 815 height 531
click at [428, 156] on div "All Interviews (5) Interview scheduling (3) Interview scheduled (0) Waiting for…" at bounding box center [640, 412] width 815 height 531
click at [448, 179] on span "Interview scheduling (3)" at bounding box center [420, 169] width 141 height 21
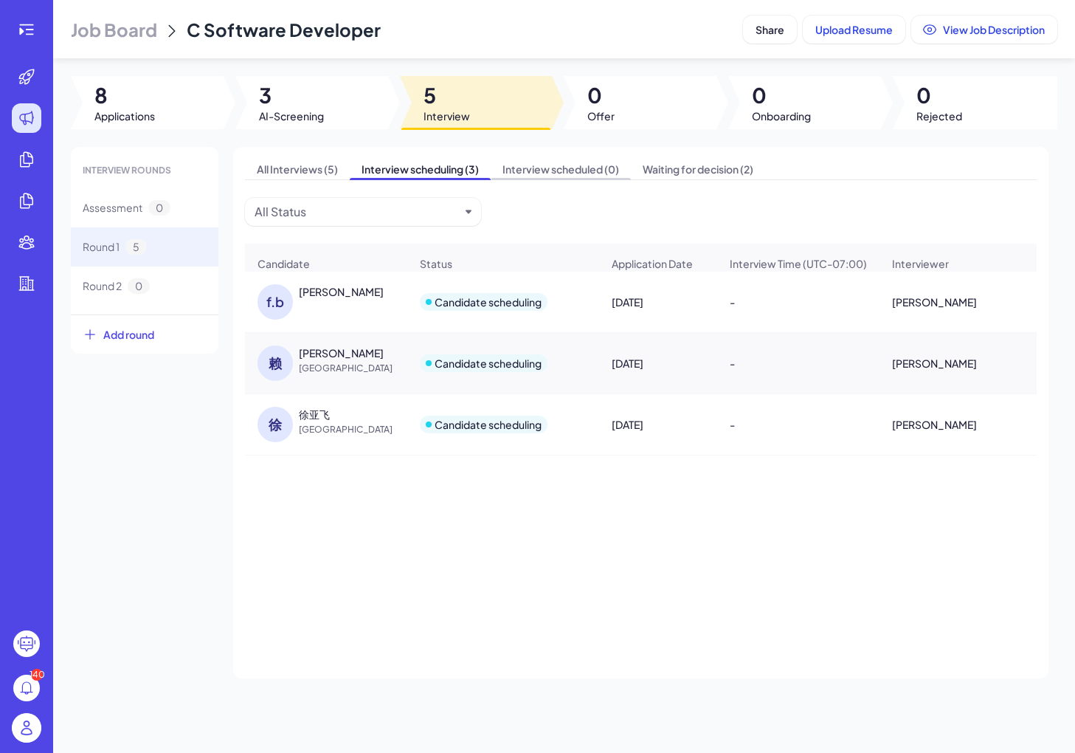
click at [530, 174] on span "Interview scheduled (0)" at bounding box center [561, 169] width 140 height 21
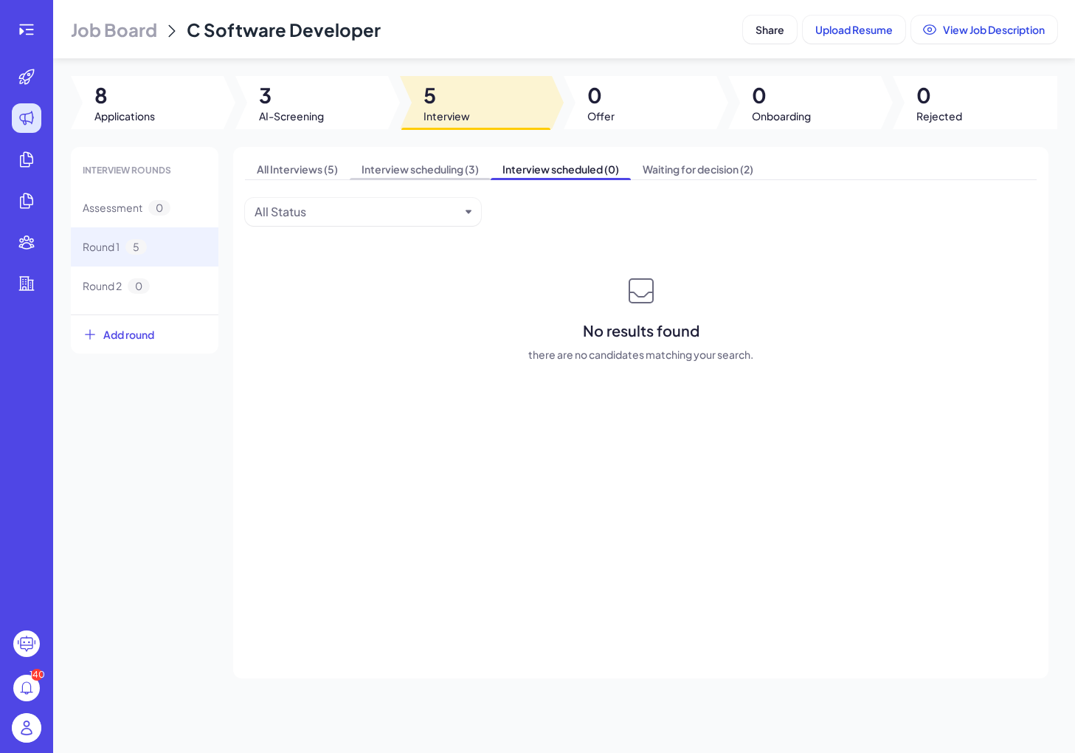
click at [403, 163] on span "Interview scheduling (3)" at bounding box center [420, 169] width 141 height 21
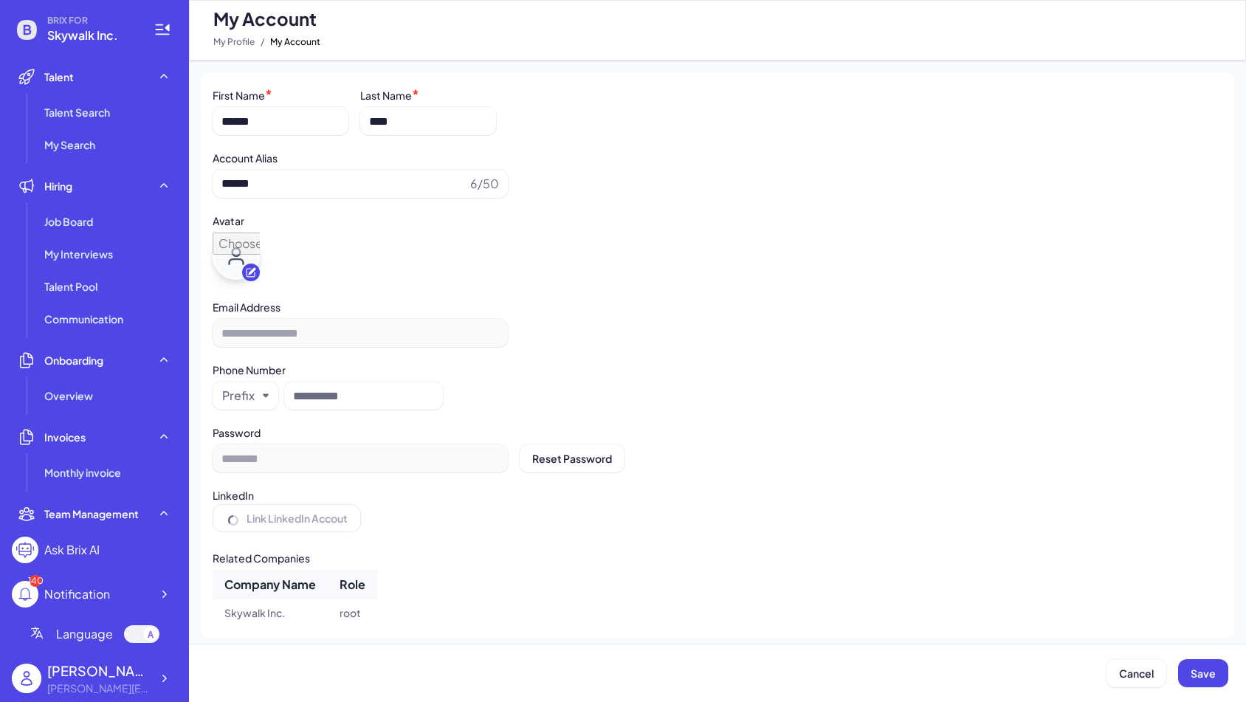
click at [546, 386] on div "Phone Number Prefix" at bounding box center [718, 384] width 1010 height 51
